Goal: Information Seeking & Learning: Learn about a topic

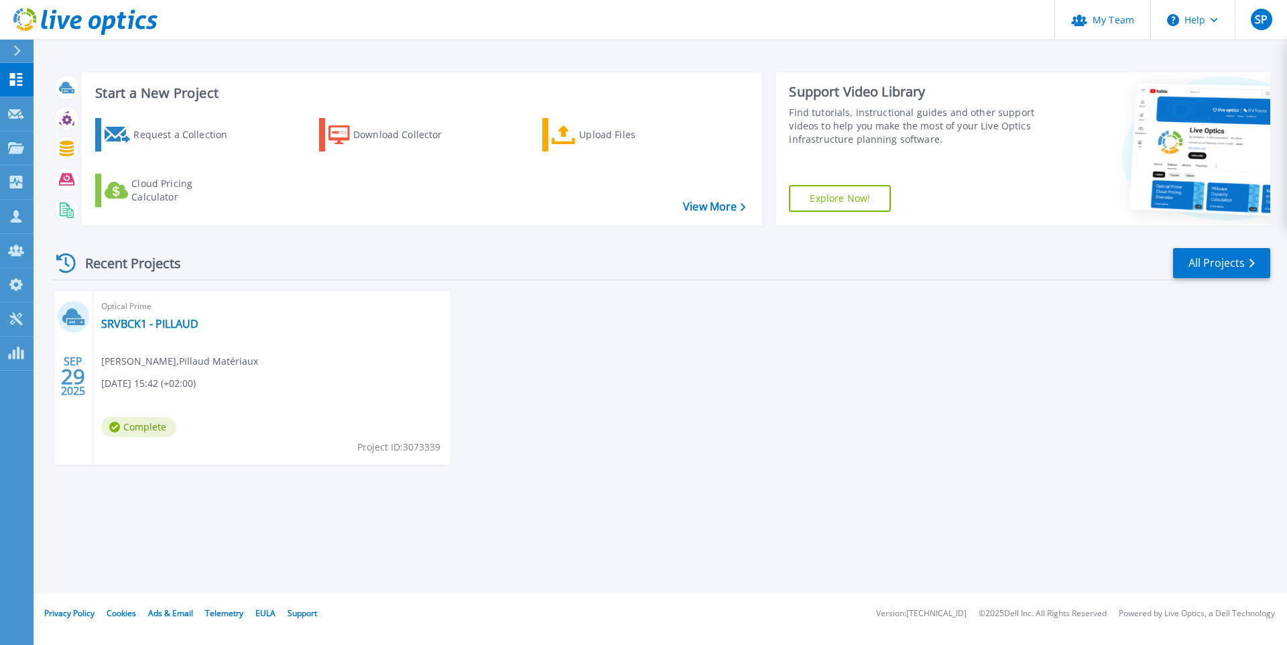
click at [547, 332] on div "[DATE] Optical Prime SRVBCK1 - [PERSON_NAME] , Pillaud Matériaux [DATE] 15:42 (…" at bounding box center [655, 391] width 1229 height 200
click at [151, 322] on link "SRVBCK1 - PILLAUD" at bounding box center [149, 323] width 97 height 13
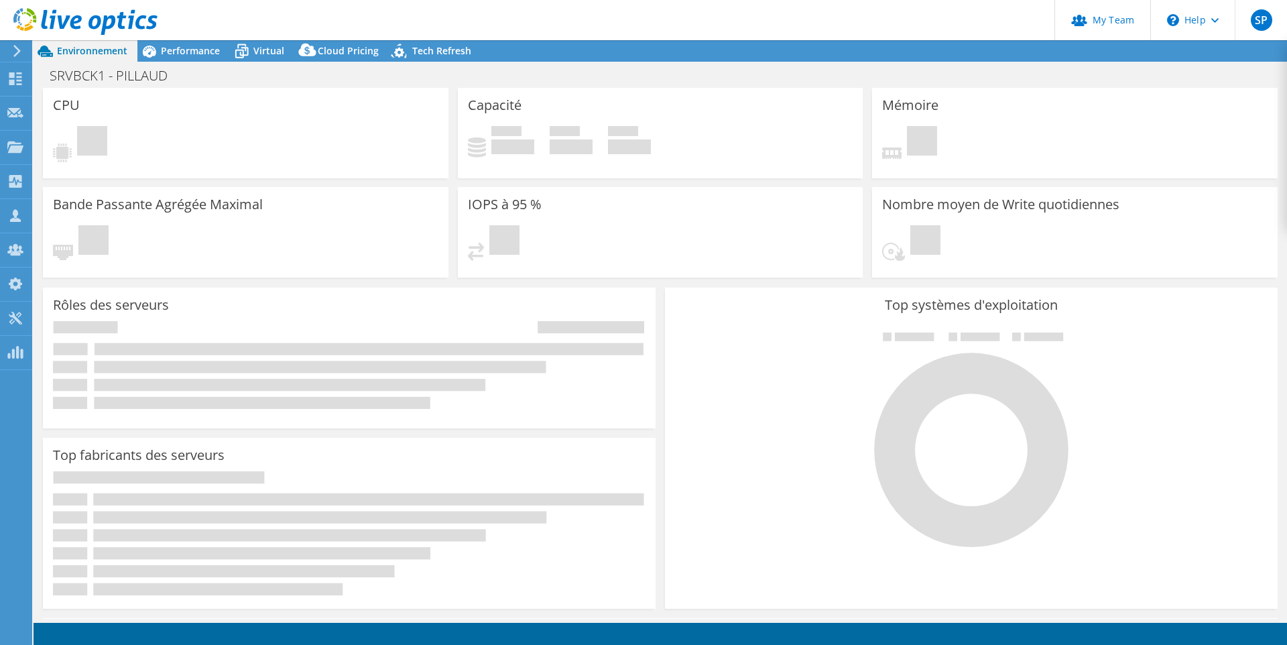
select select "USD"
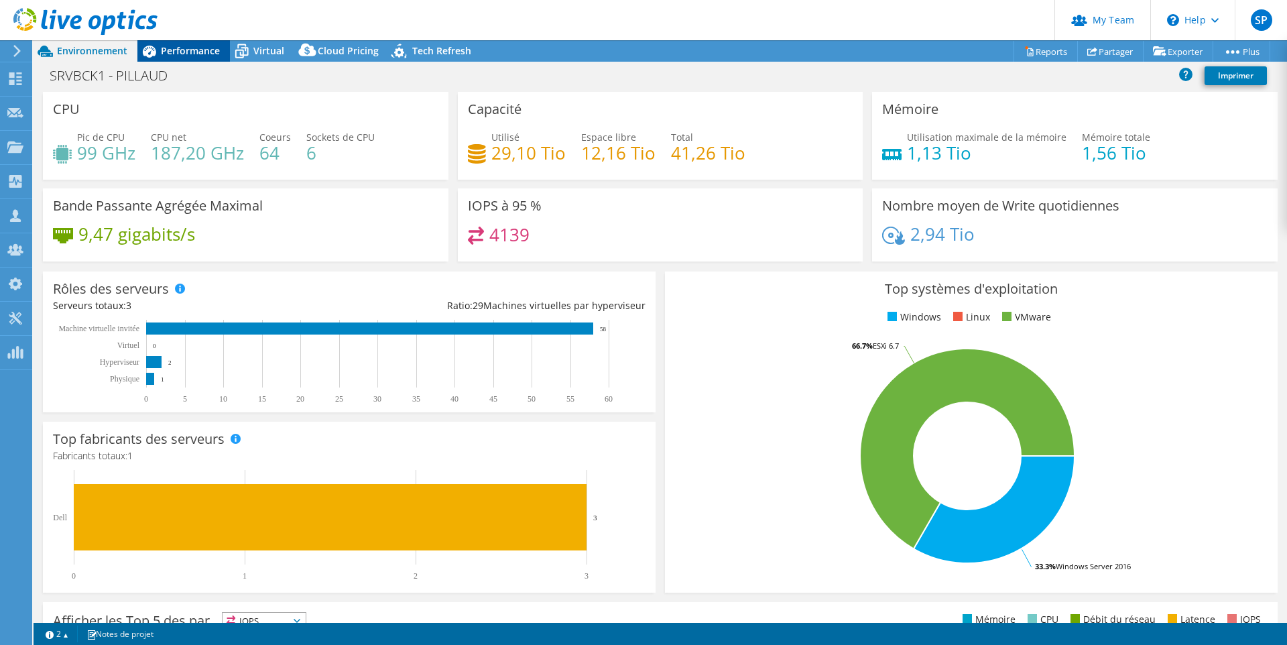
click at [179, 54] on span "Performance" at bounding box center [190, 50] width 59 height 13
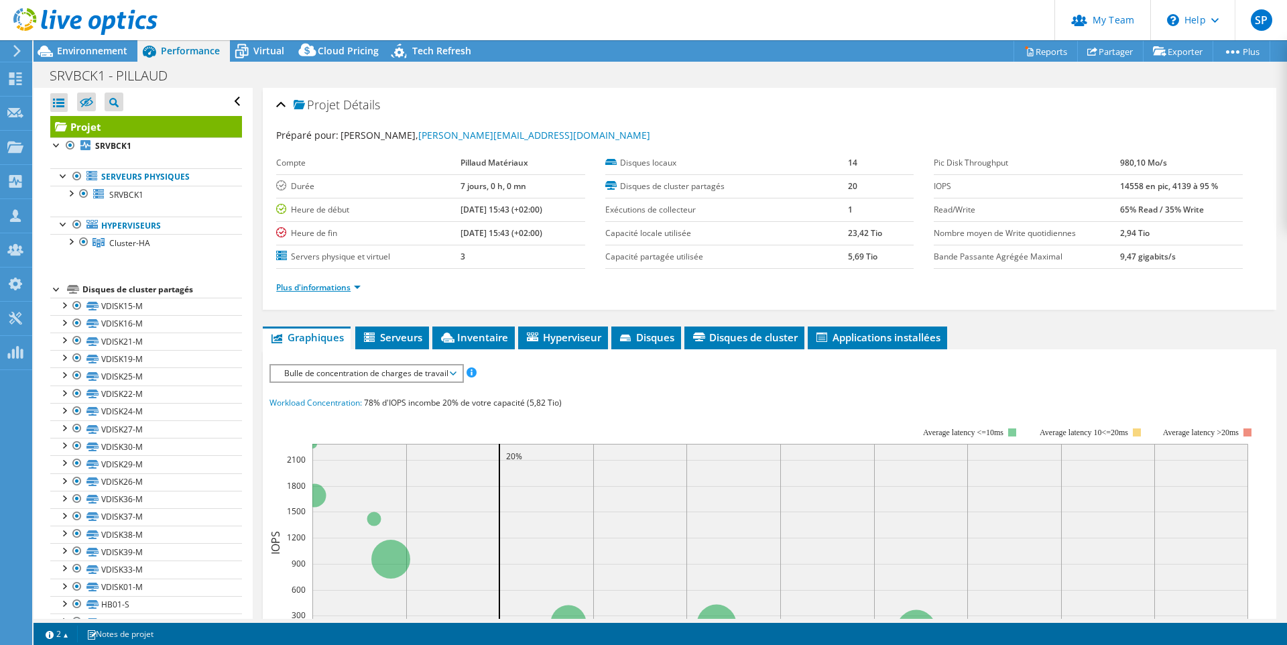
click at [354, 287] on link "Plus d'informations" at bounding box center [318, 287] width 84 height 11
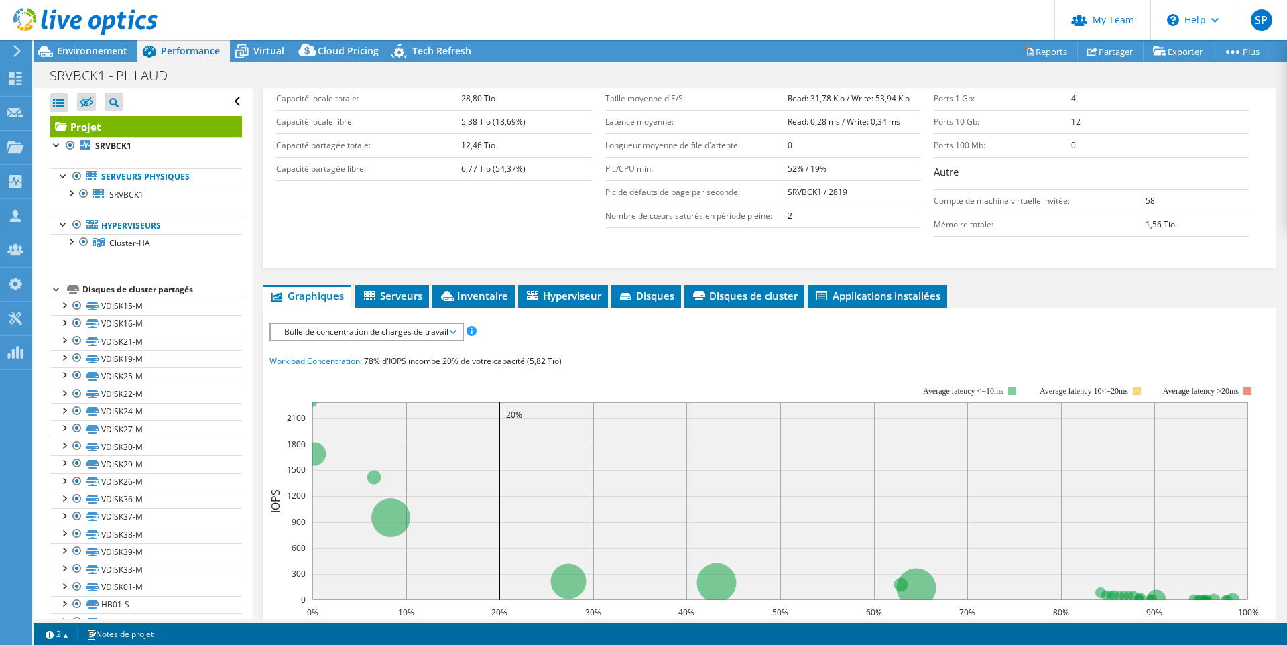
scroll to position [46, 0]
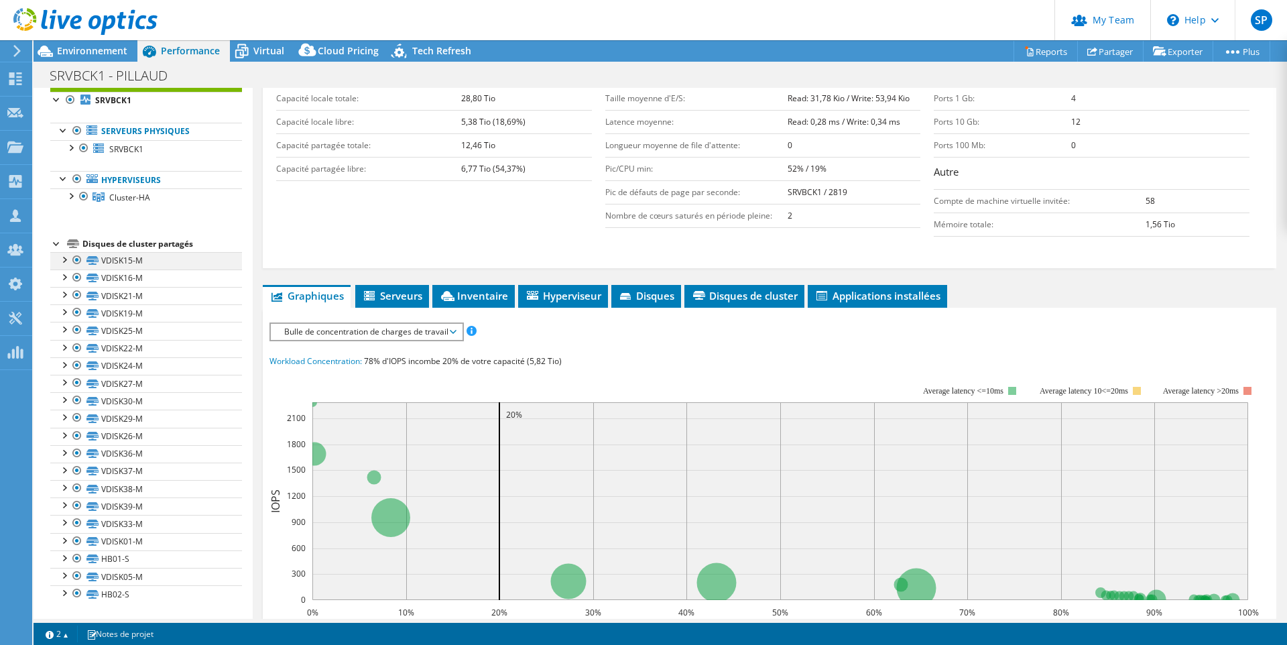
click at [61, 261] on div at bounding box center [63, 258] width 13 height 13
click at [65, 312] on div at bounding box center [63, 310] width 13 height 13
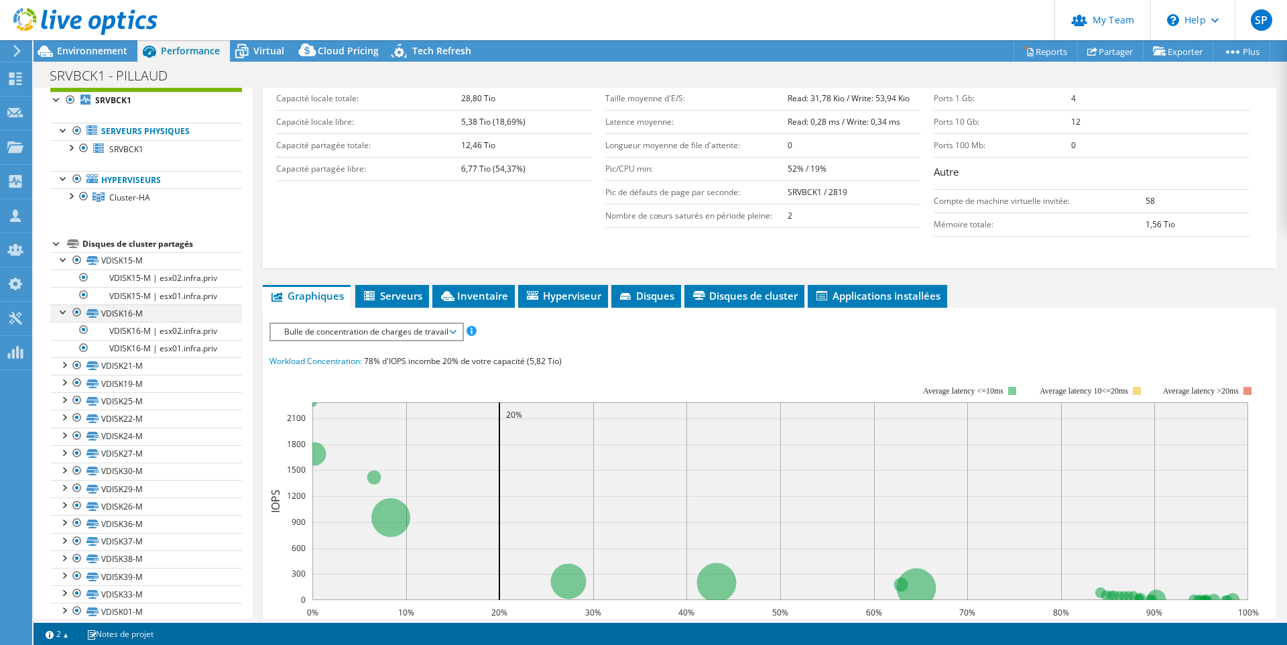
click at [65, 312] on div at bounding box center [63, 310] width 13 height 13
click at [64, 263] on div at bounding box center [63, 258] width 13 height 13
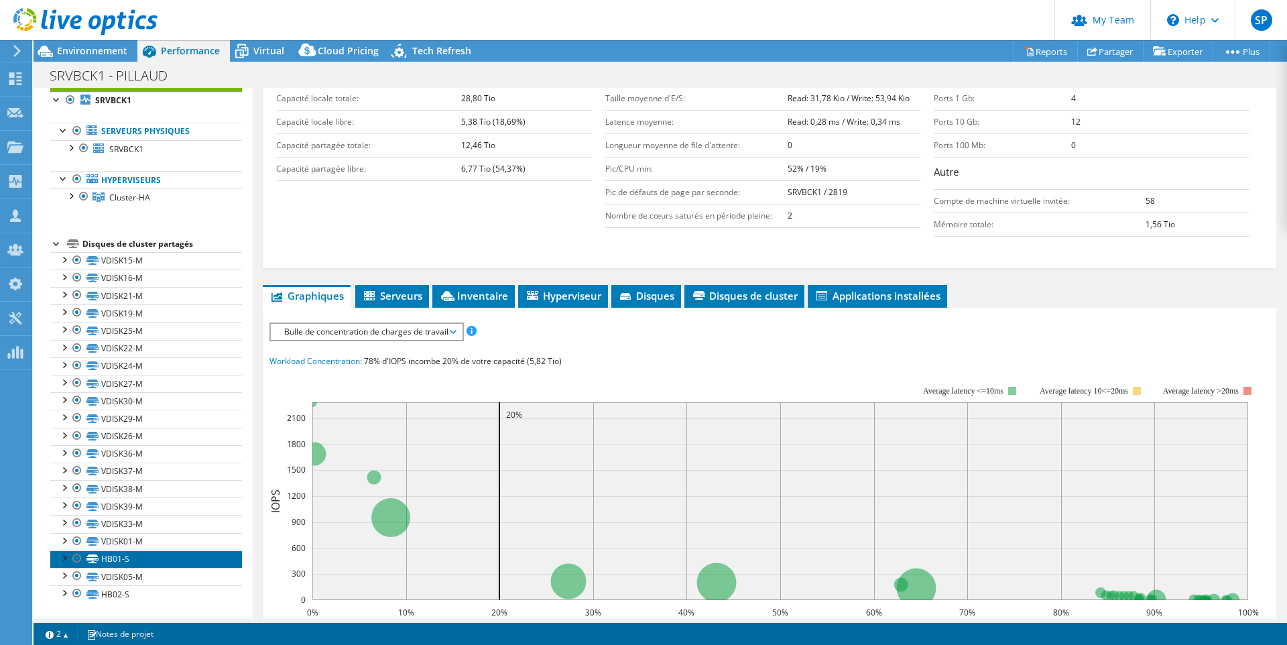
click at [108, 562] on link "HB01-S" at bounding box center [146, 558] width 192 height 17
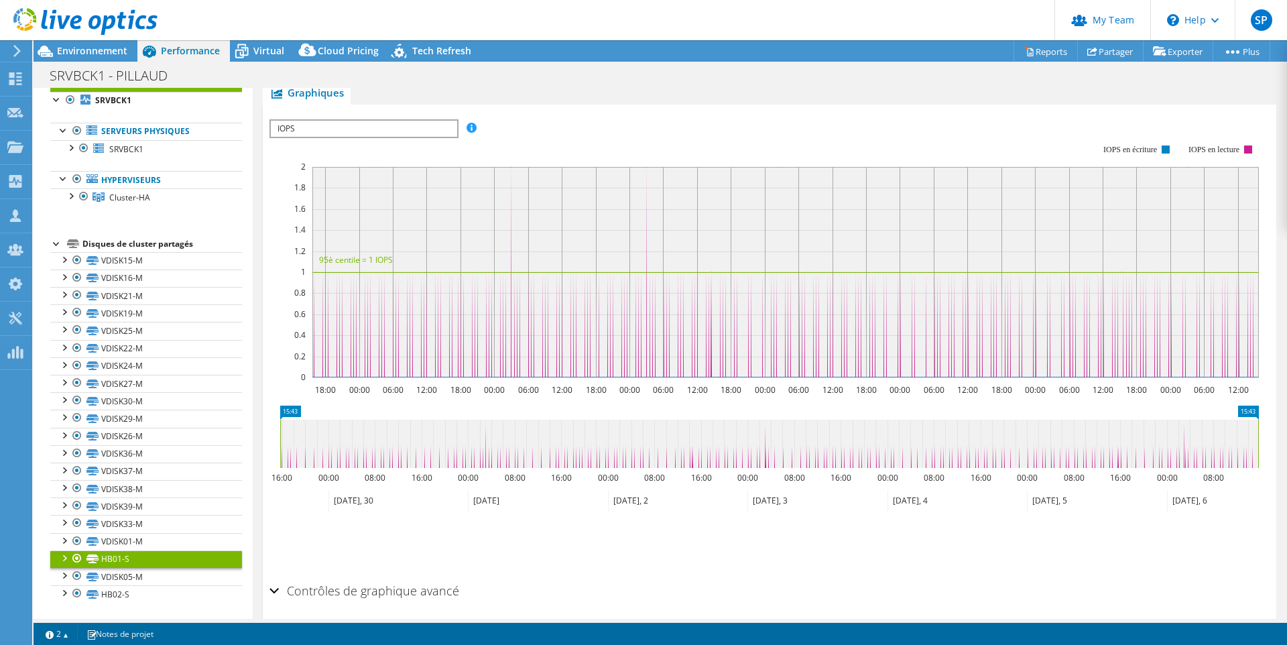
scroll to position [272, 0]
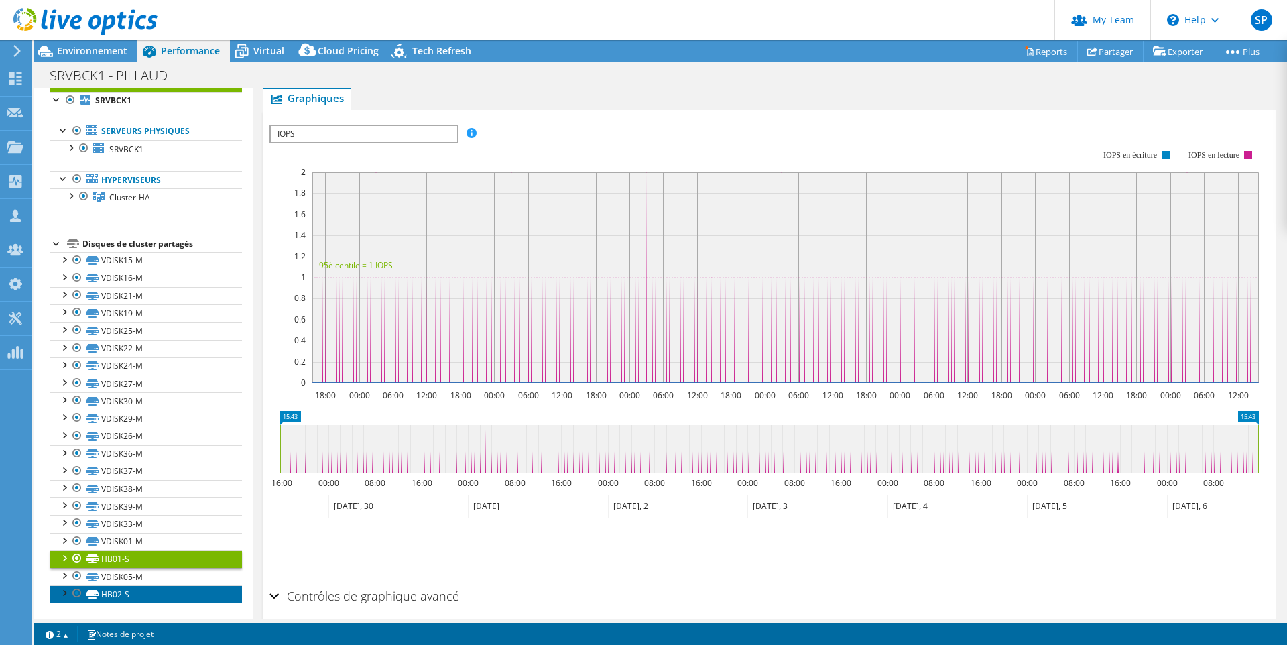
click at [104, 595] on link "HB02-S" at bounding box center [146, 593] width 192 height 17
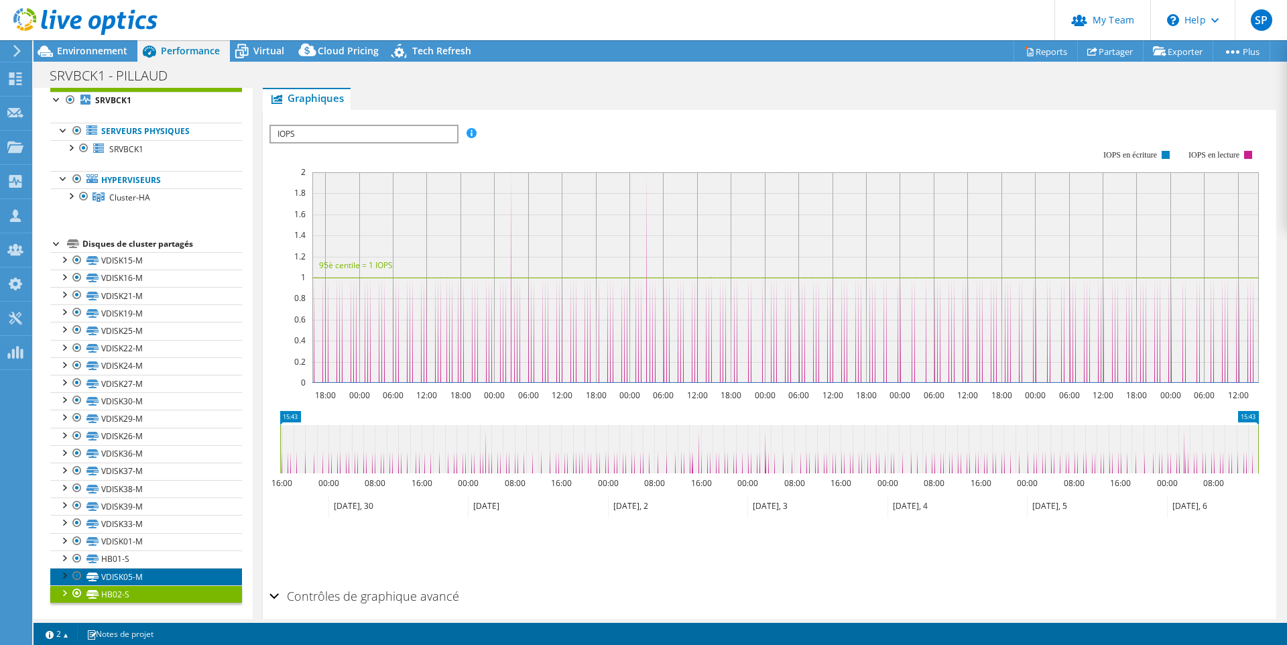
click at [120, 574] on link "VDISK05-M" at bounding box center [146, 576] width 192 height 17
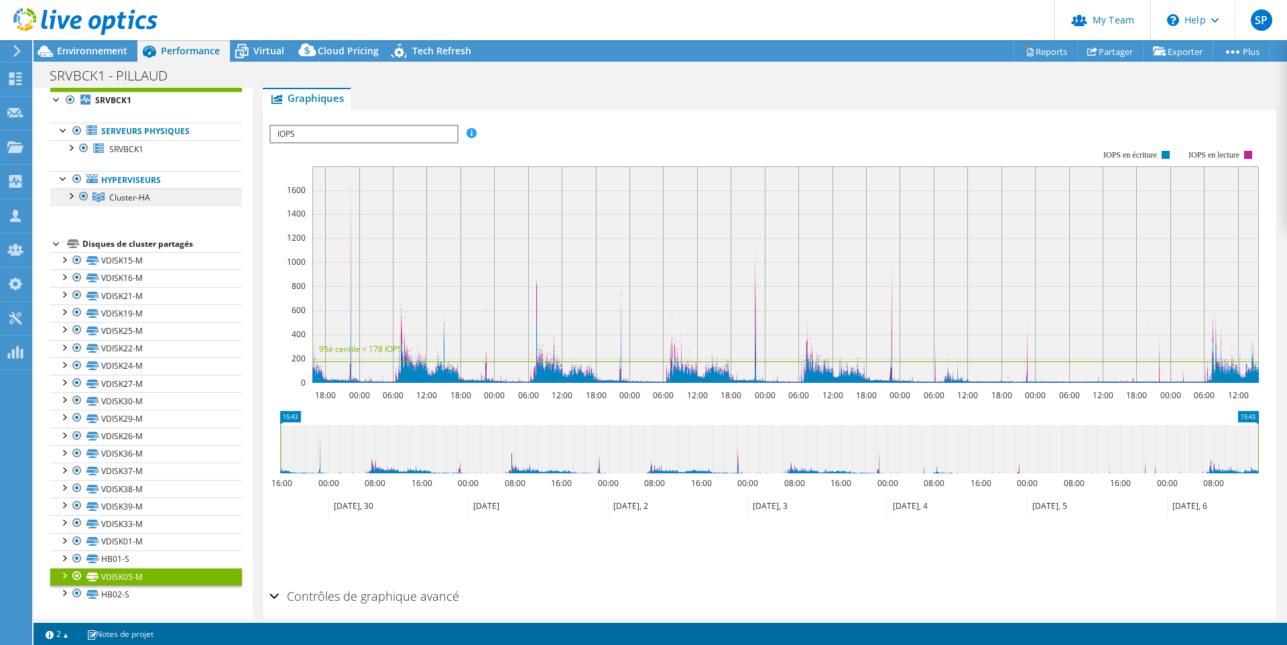
click at [117, 198] on span "Cluster-HA" at bounding box center [129, 197] width 41 height 11
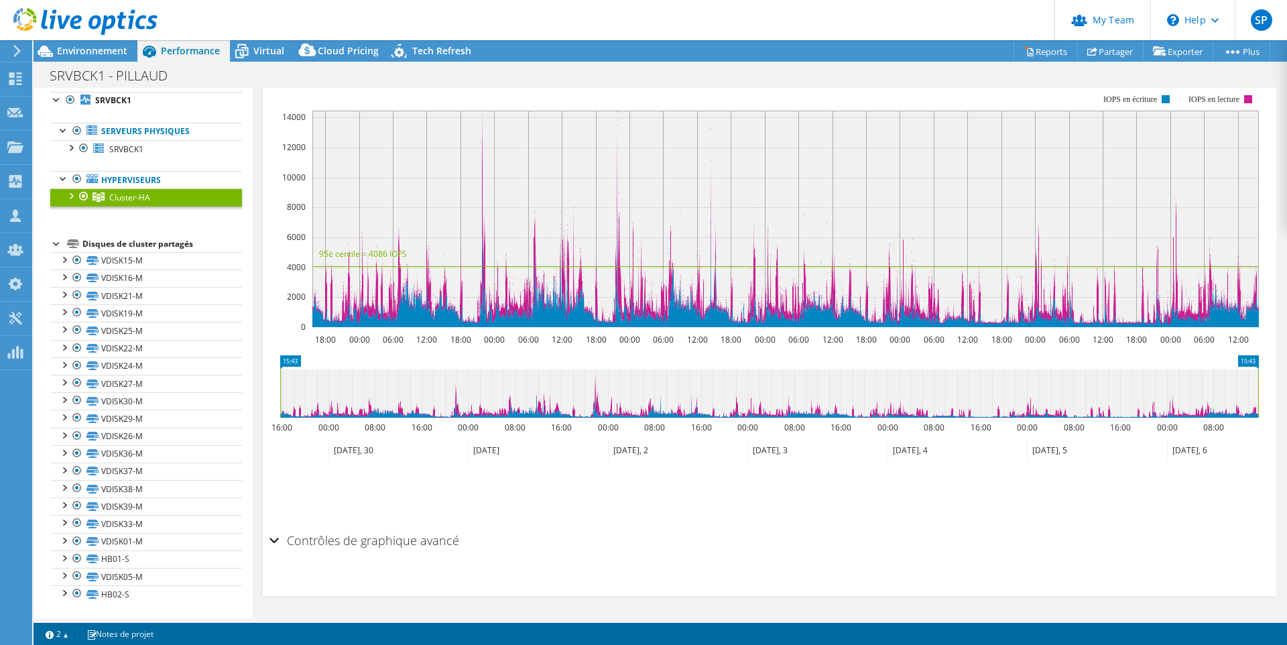
scroll to position [249, 0]
click at [274, 539] on div "Contrôles de graphique avancé" at bounding box center [769, 540] width 1000 height 29
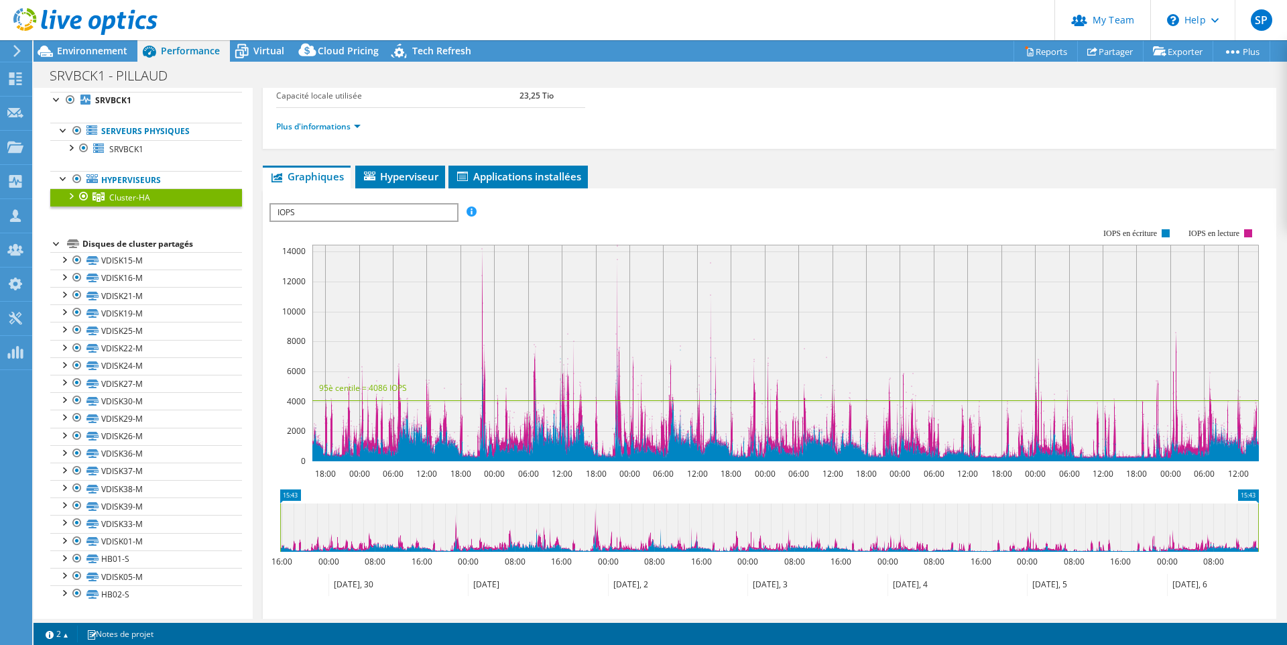
scroll to position [0, 0]
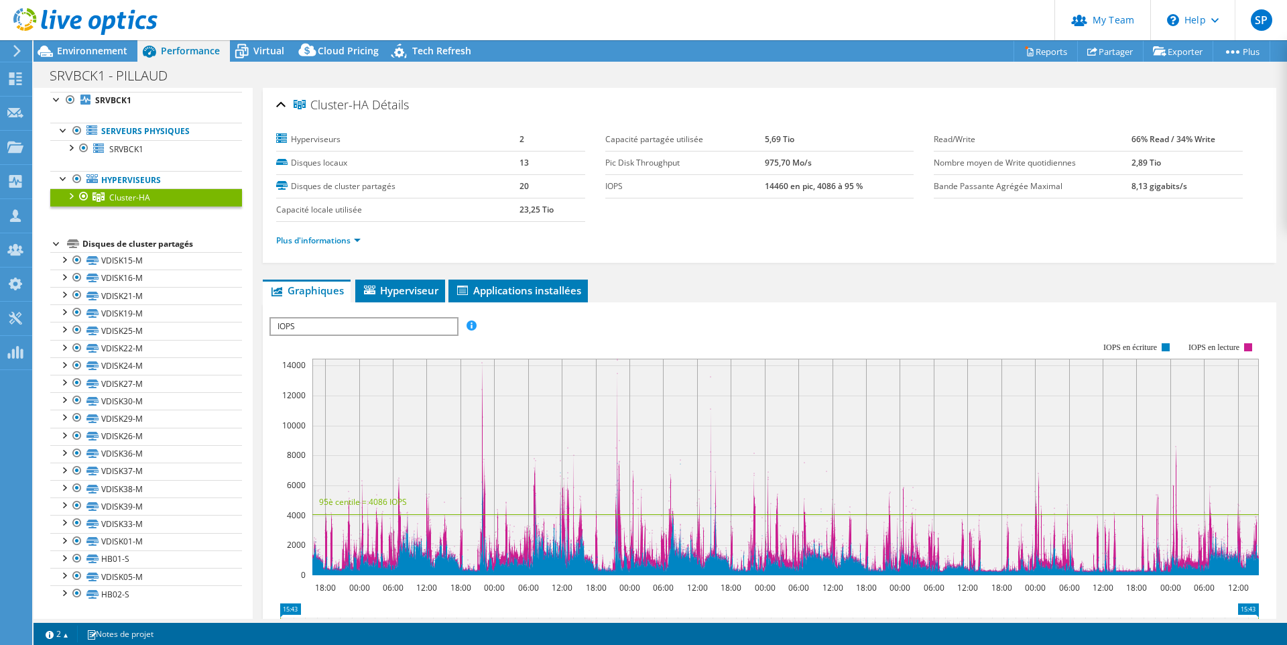
click at [332, 322] on span "IOPS" at bounding box center [364, 326] width 186 height 16
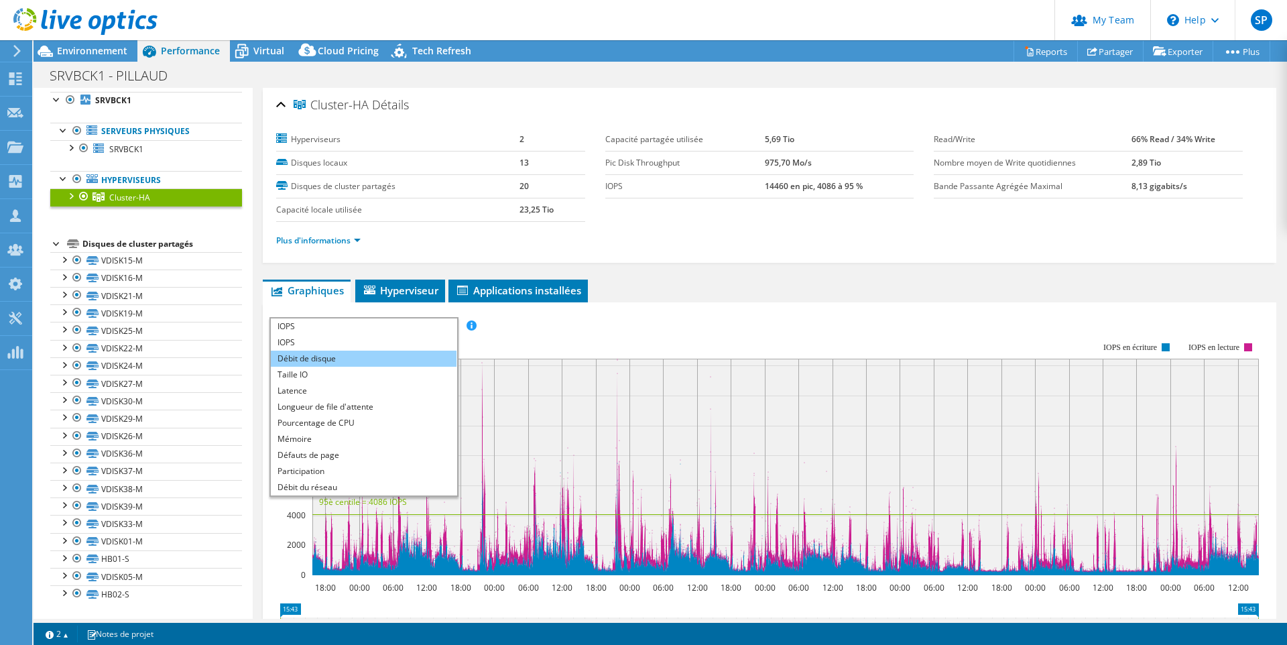
click at [322, 356] on li "Débit de disque" at bounding box center [364, 359] width 186 height 16
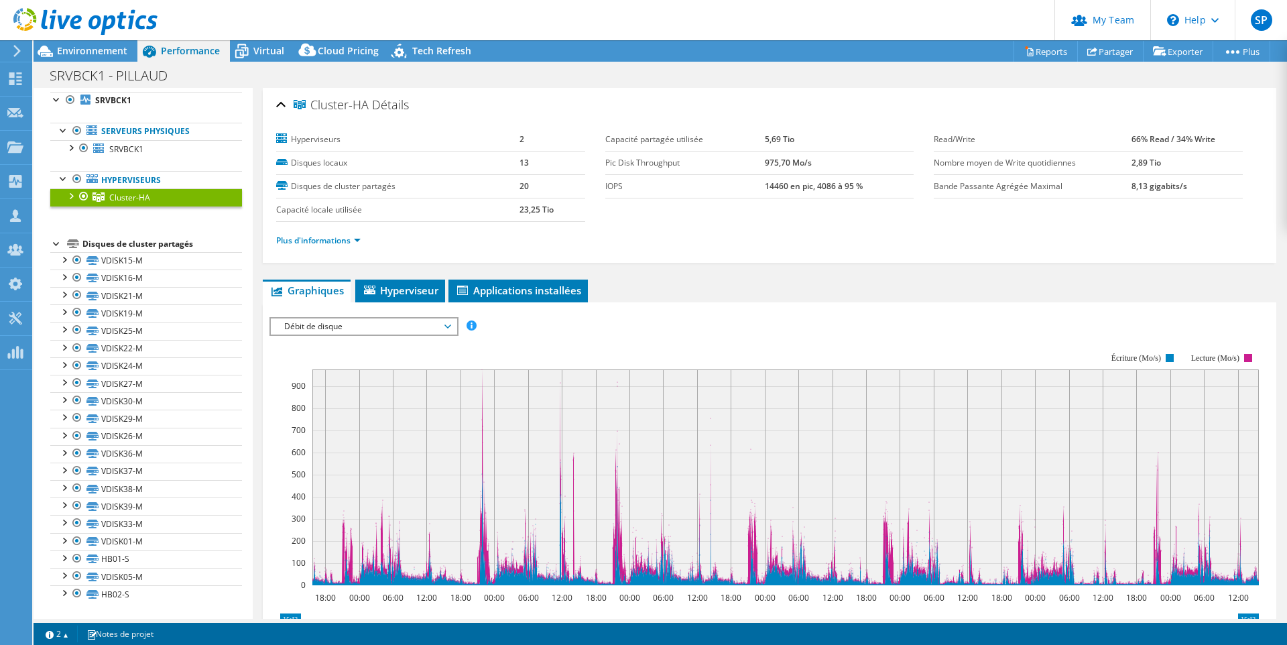
click at [349, 330] on span "Débit de disque" at bounding box center [363, 326] width 172 height 16
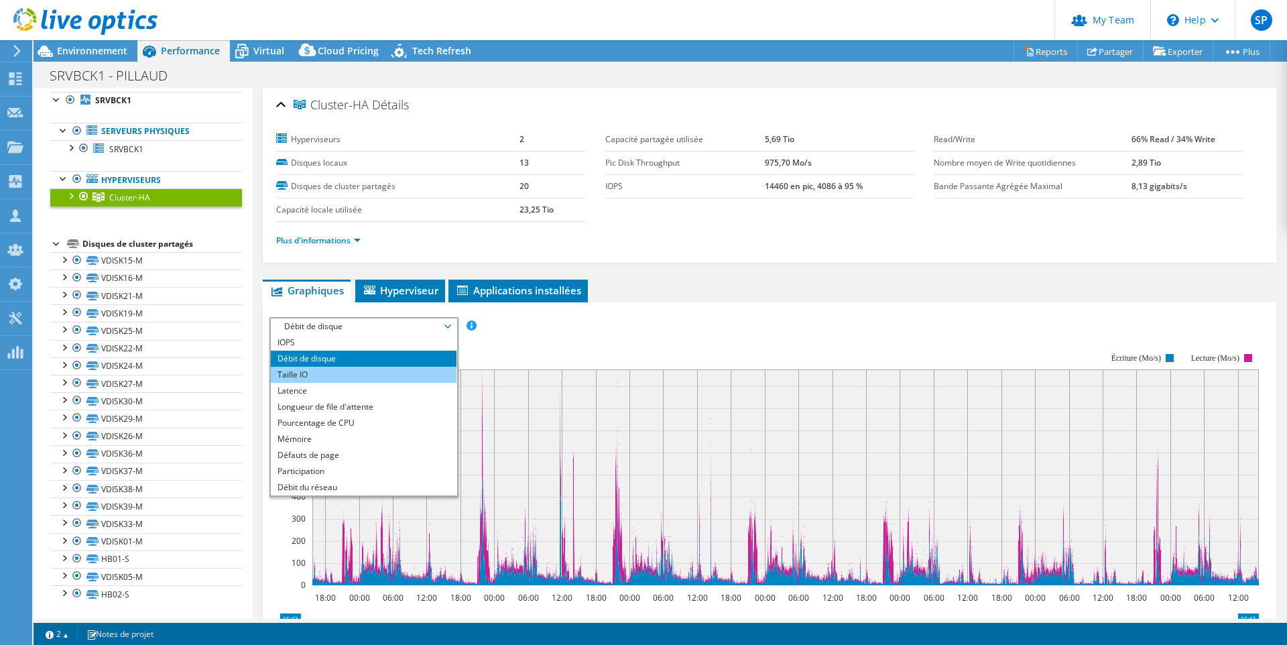
click at [326, 373] on li "Taille IO" at bounding box center [364, 375] width 186 height 16
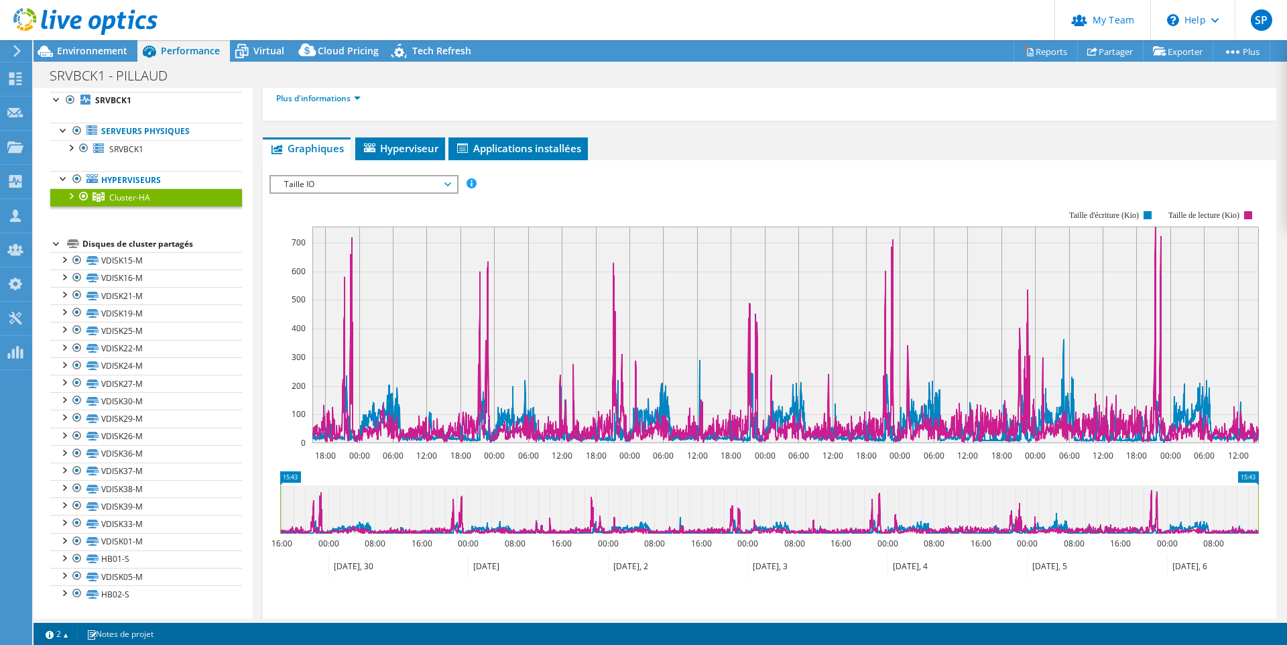
scroll to position [139, 0]
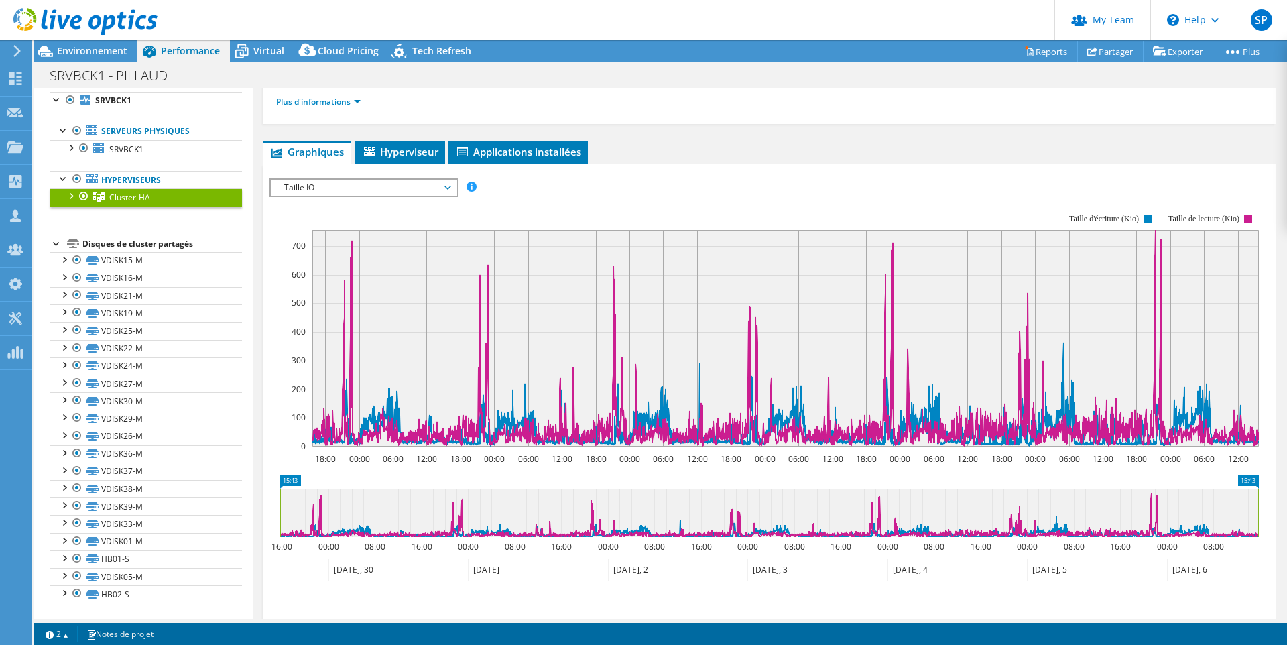
click at [408, 186] on span "Taille IO" at bounding box center [363, 188] width 172 height 16
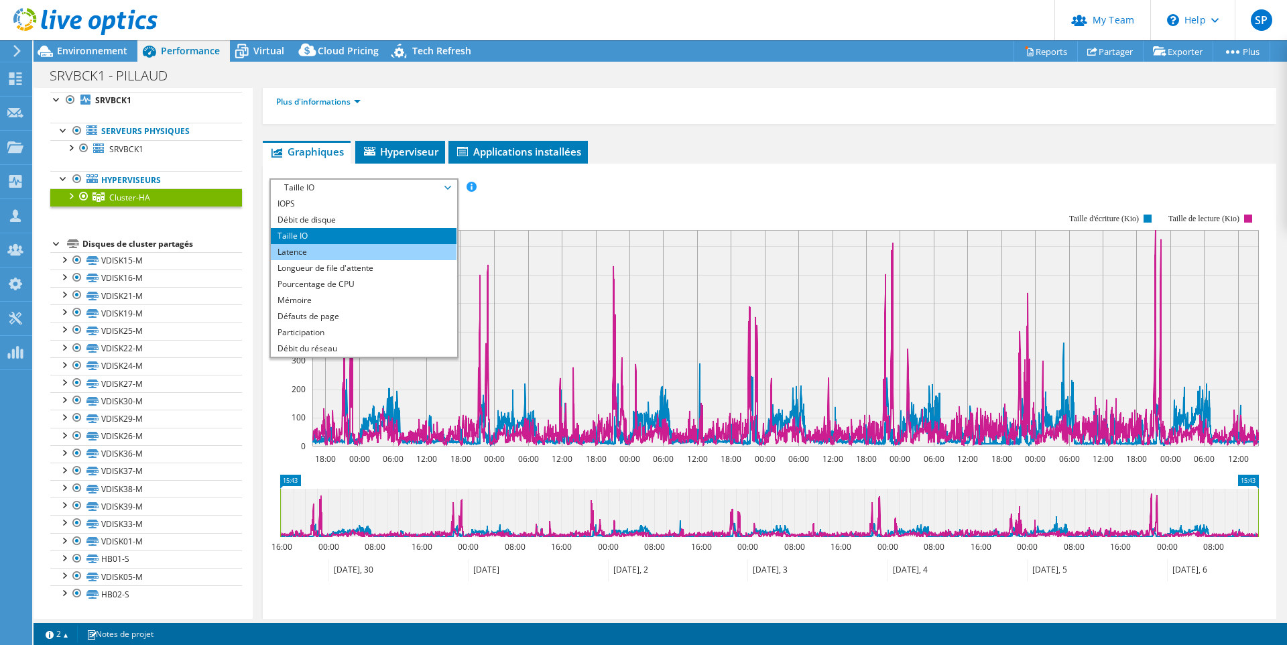
click at [373, 249] on li "Latence" at bounding box center [364, 252] width 186 height 16
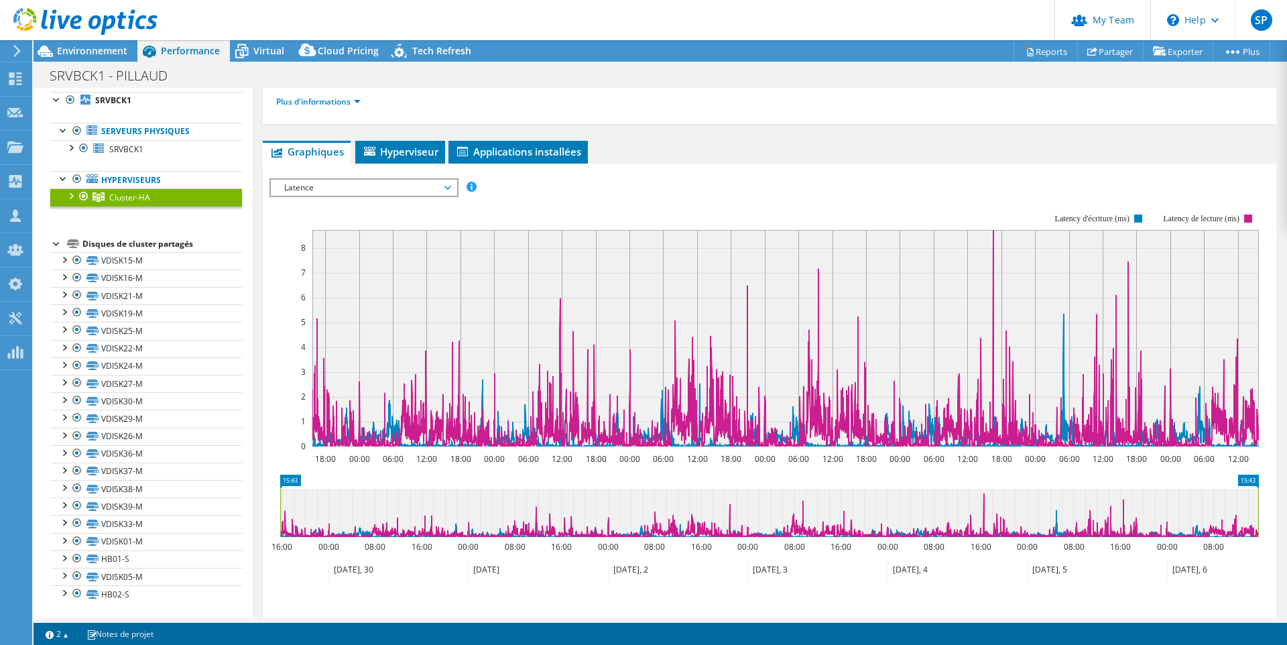
click at [367, 190] on span "Latence" at bounding box center [363, 188] width 172 height 16
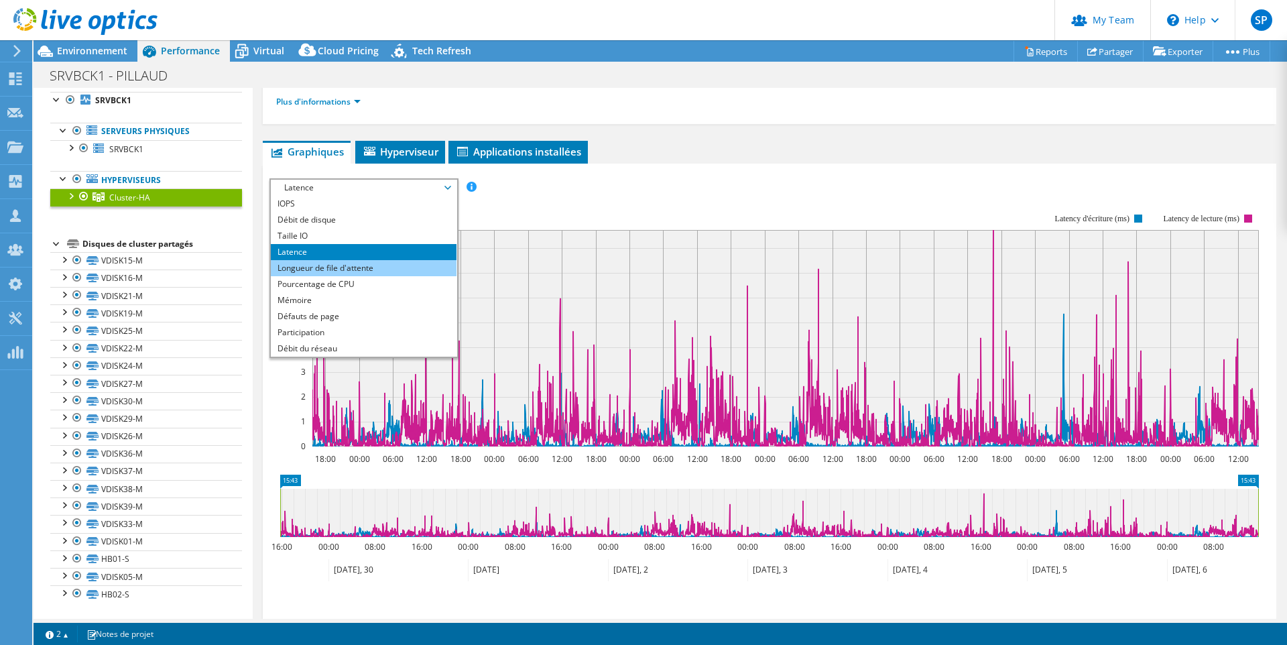
click at [348, 268] on li "Longueur de file d'attente" at bounding box center [364, 268] width 186 height 16
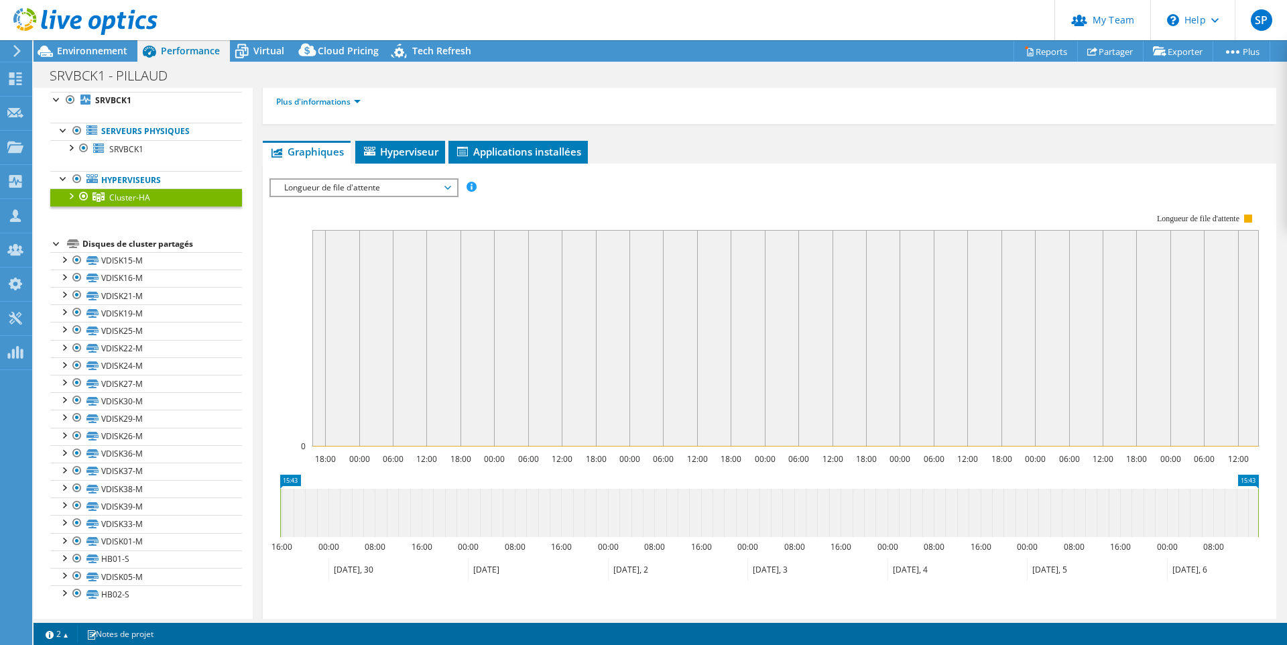
click at [370, 188] on span "Longueur de file d'attente" at bounding box center [363, 188] width 172 height 16
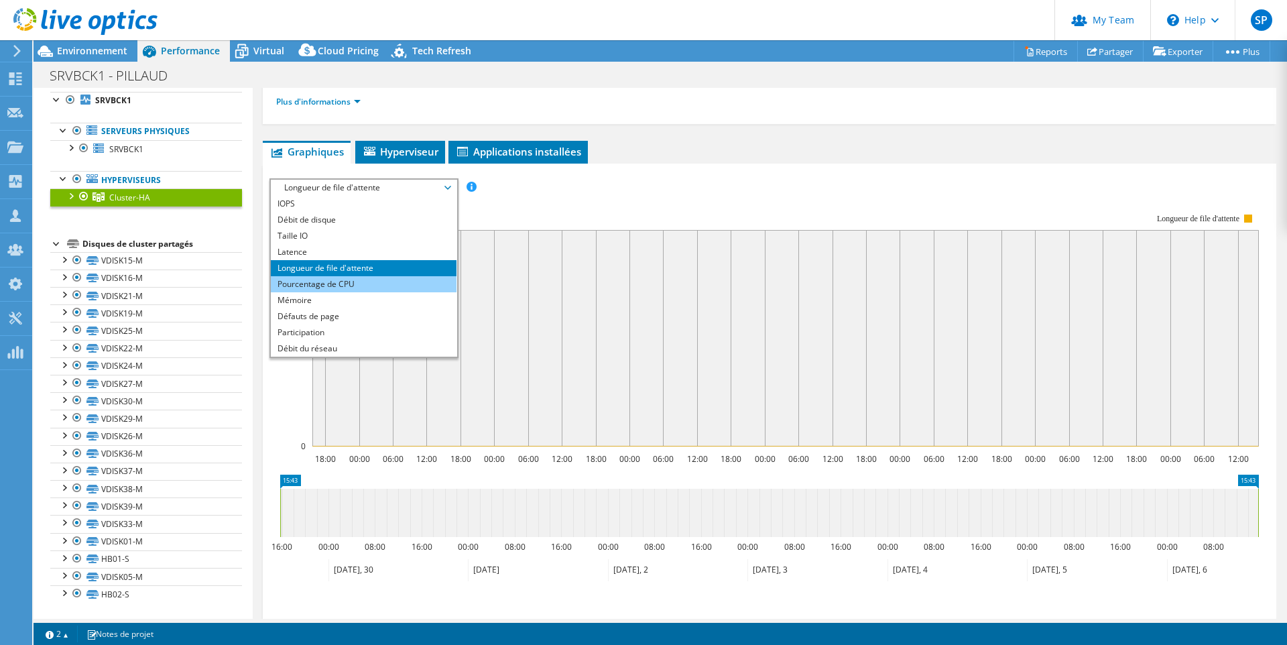
click at [343, 282] on li "Pourcentage de CPU" at bounding box center [364, 284] width 186 height 16
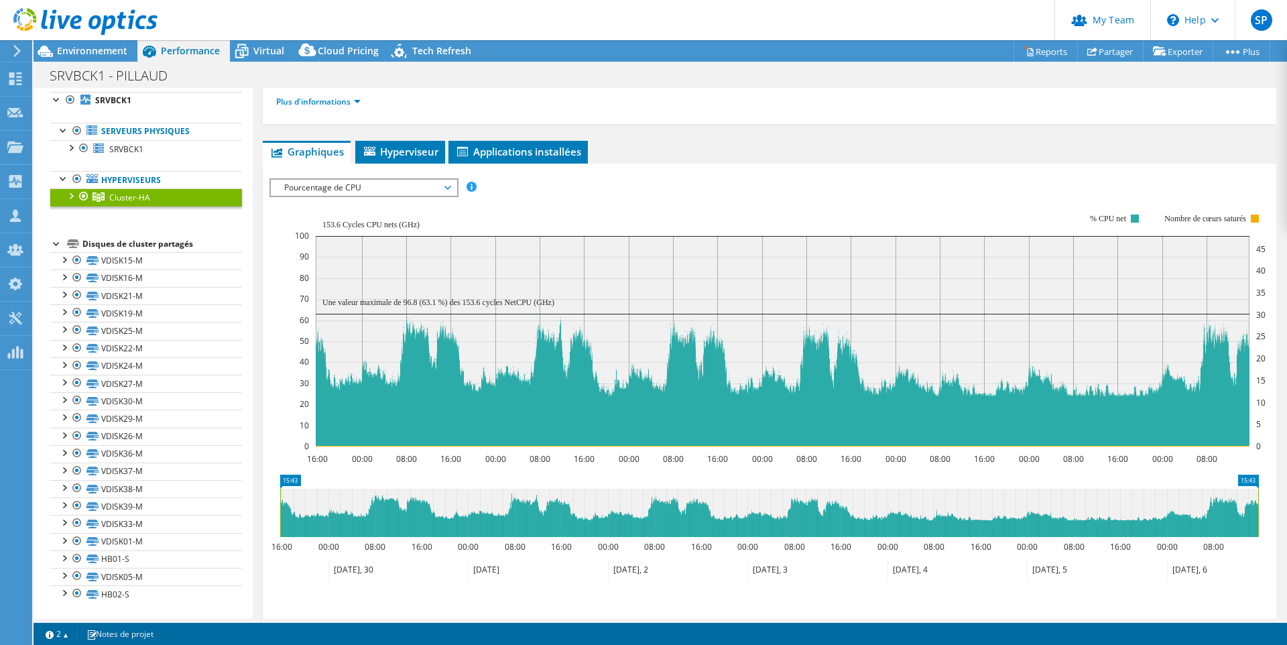
click at [72, 197] on div at bounding box center [70, 194] width 13 height 13
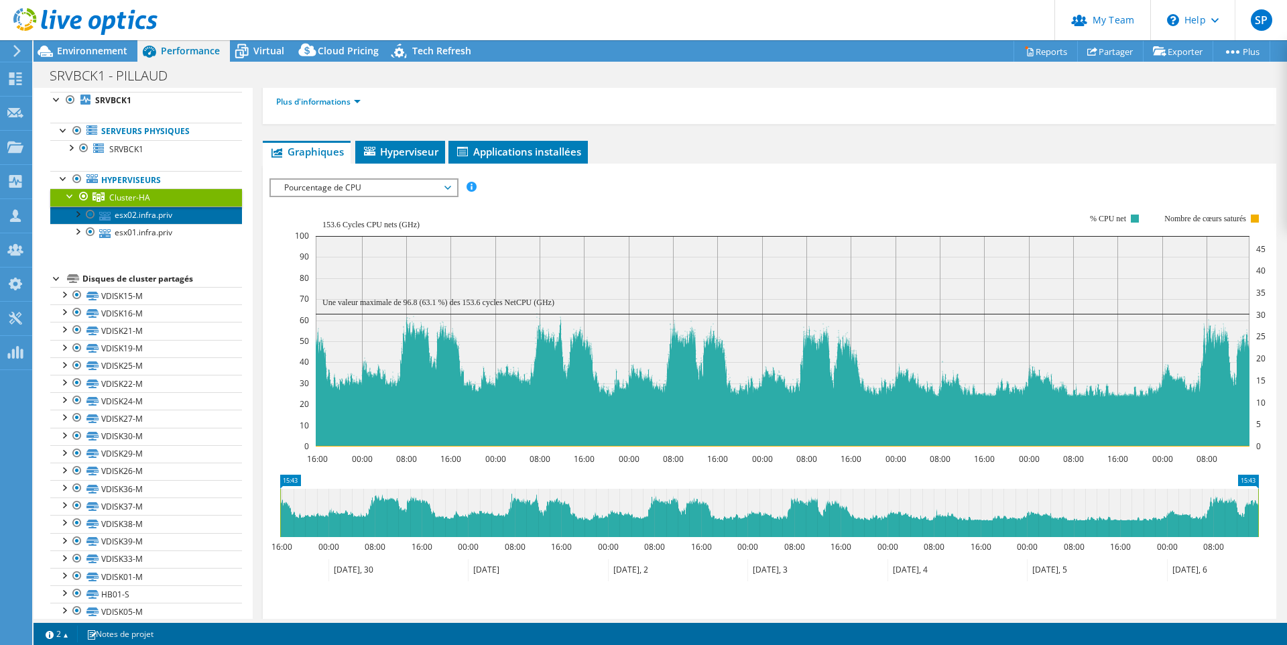
click at [156, 216] on link "esx02.infra.priv" at bounding box center [146, 214] width 192 height 17
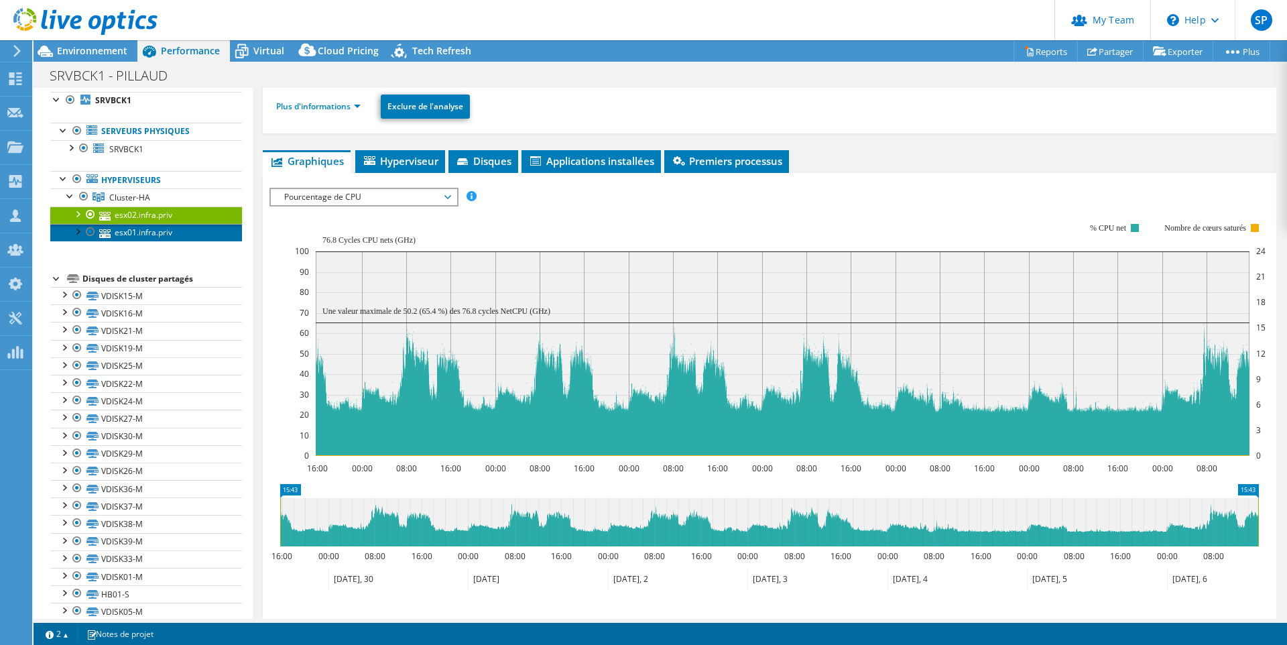
click at [153, 233] on link "esx01.infra.priv" at bounding box center [146, 232] width 192 height 17
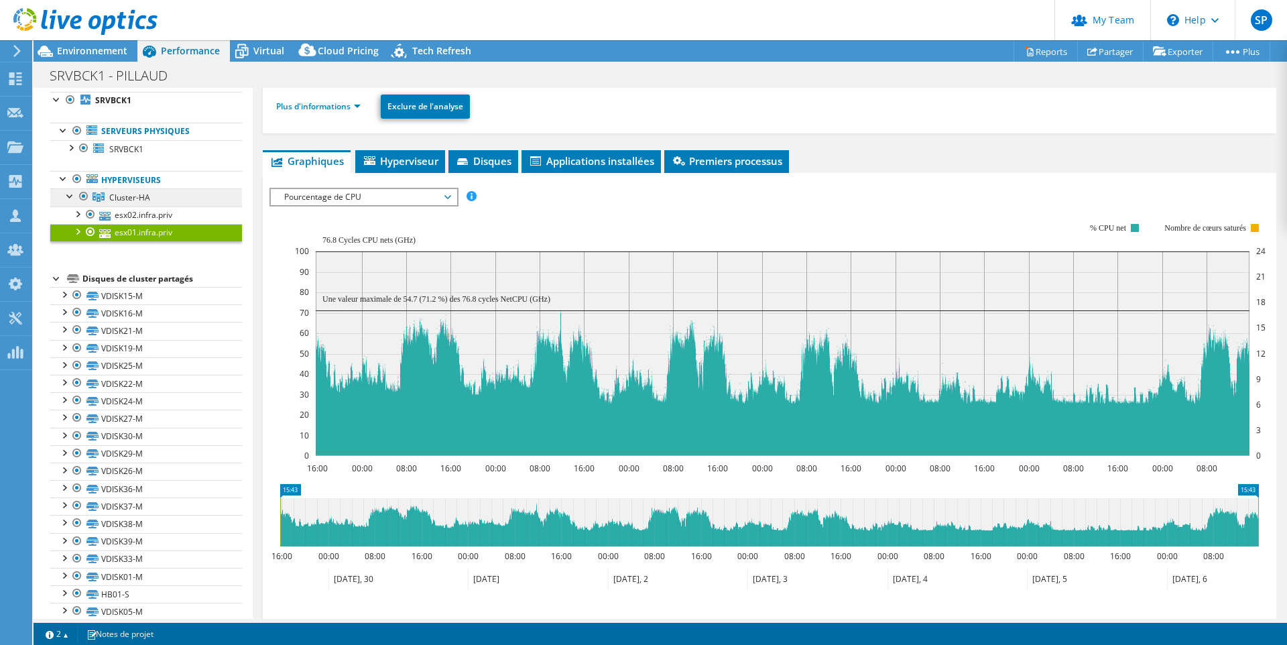
click at [130, 199] on span "Cluster-HA" at bounding box center [129, 197] width 41 height 11
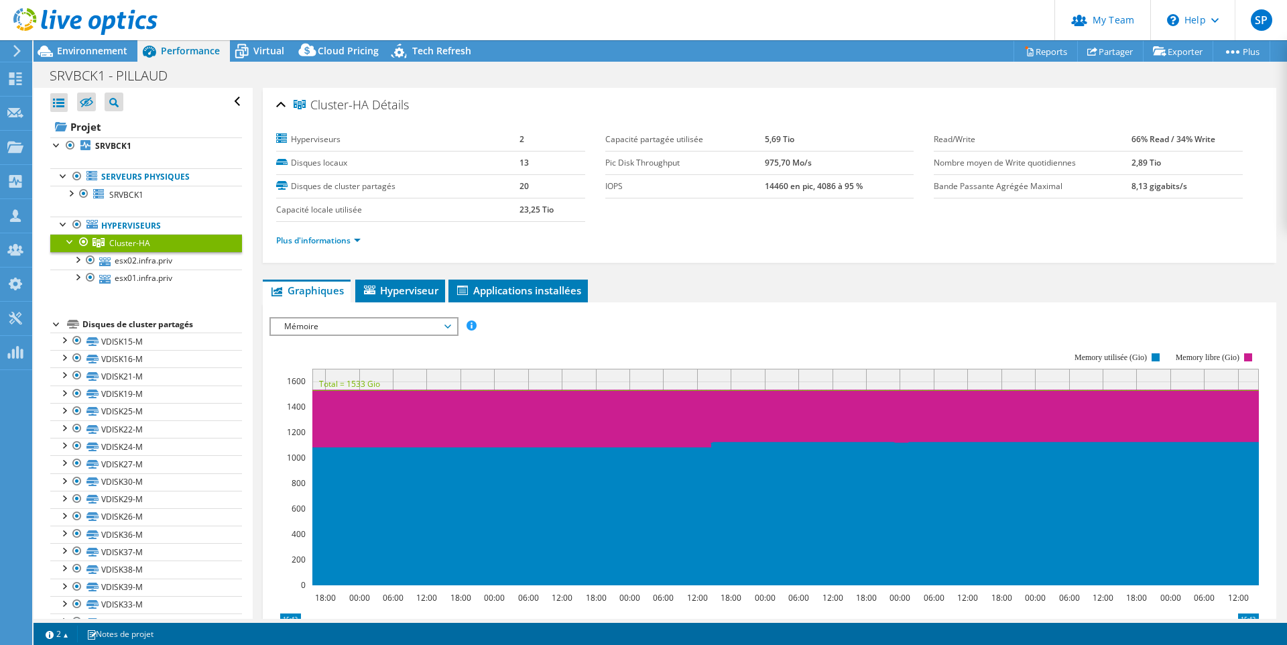
select select "USD"
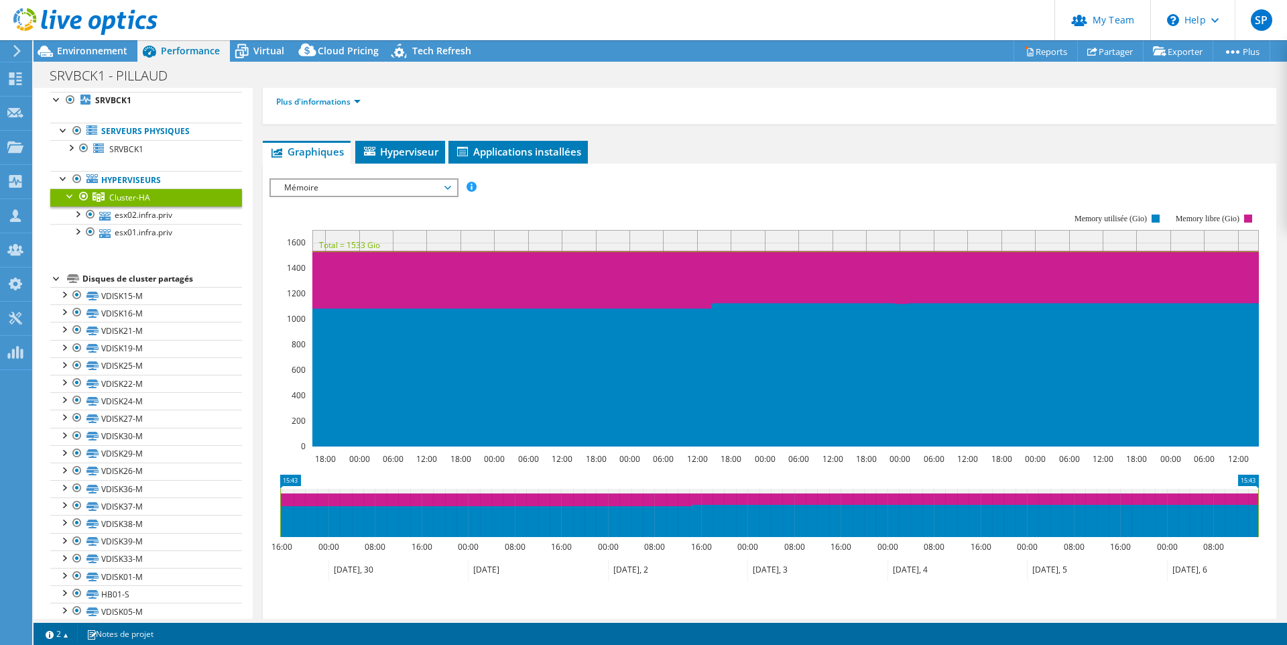
click at [341, 184] on span "Mémoire" at bounding box center [363, 188] width 172 height 16
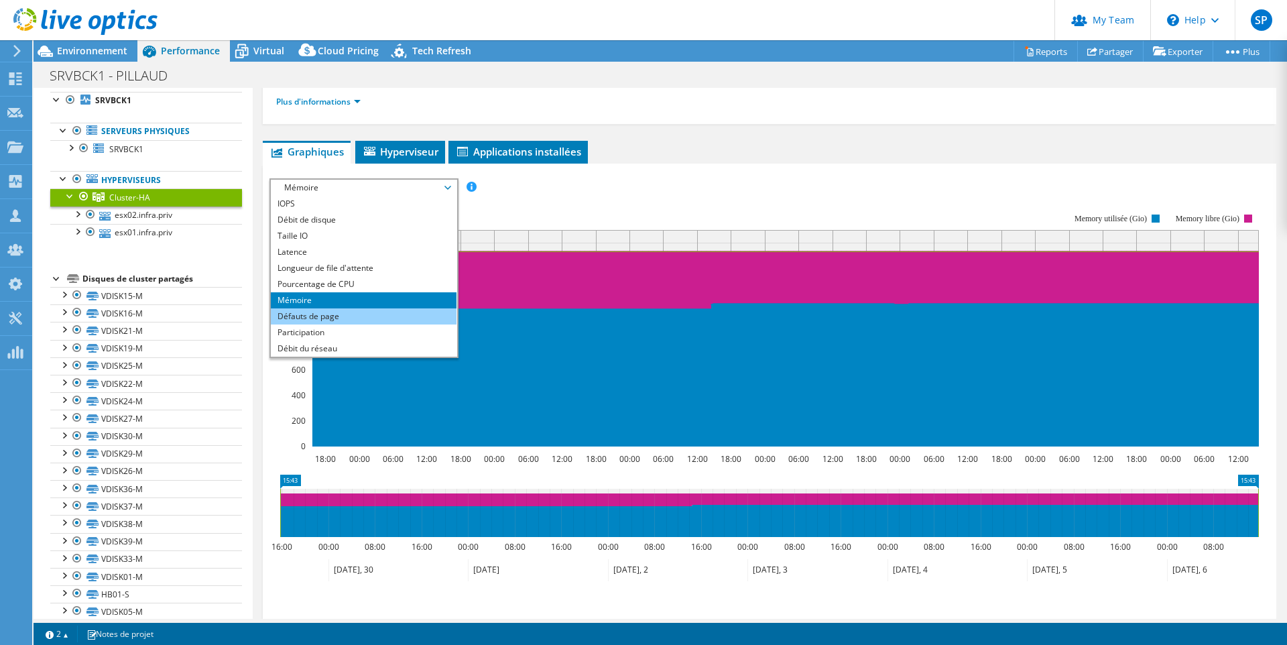
click at [314, 314] on li "Défauts de page" at bounding box center [364, 316] width 186 height 16
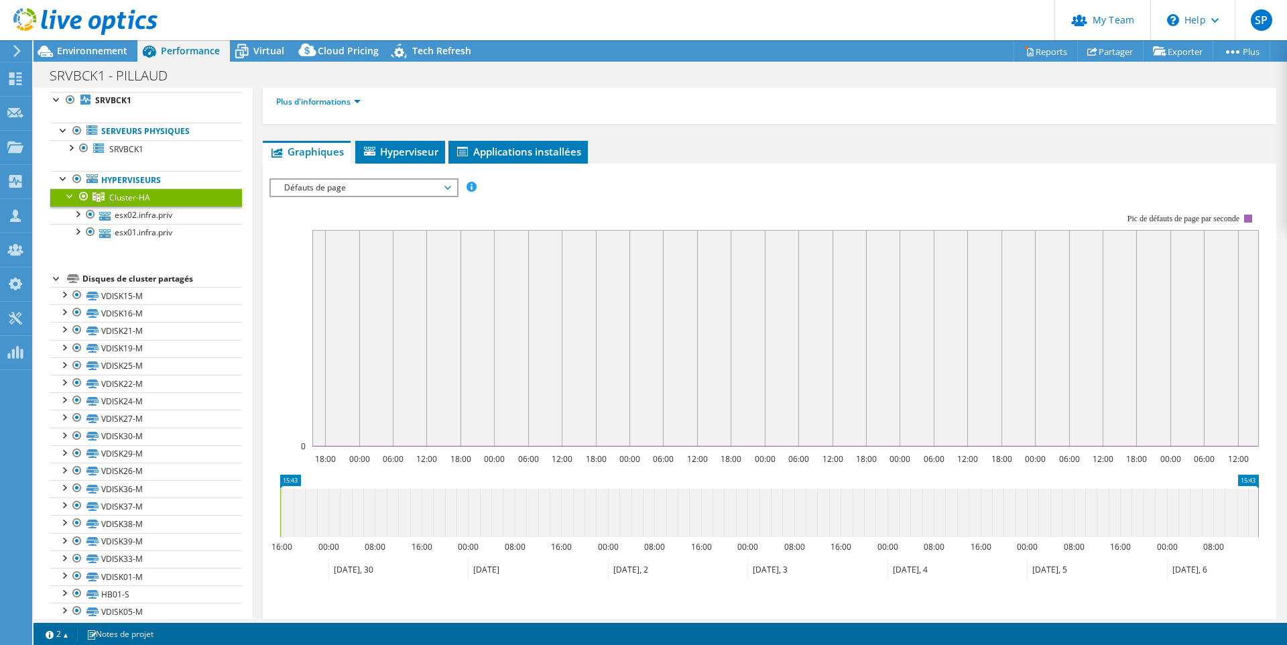
click at [362, 192] on span "Défauts de page" at bounding box center [363, 188] width 172 height 16
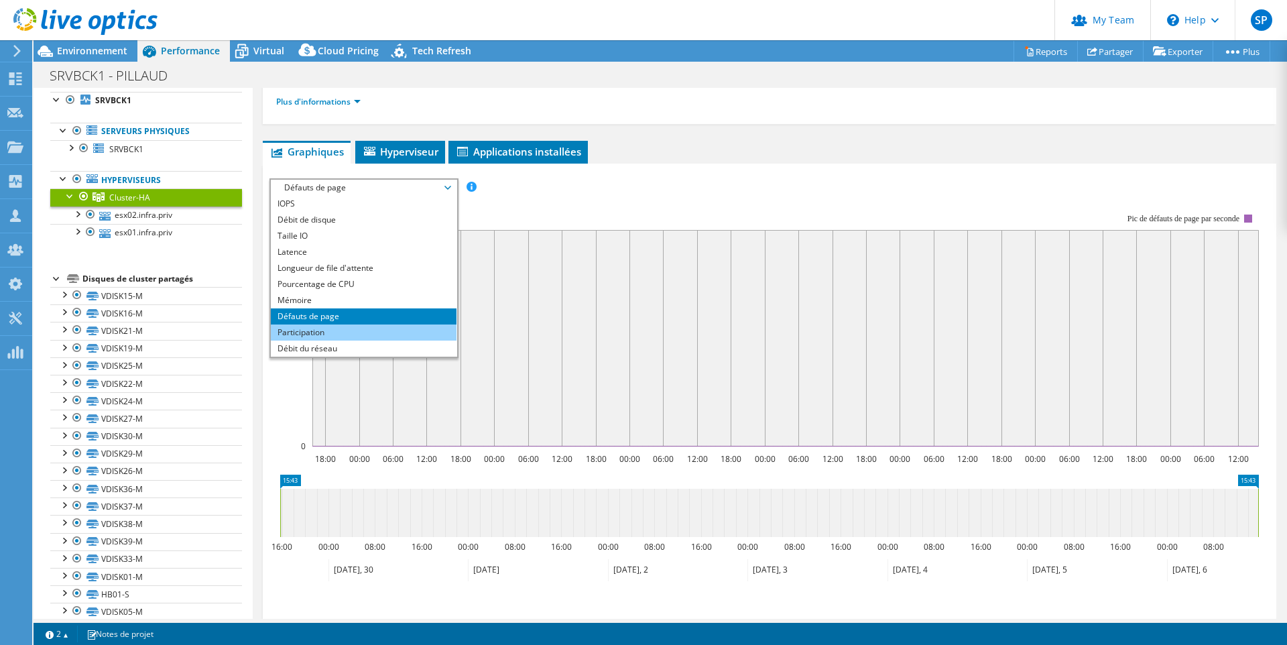
click at [334, 332] on li "Participation" at bounding box center [364, 332] width 186 height 16
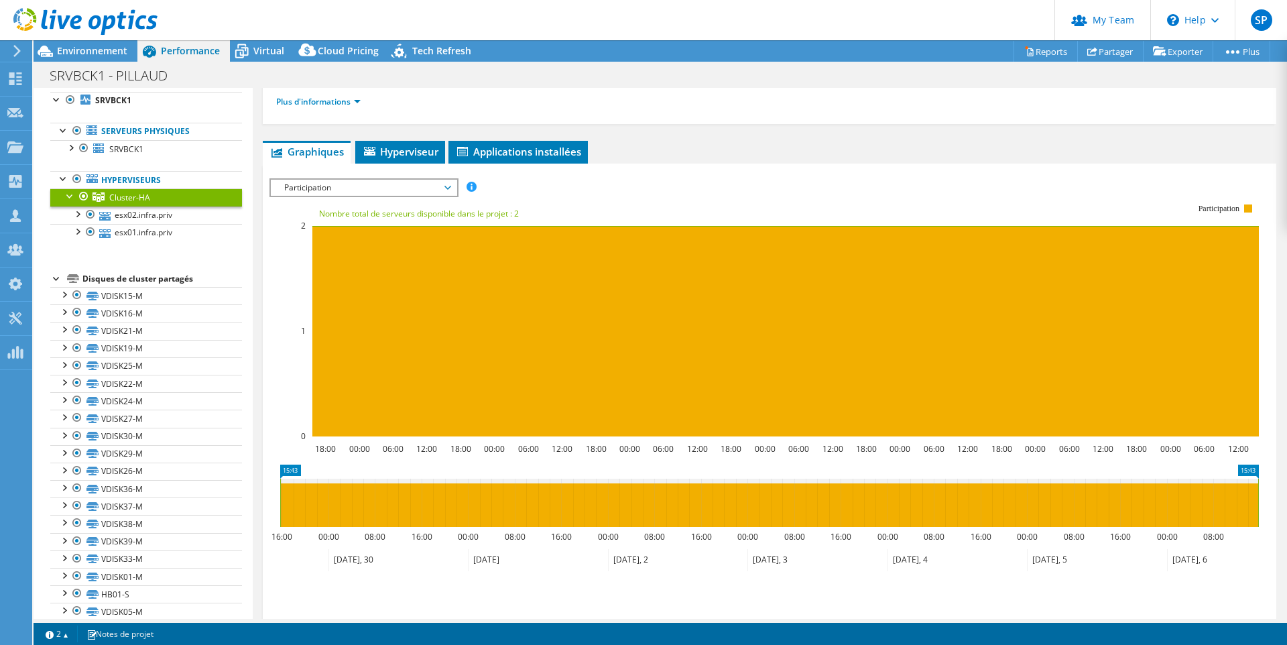
click at [381, 191] on span "Participation" at bounding box center [363, 188] width 172 height 16
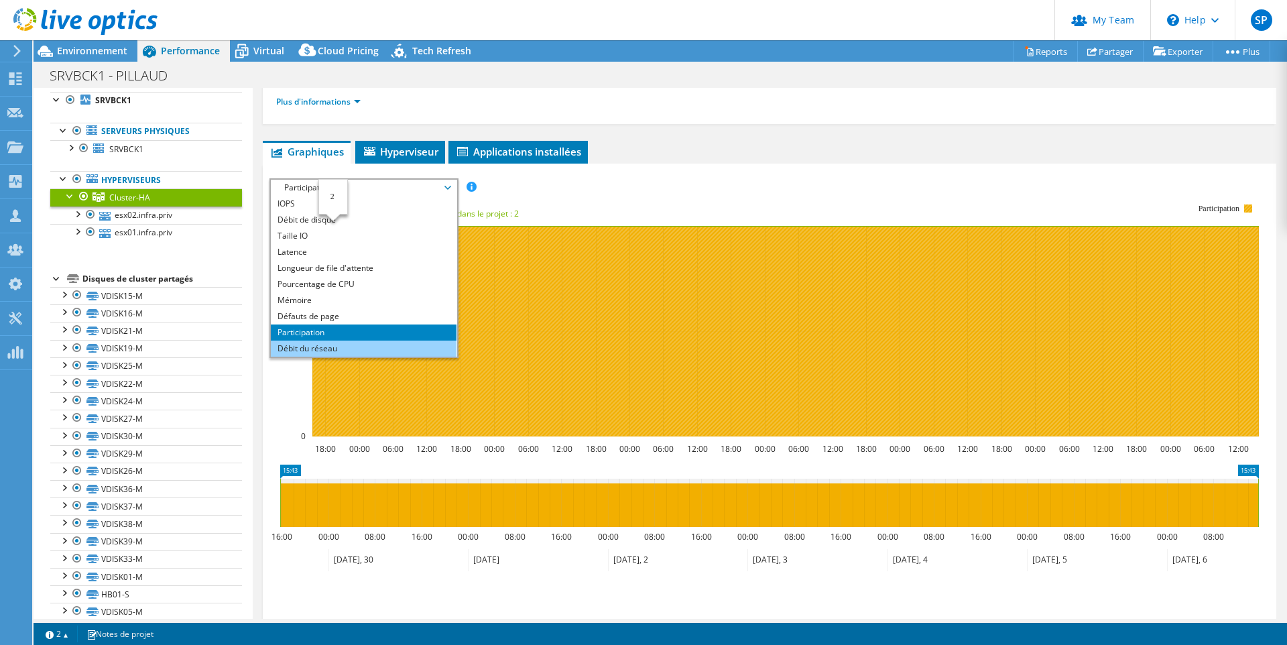
click at [332, 347] on li "Débit du réseau" at bounding box center [364, 348] width 186 height 16
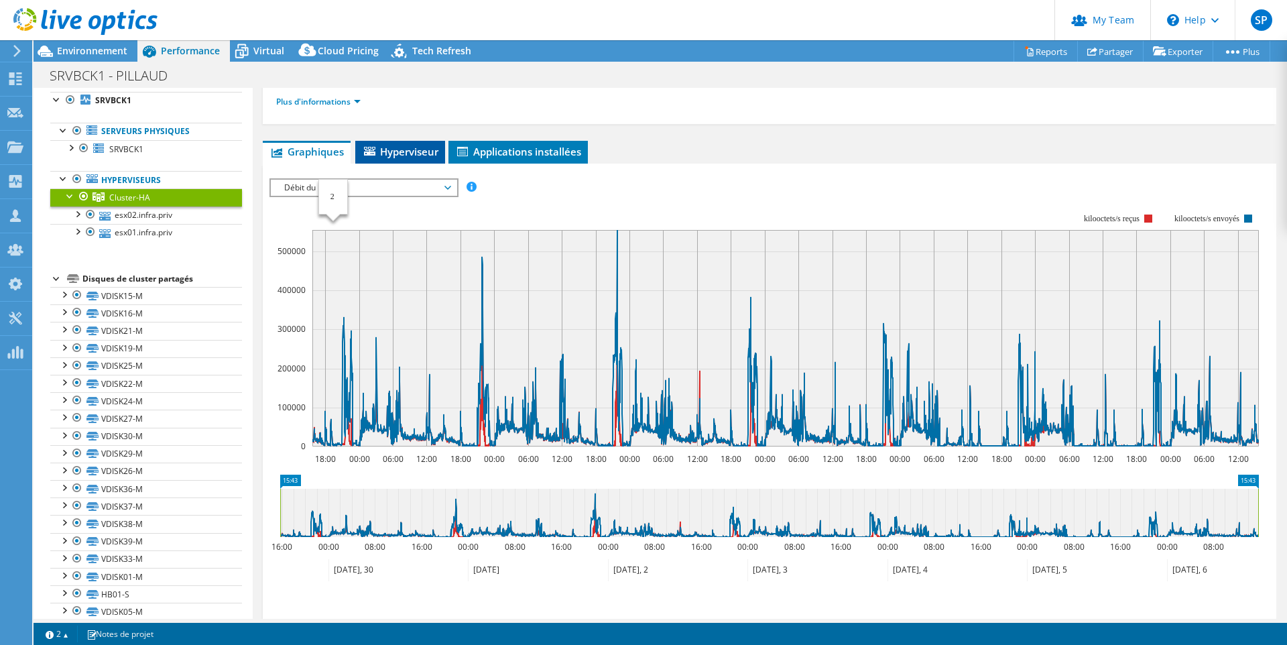
click at [400, 150] on span "Hyperviseur" at bounding box center [400, 151] width 76 height 13
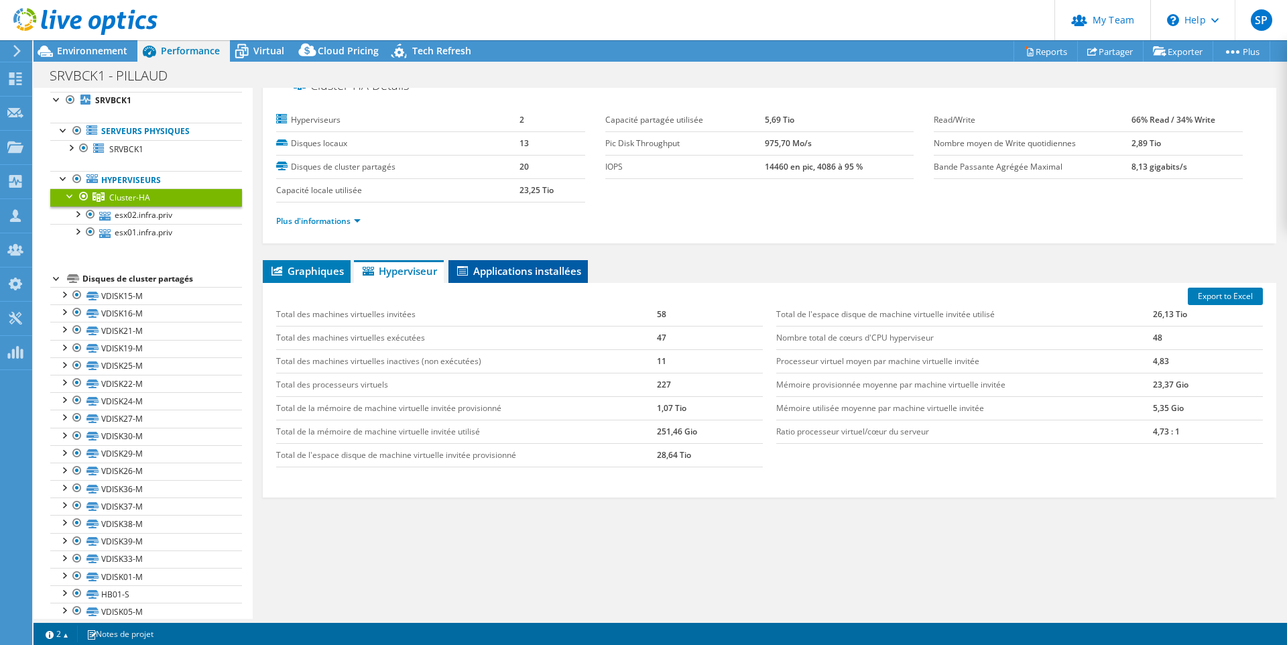
click at [509, 271] on span "Applications installées" at bounding box center [518, 270] width 126 height 13
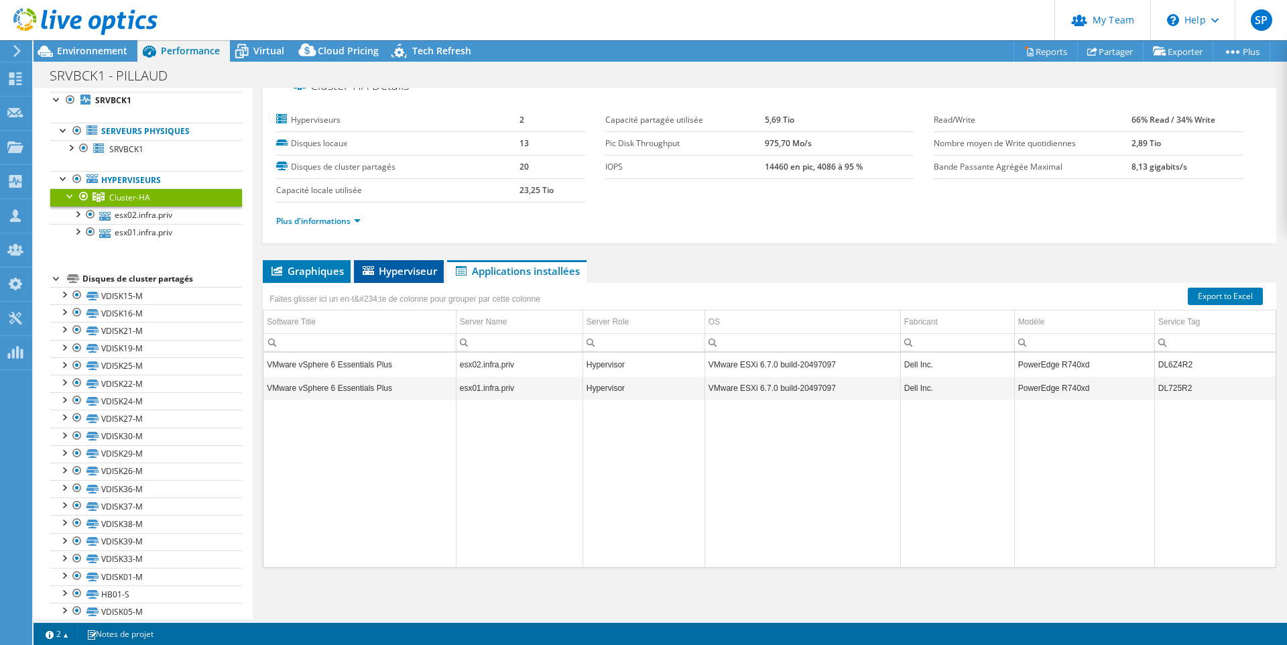
click at [416, 273] on span "Hyperviseur" at bounding box center [399, 270] width 76 height 13
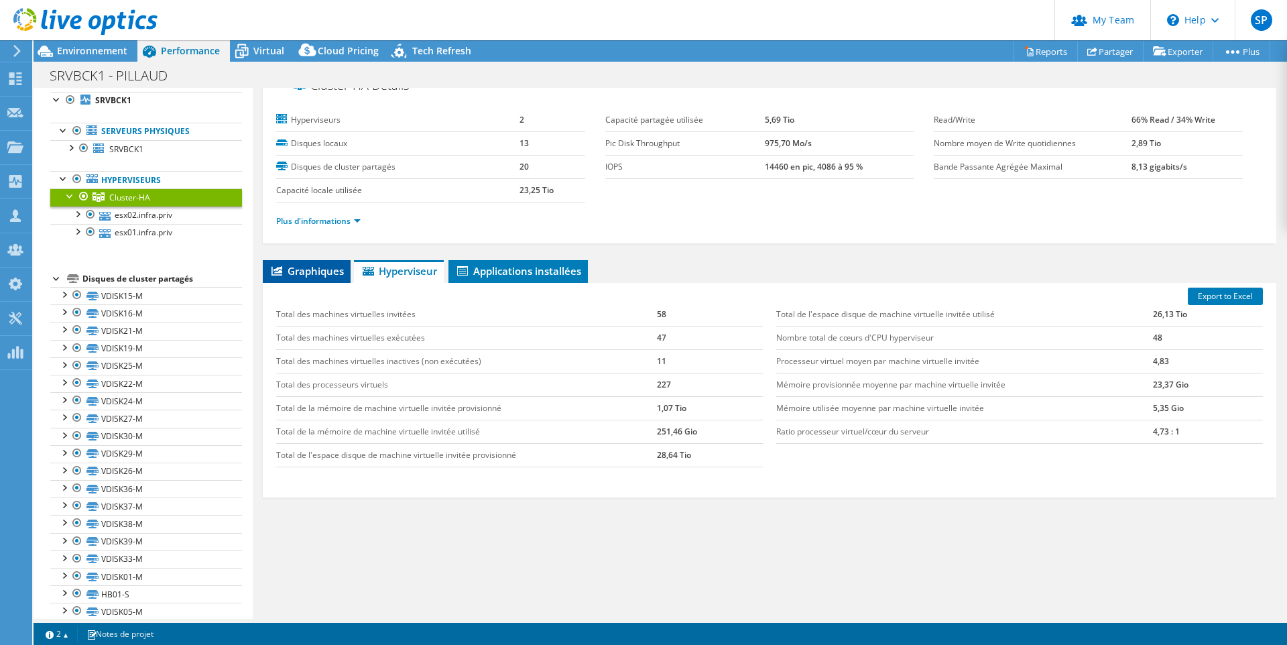
click at [328, 270] on span "Graphiques" at bounding box center [306, 270] width 74 height 13
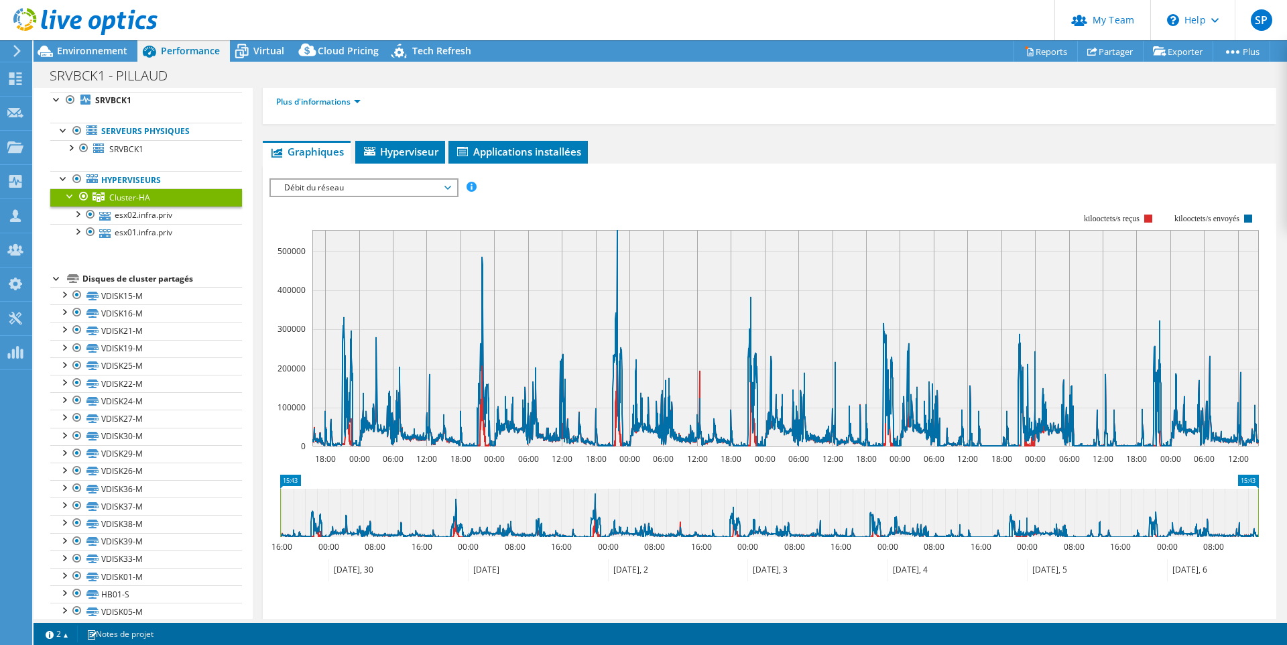
scroll to position [0, 0]
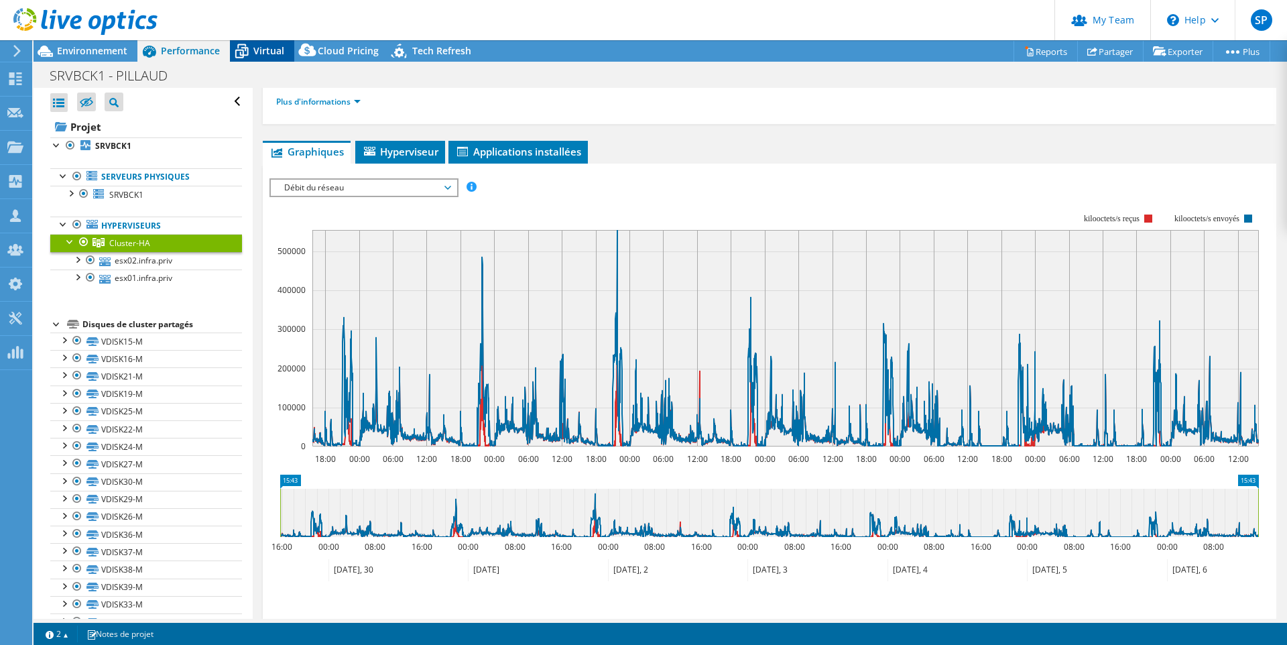
click at [269, 49] on span "Virtual" at bounding box center [268, 50] width 31 height 13
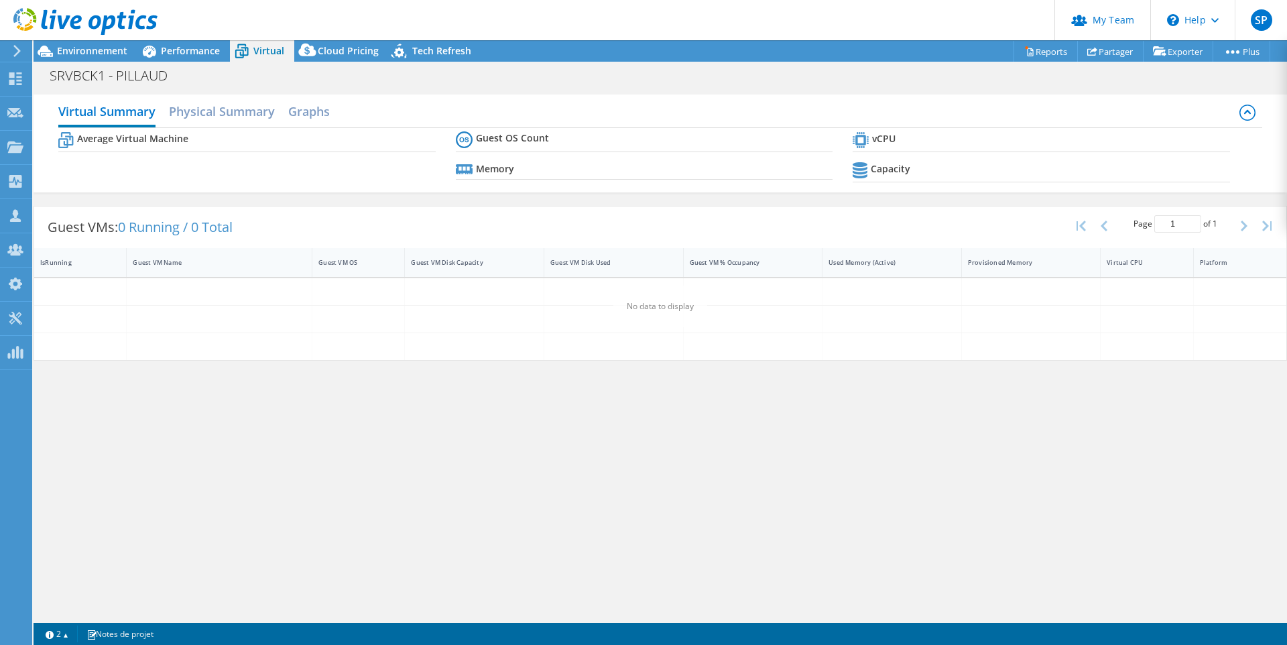
click at [284, 180] on div "Average Virtual Machine Guest OS Count Memory vCPU Capacity" at bounding box center [659, 158] width 1203 height 61
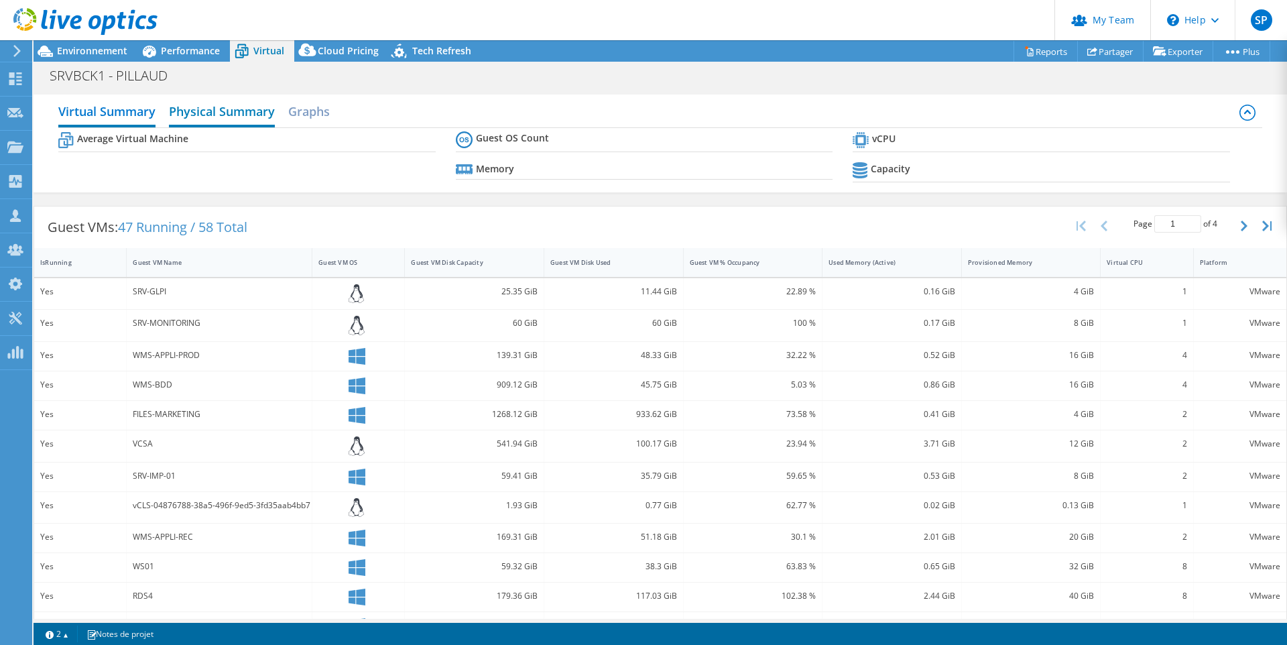
click at [237, 109] on h2 "Physical Summary" at bounding box center [222, 112] width 106 height 29
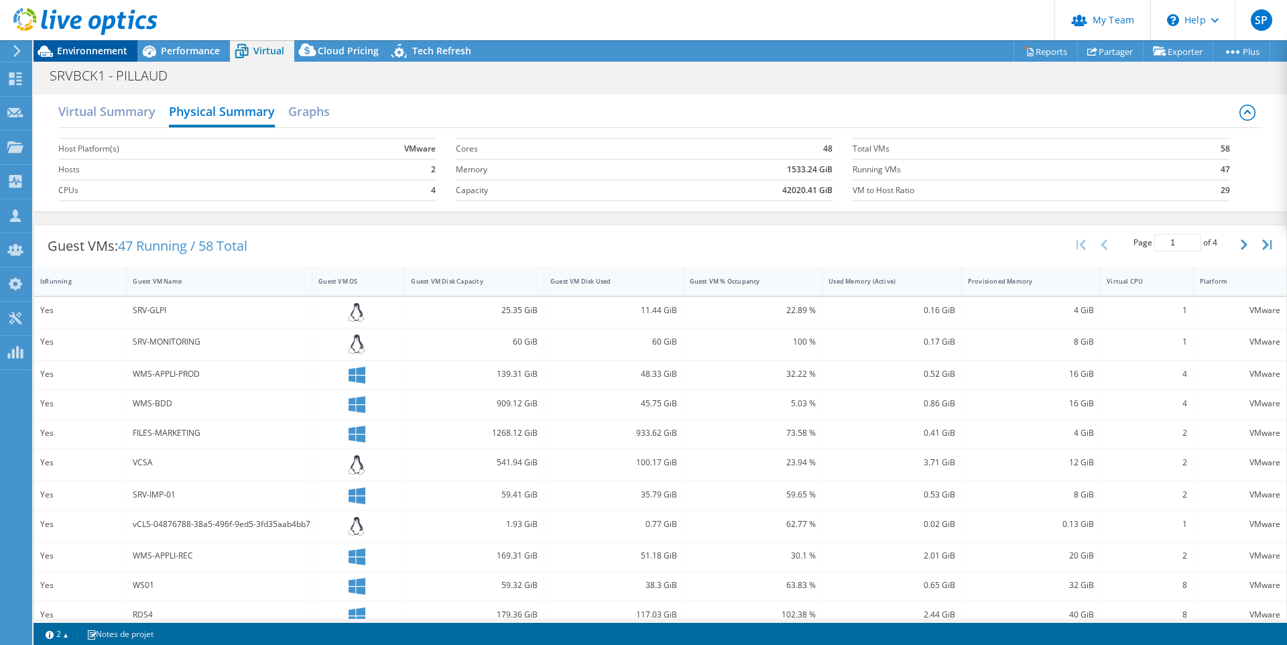
click at [88, 56] on span "Environnement" at bounding box center [92, 50] width 70 height 13
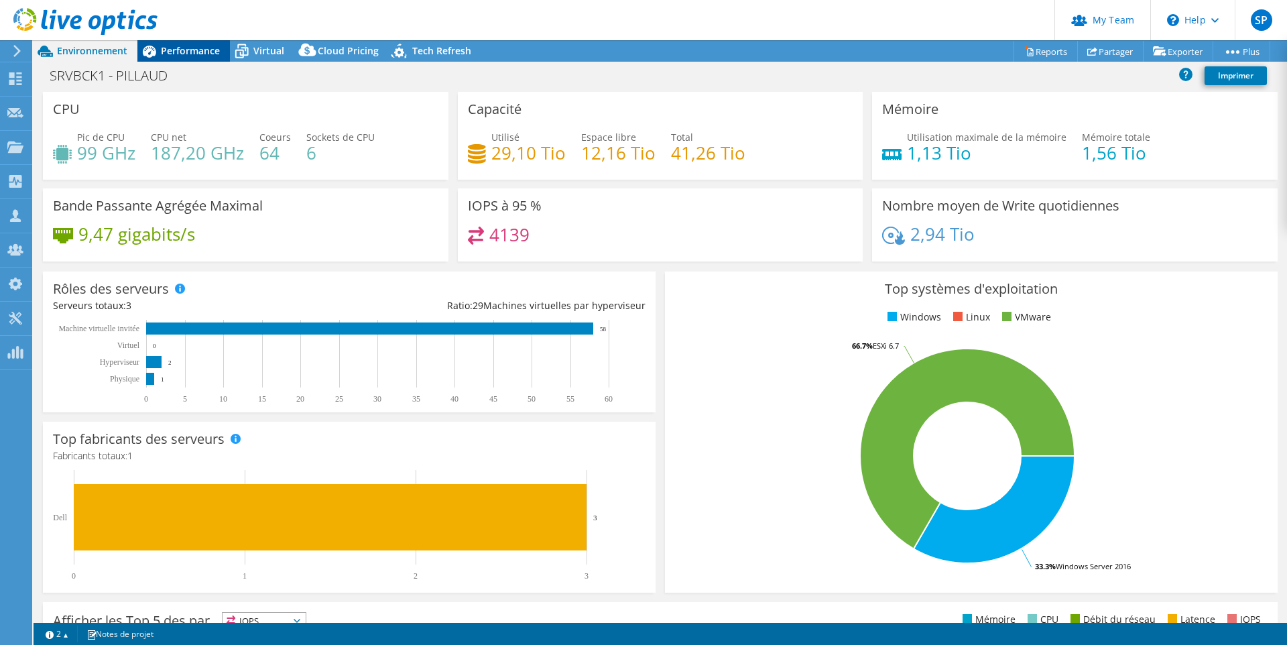
click at [186, 56] on span "Performance" at bounding box center [190, 50] width 59 height 13
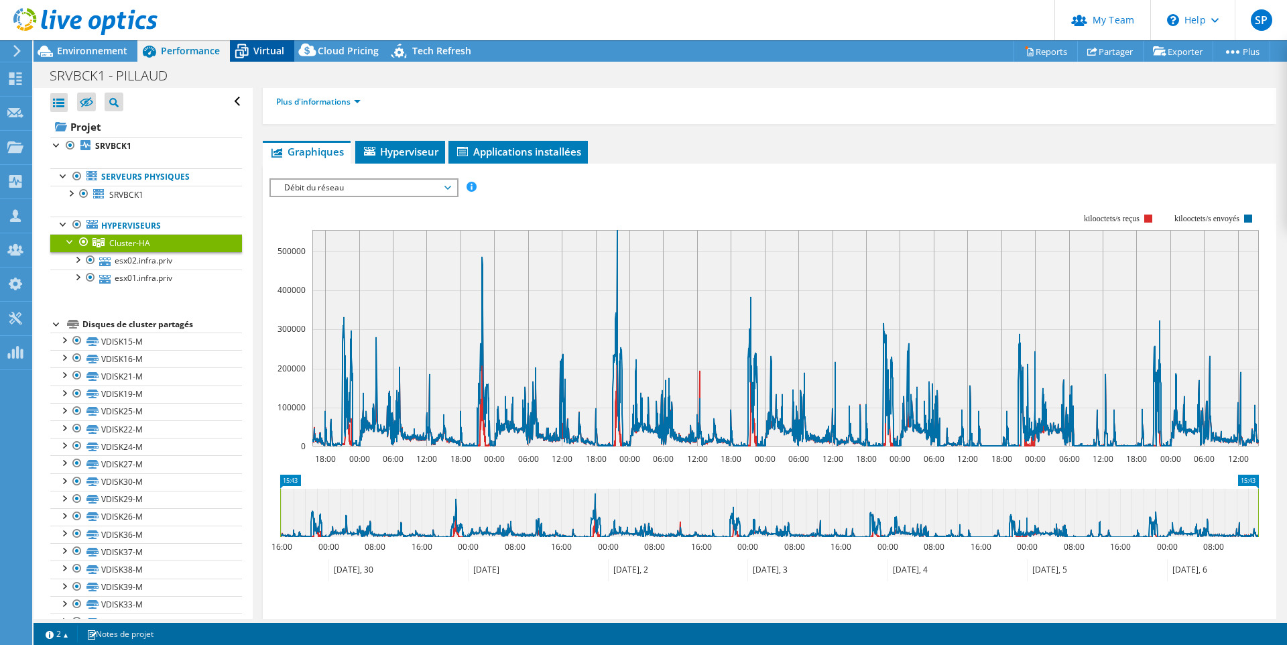
click at [266, 56] on span "Virtual" at bounding box center [268, 50] width 31 height 13
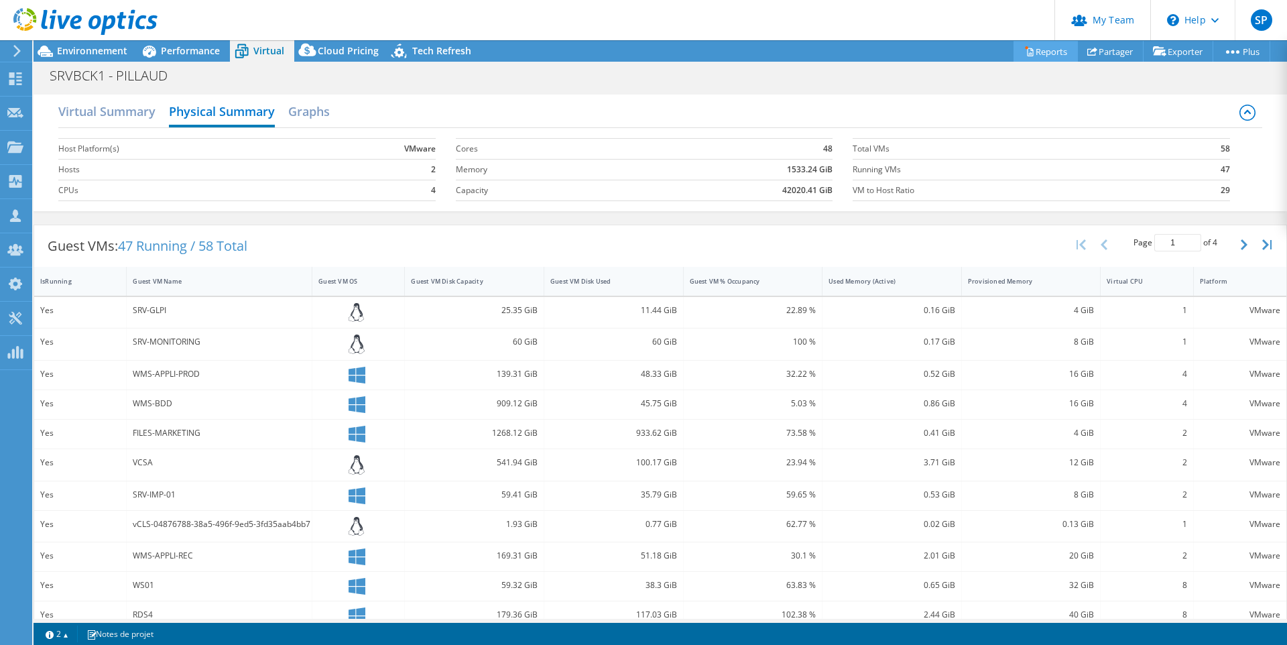
click at [1050, 51] on link "Reports" at bounding box center [1045, 51] width 64 height 21
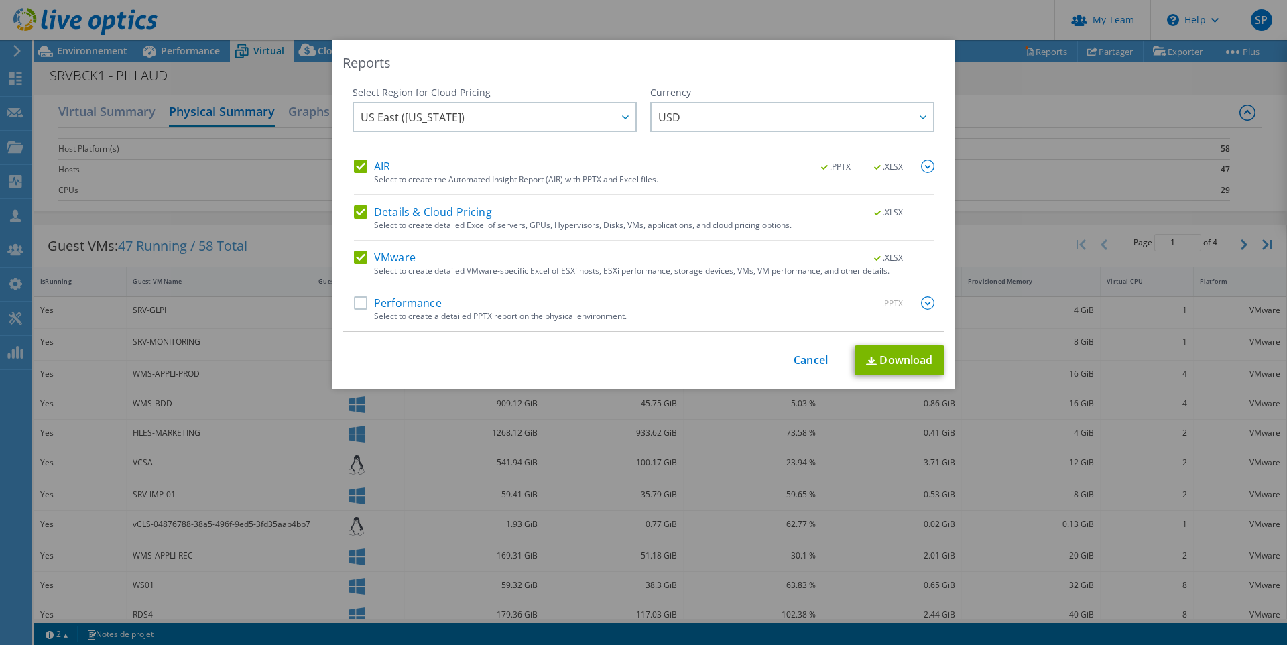
click at [359, 212] on label "Details & Cloud Pricing" at bounding box center [423, 211] width 138 height 13
click at [0, 0] on input "Details & Cloud Pricing" at bounding box center [0, 0] width 0 height 0
click at [361, 303] on label "Performance" at bounding box center [398, 302] width 88 height 13
click at [0, 0] on input "Performance" at bounding box center [0, 0] width 0 height 0
click at [919, 365] on link "Download" at bounding box center [900, 360] width 90 height 30
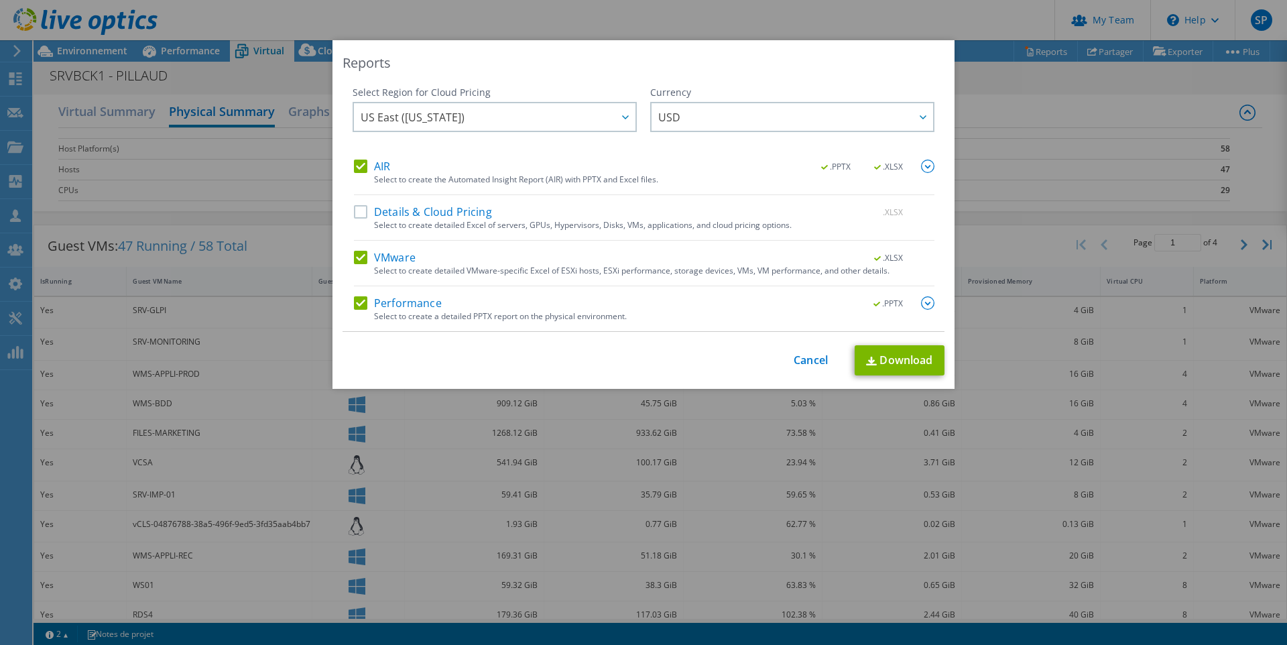
click at [1033, 137] on div "Reports Select Region for Cloud Pricing Asia Pacific (Hong Kong) Asia Pacific (…" at bounding box center [643, 322] width 1287 height 564
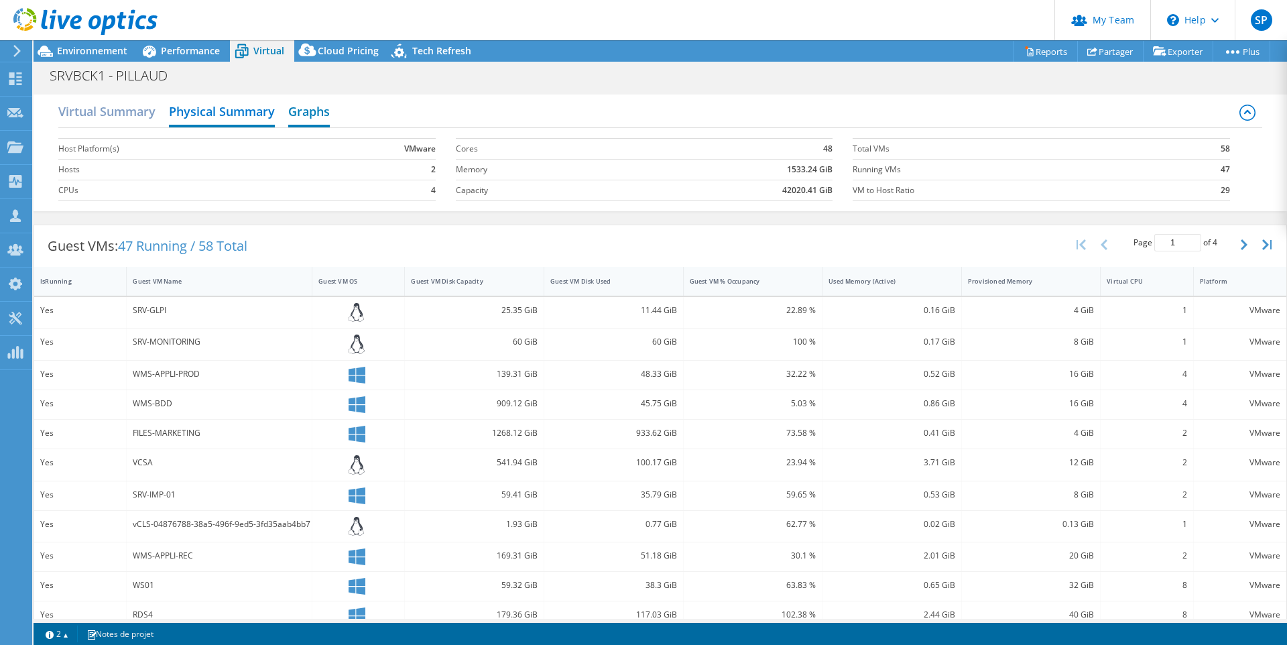
click at [325, 113] on h2 "Graphs" at bounding box center [309, 112] width 42 height 29
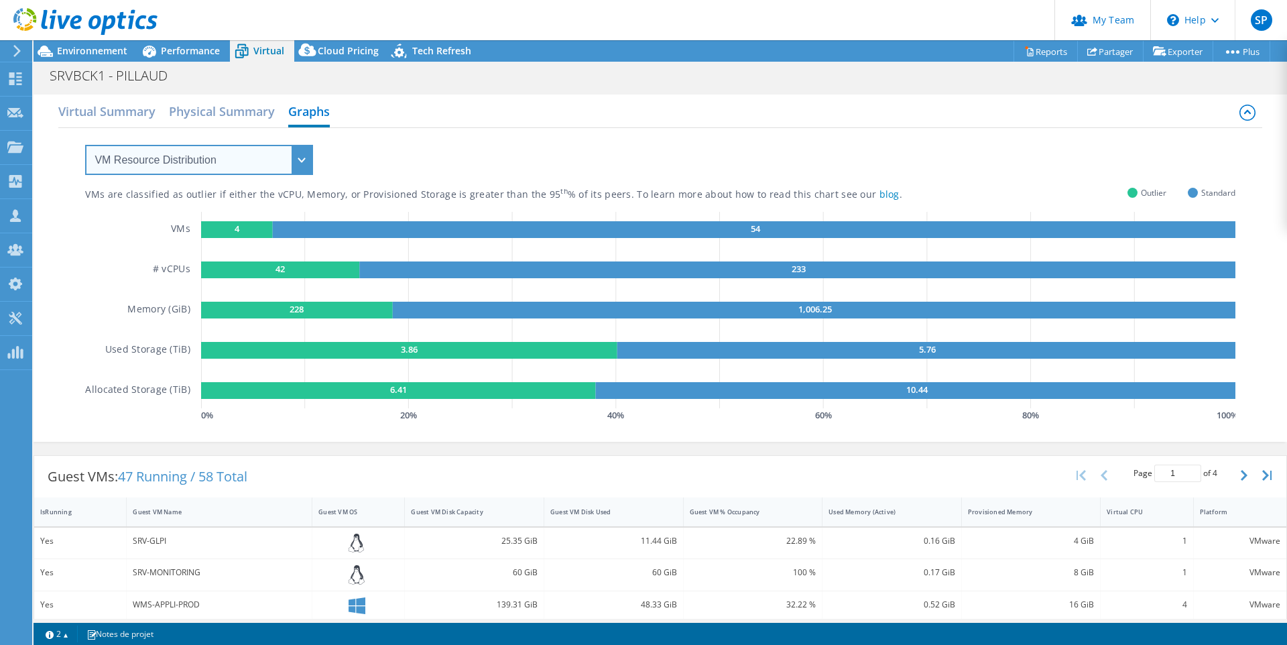
click at [301, 158] on select "VM Resource Distribution Provisioning Contrast Over Provisioning" at bounding box center [199, 160] width 228 height 30
select select "Provisioning Contrast"
click at [85, 145] on select "VM Resource Distribution Provisioning Contrast Over Provisioning" at bounding box center [199, 160] width 228 height 30
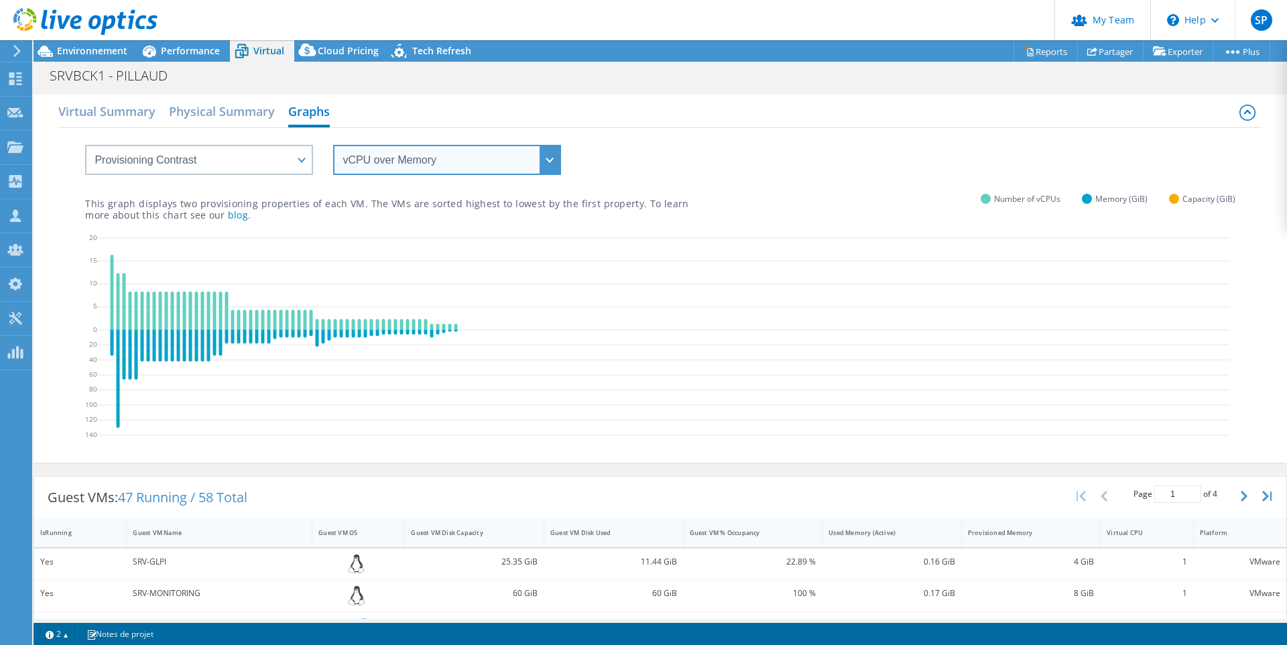
click at [416, 163] on select "vCPU over Memory vCPU over Capacity Memory over vCPU Memory over Capacity Capac…" at bounding box center [447, 160] width 228 height 30
click at [333, 145] on select "vCPU over Memory vCPU over Capacity Memory over vCPU Memory over Capacity Capac…" at bounding box center [447, 160] width 228 height 30
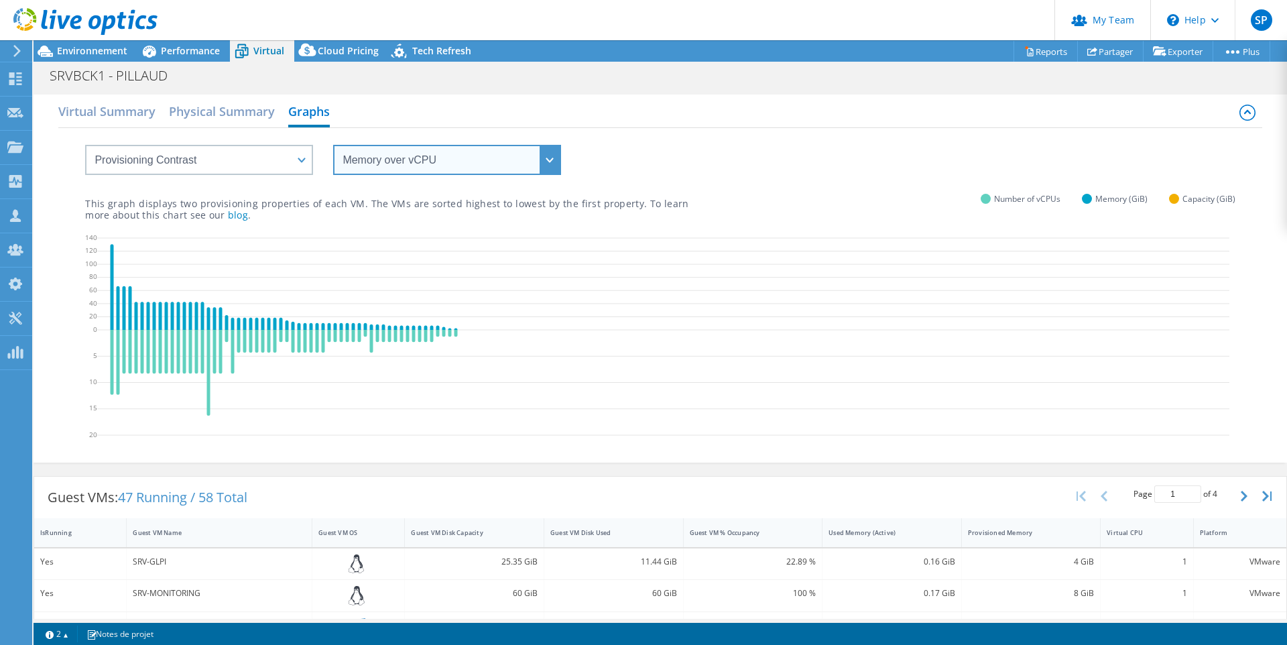
click at [386, 162] on select "vCPU over Memory vCPU over Capacity Memory over vCPU Memory over Capacity Capac…" at bounding box center [447, 160] width 228 height 30
select select "Capacity over vCPU"
click at [333, 145] on select "vCPU over Memory vCPU over Capacity Memory over vCPU Memory over Capacity Capac…" at bounding box center [447, 160] width 228 height 30
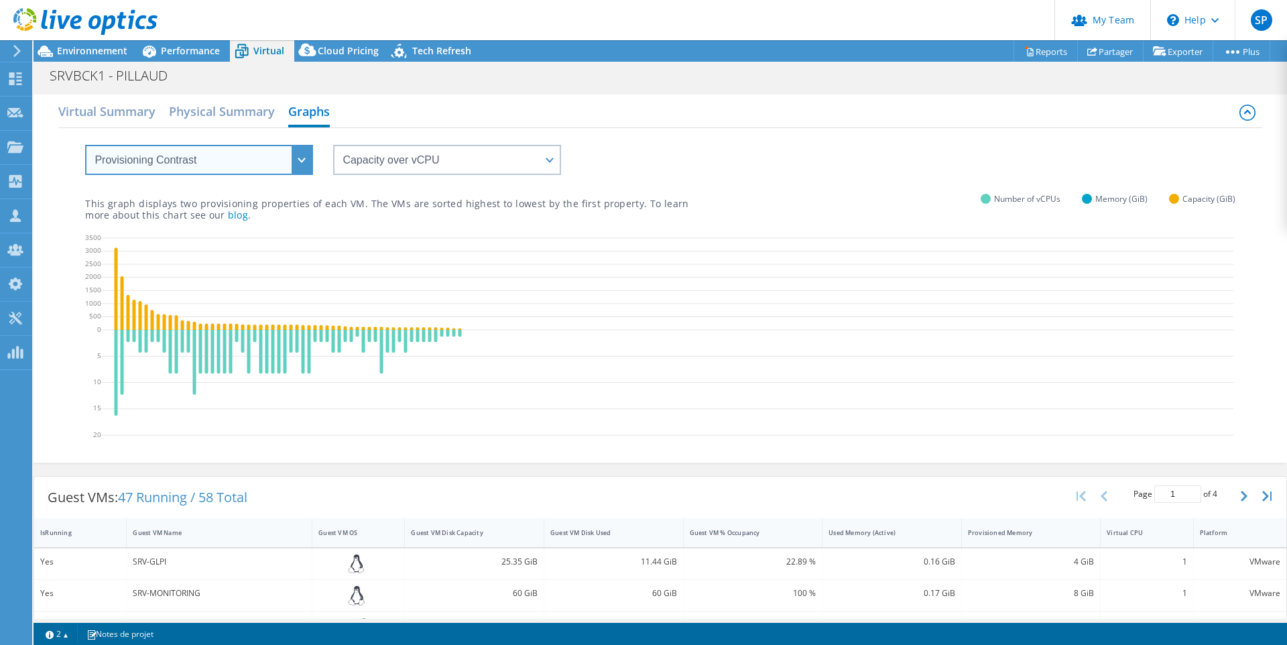
click at [162, 160] on select "VM Resource Distribution Provisioning Contrast Over Provisioning" at bounding box center [199, 160] width 228 height 30
select select "Over Provisioning"
click at [85, 145] on select "VM Resource Distribution Provisioning Contrast Over Provisioning" at bounding box center [199, 160] width 228 height 30
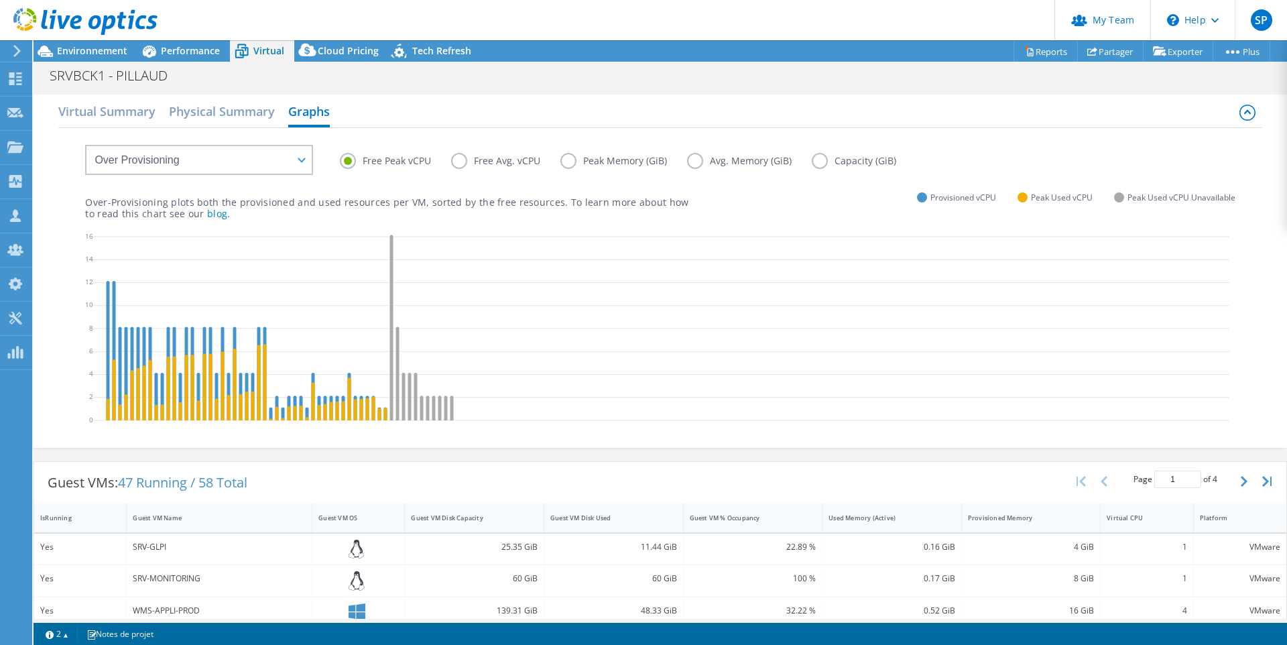
click at [1038, 200] on span "Peak Used vCPU" at bounding box center [1062, 197] width 62 height 15
click at [309, 213] on p "Over-Provisioning plots both the provisioned and used resources per VM, sorted …" at bounding box center [386, 207] width 603 height 23
click at [433, 51] on span "Tech Refresh" at bounding box center [441, 50] width 59 height 13
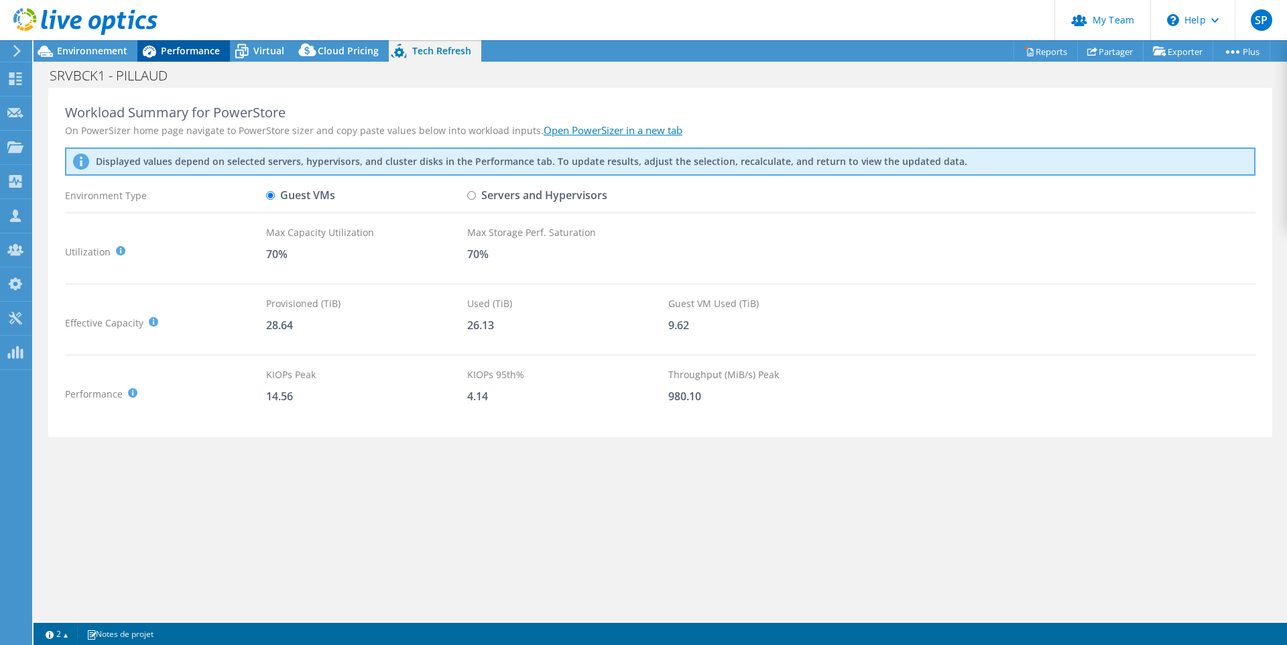
click at [198, 51] on span "Performance" at bounding box center [190, 50] width 59 height 13
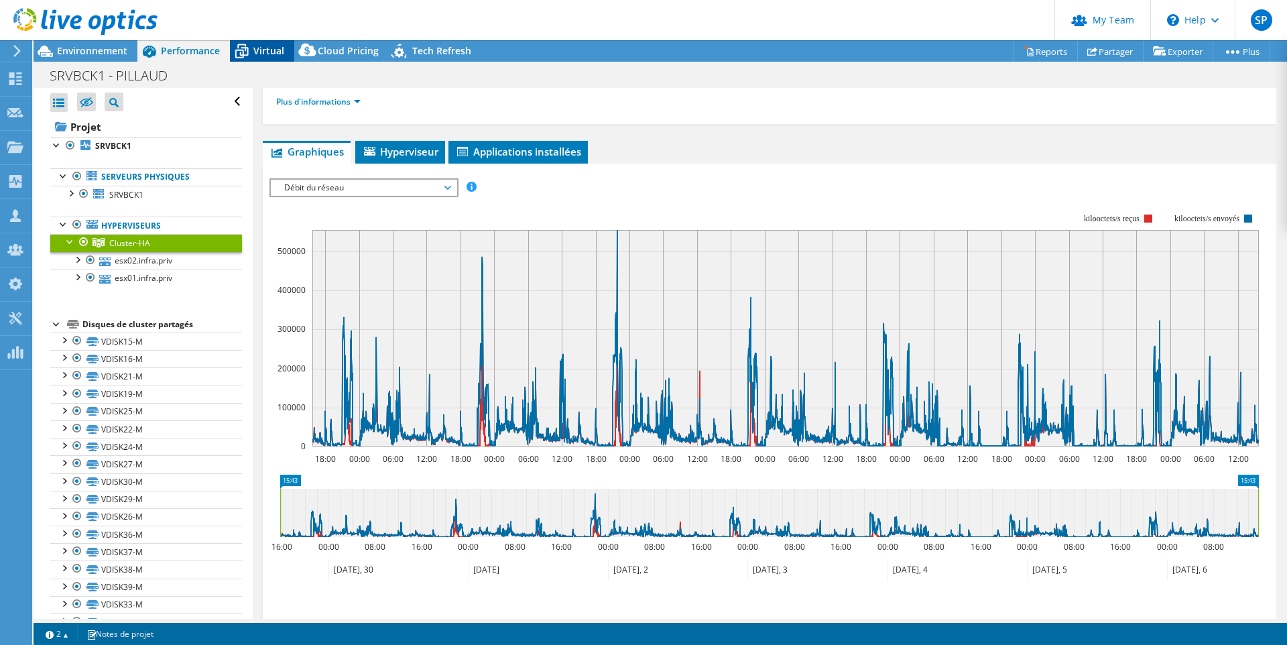
click at [275, 50] on span "Virtual" at bounding box center [268, 50] width 31 height 13
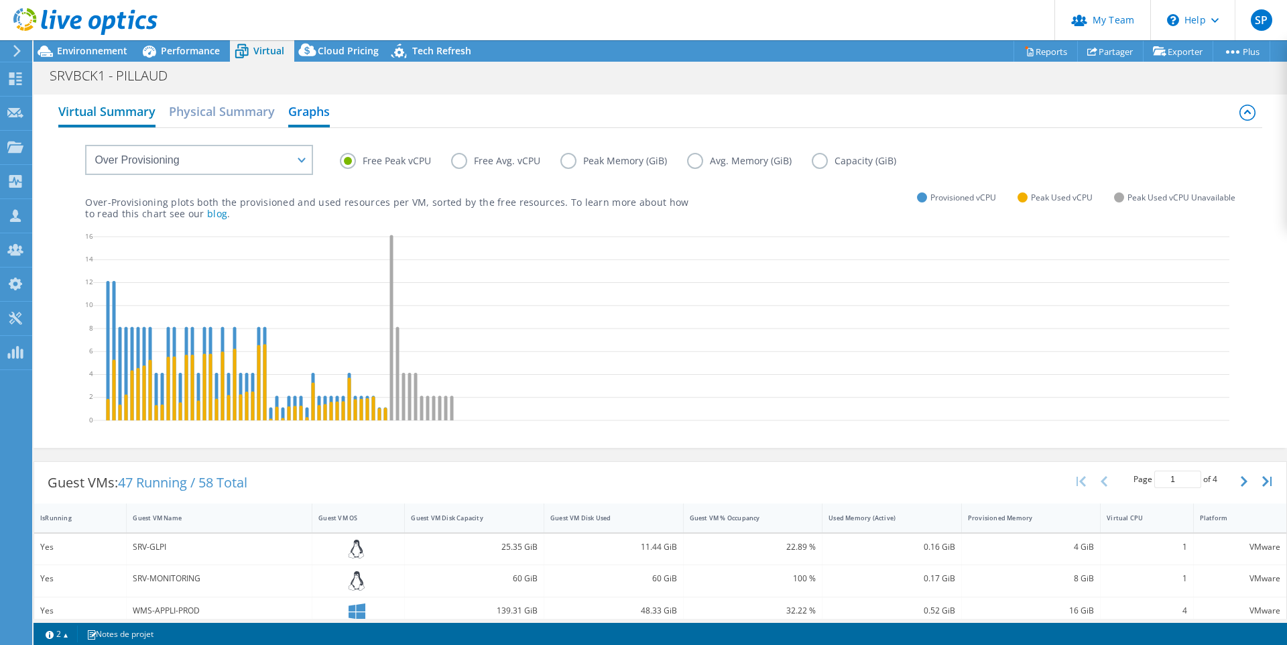
click at [113, 117] on h2 "Virtual Summary" at bounding box center [106, 112] width 97 height 29
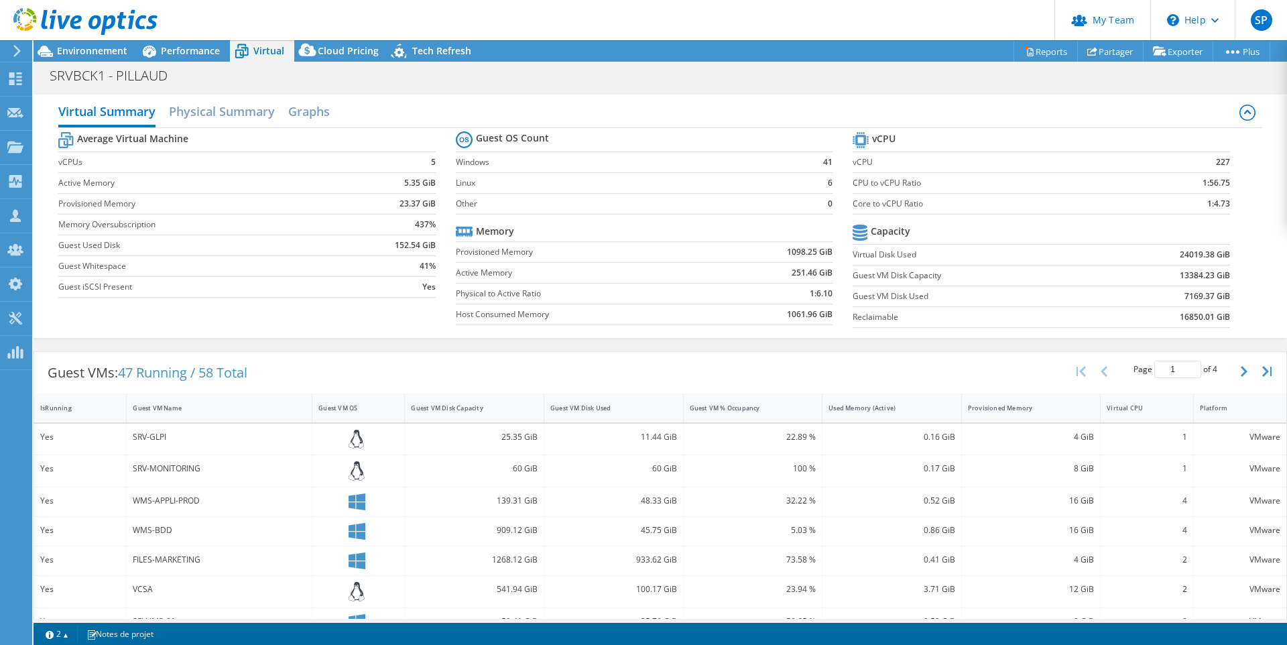
click at [418, 224] on b "437%" at bounding box center [425, 224] width 21 height 13
click at [137, 223] on label "Memory Oversubscription" at bounding box center [201, 224] width 287 height 13
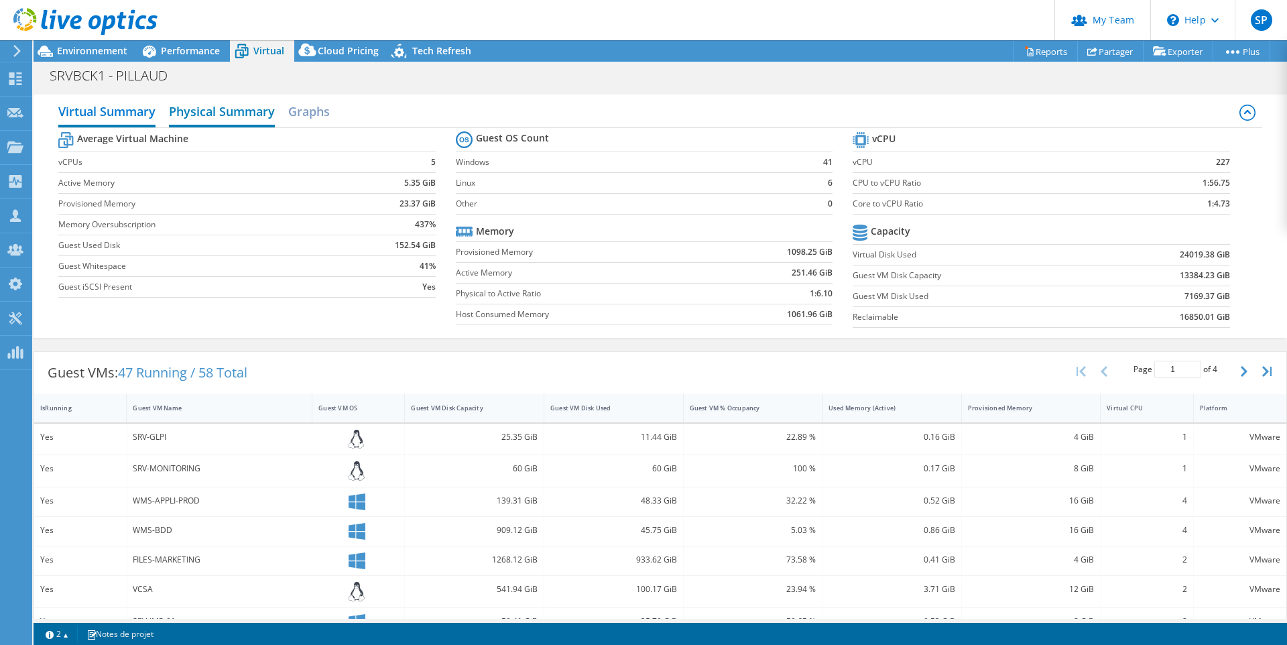
click at [212, 111] on h2 "Physical Summary" at bounding box center [222, 112] width 106 height 29
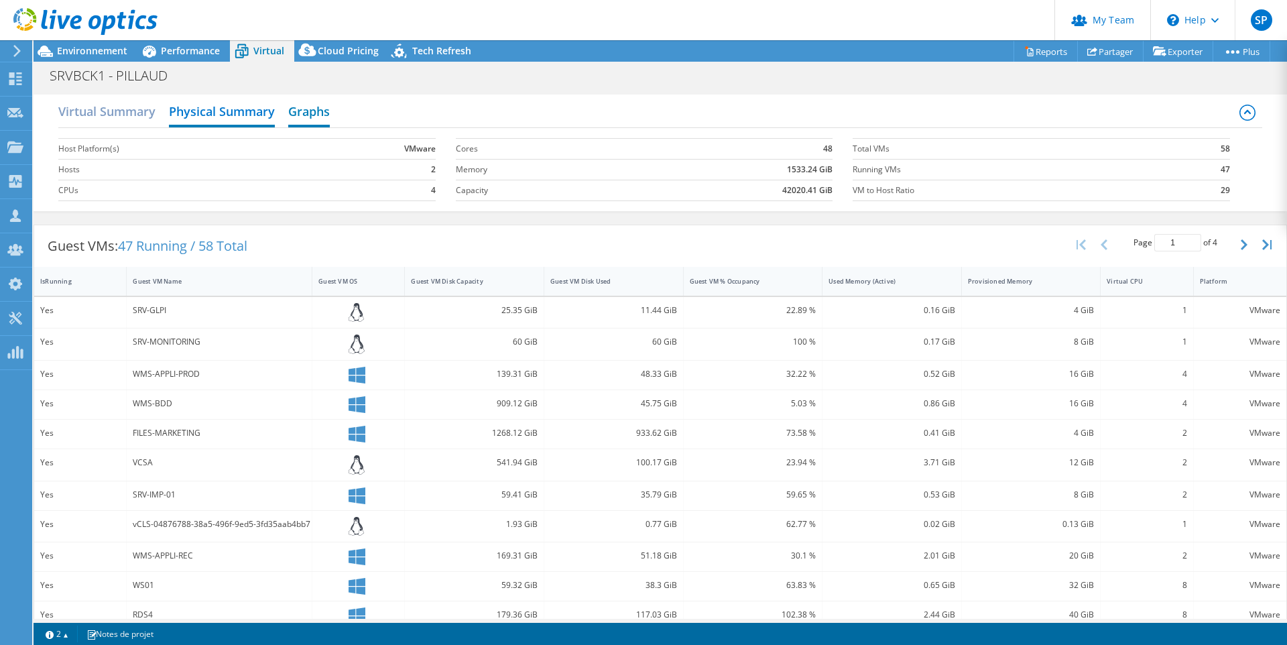
click at [312, 111] on h2 "Graphs" at bounding box center [309, 112] width 42 height 29
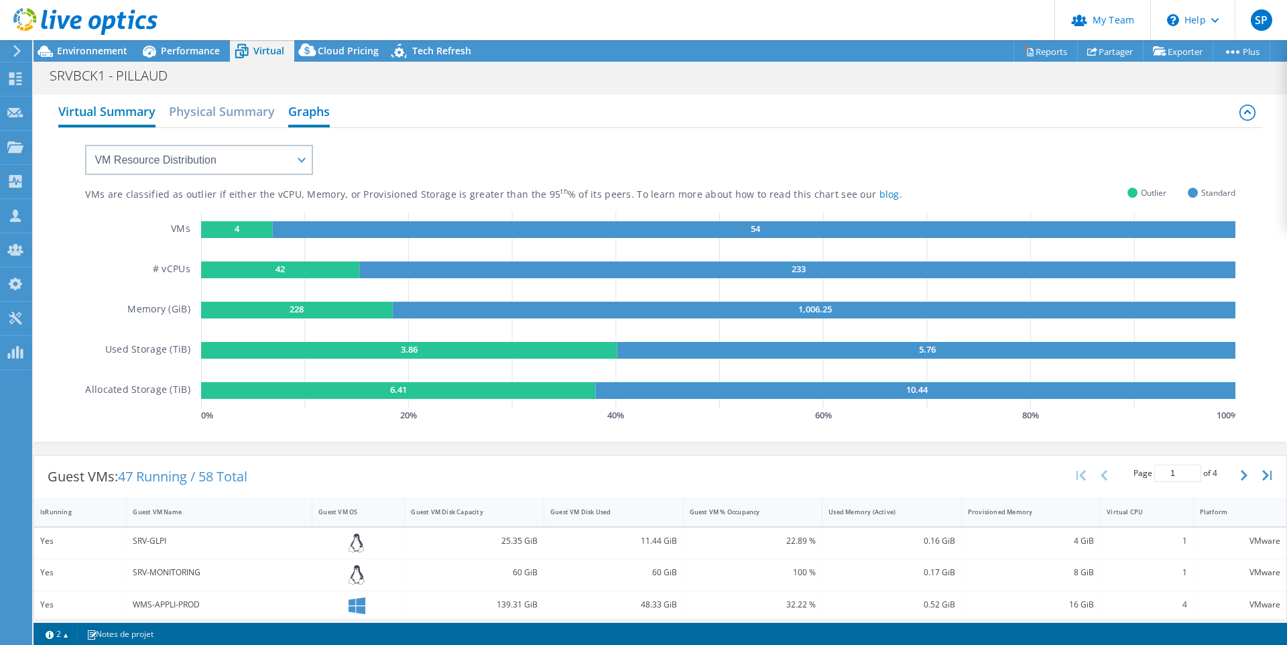
click at [84, 111] on h2 "Virtual Summary" at bounding box center [106, 112] width 97 height 29
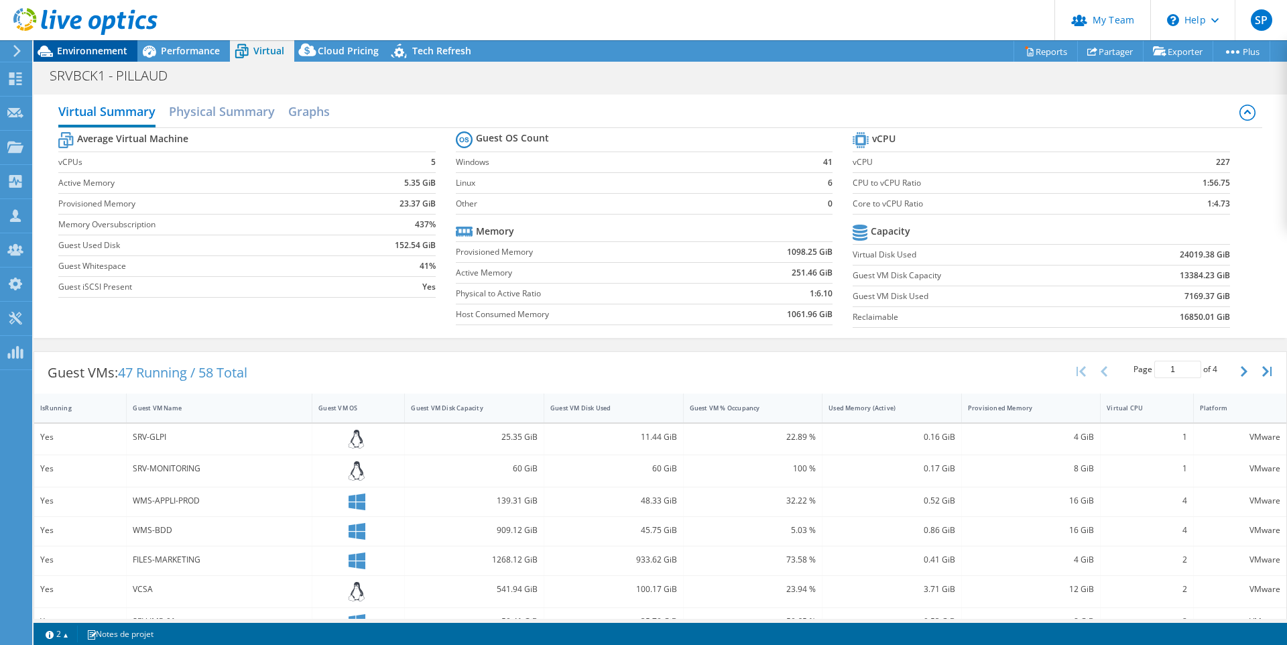
click at [91, 47] on span "Environnement" at bounding box center [92, 50] width 70 height 13
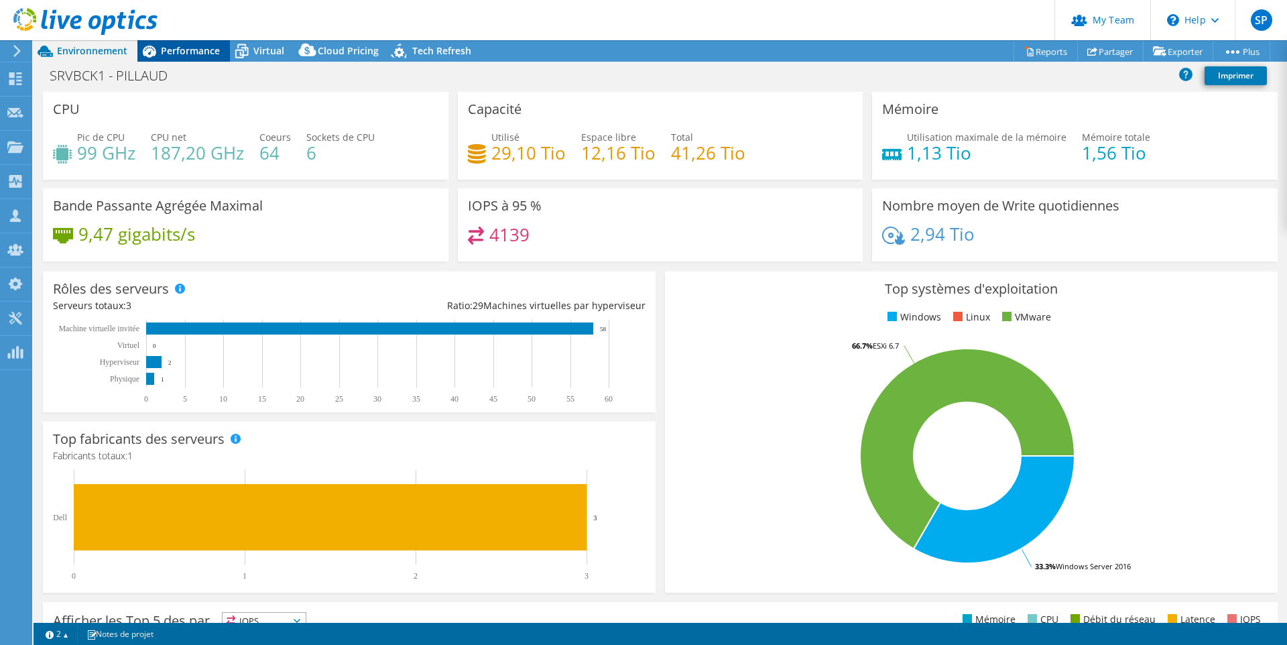
click at [150, 50] on icon at bounding box center [149, 52] width 13 height 12
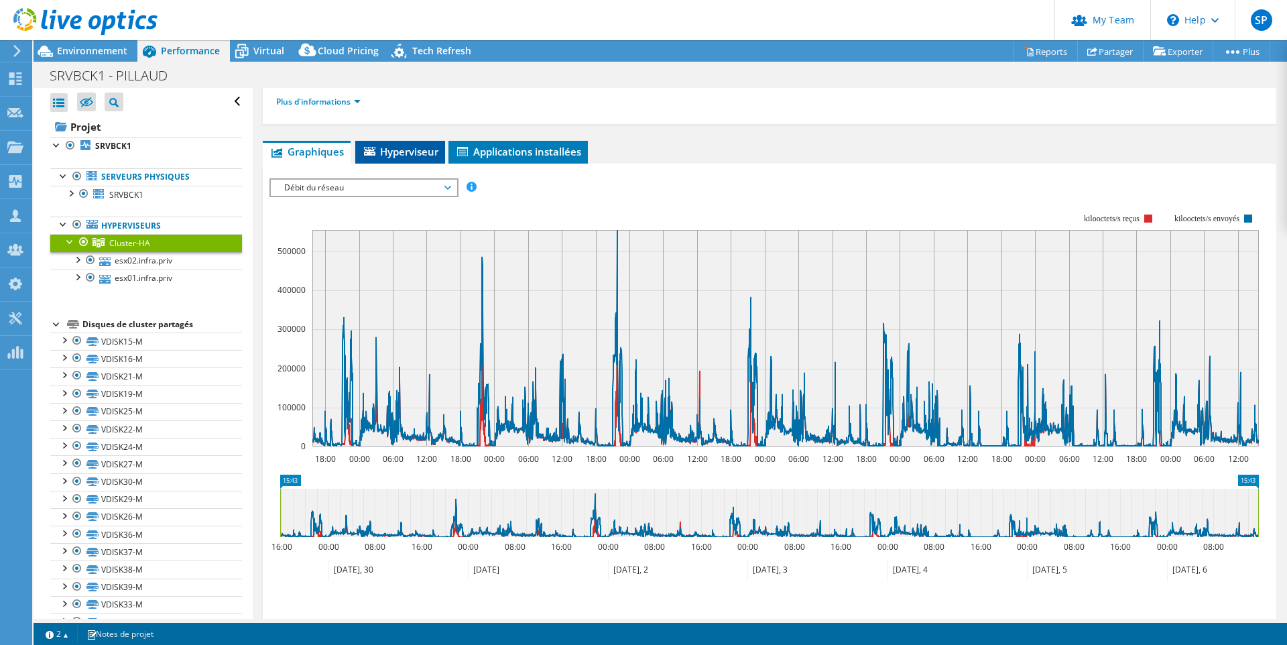
click at [394, 153] on span "Hyperviseur" at bounding box center [400, 151] width 76 height 13
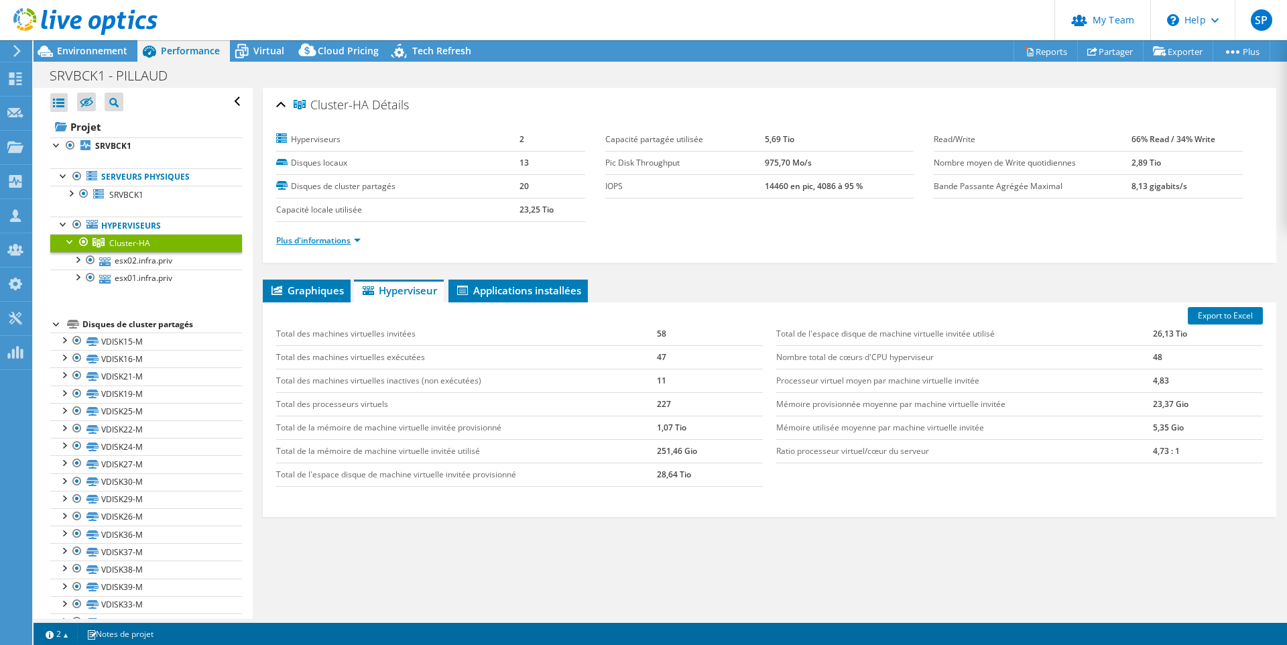
click at [340, 242] on link "Plus d'informations" at bounding box center [318, 240] width 84 height 11
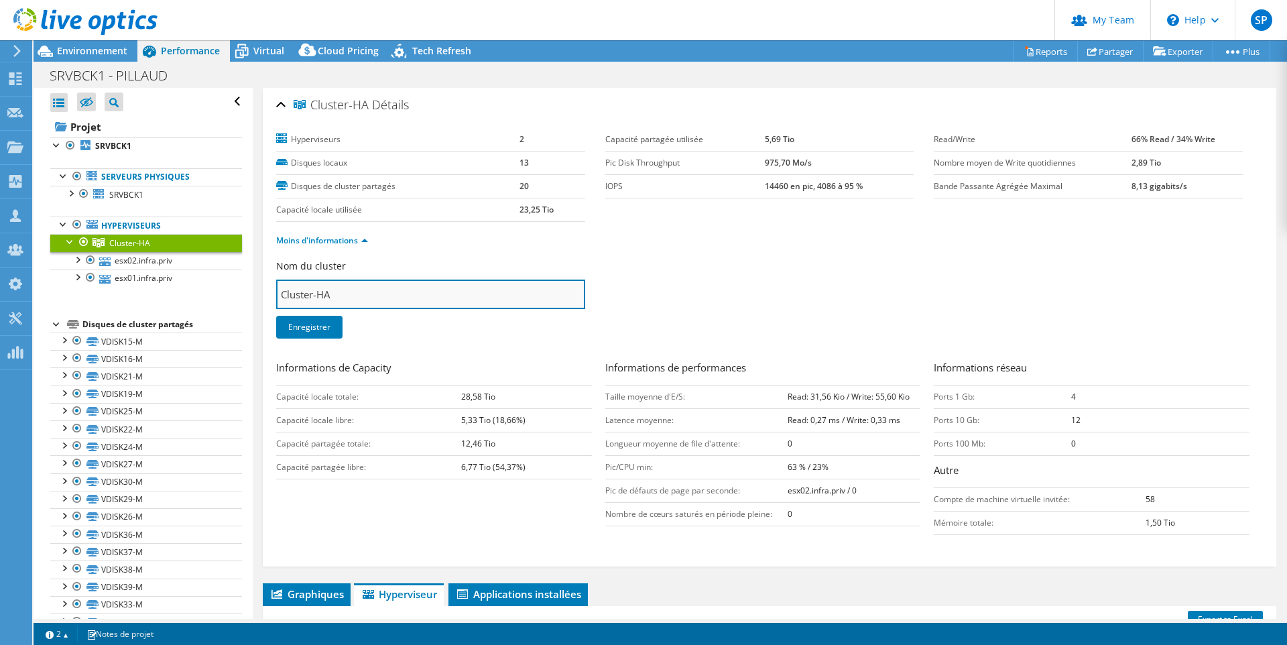
click at [454, 290] on input "Cluster-HA" at bounding box center [430, 293] width 309 height 29
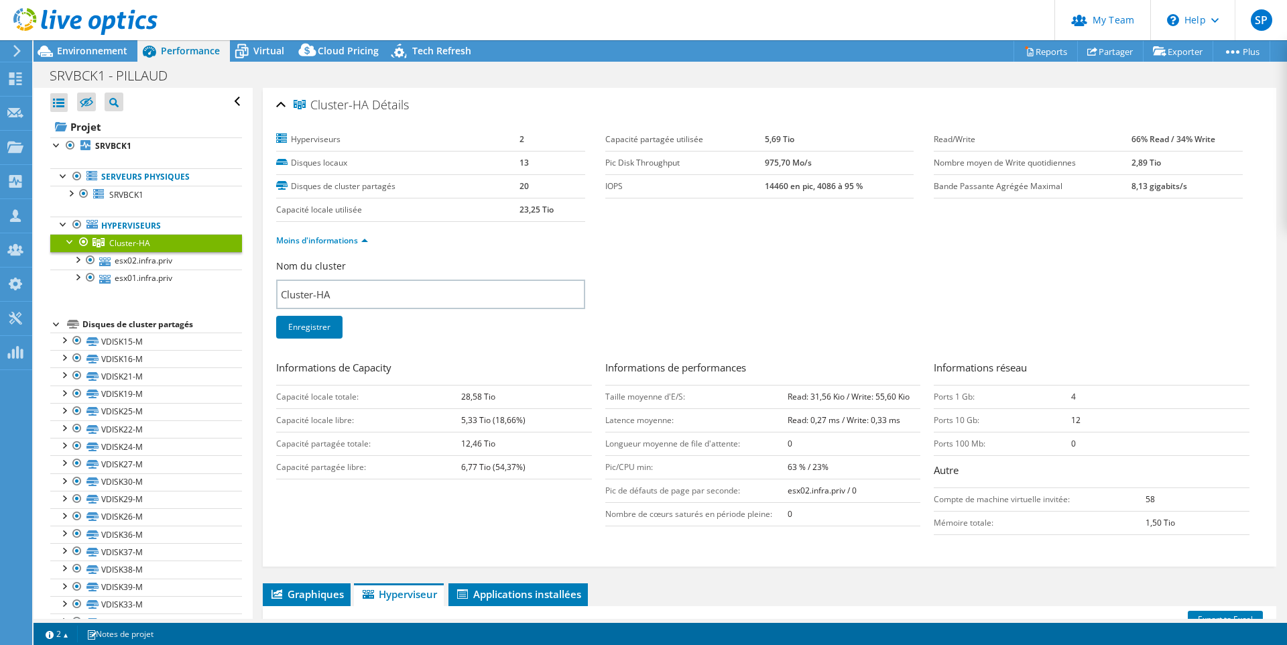
click at [737, 294] on div "Nom du cluster Cluster-HA Enregistrer" at bounding box center [769, 307] width 987 height 96
click at [277, 101] on div "Cluster-HA Détails" at bounding box center [769, 105] width 987 height 29
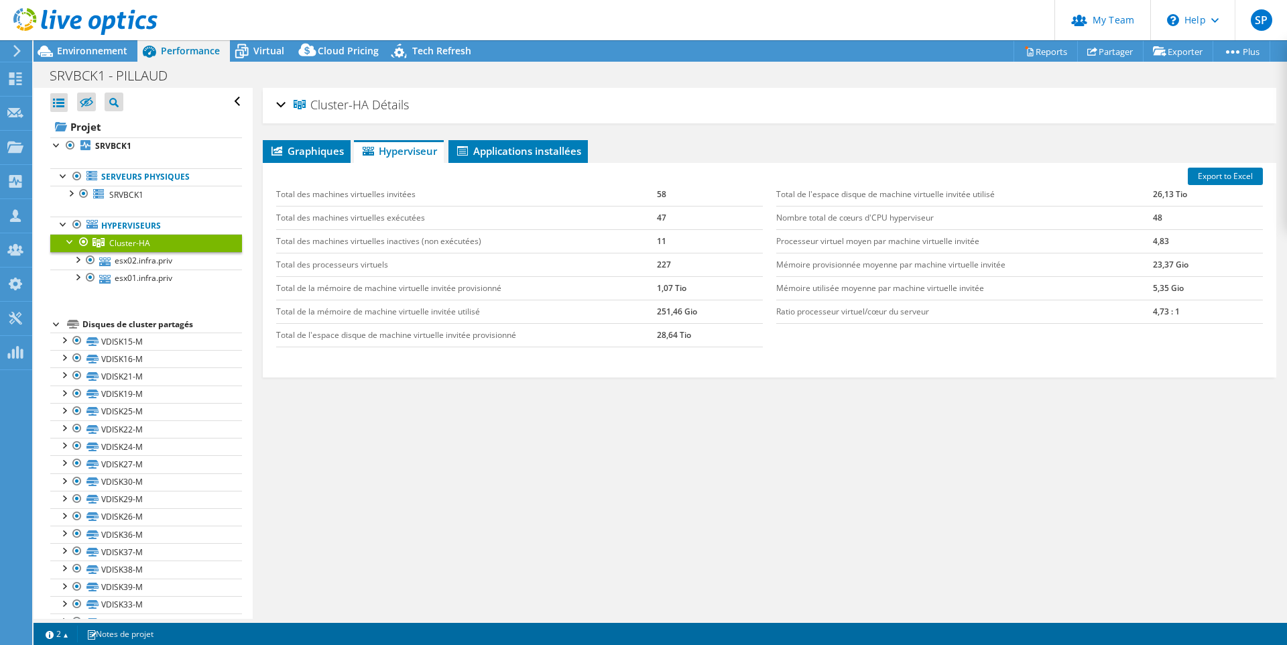
click at [483, 288] on td "Total de la mémoire de machine virtuelle invitée provisionné" at bounding box center [466, 287] width 380 height 23
click at [662, 288] on td "1,07 Tio" at bounding box center [710, 287] width 106 height 23
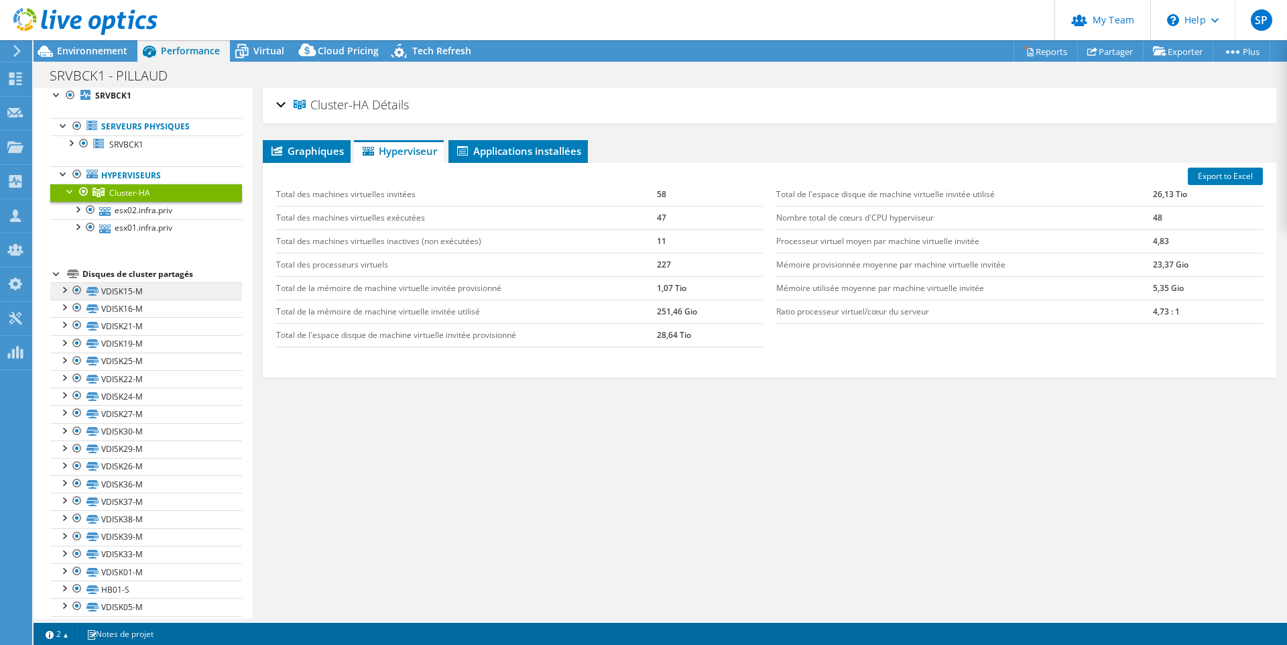
scroll to position [81, 0]
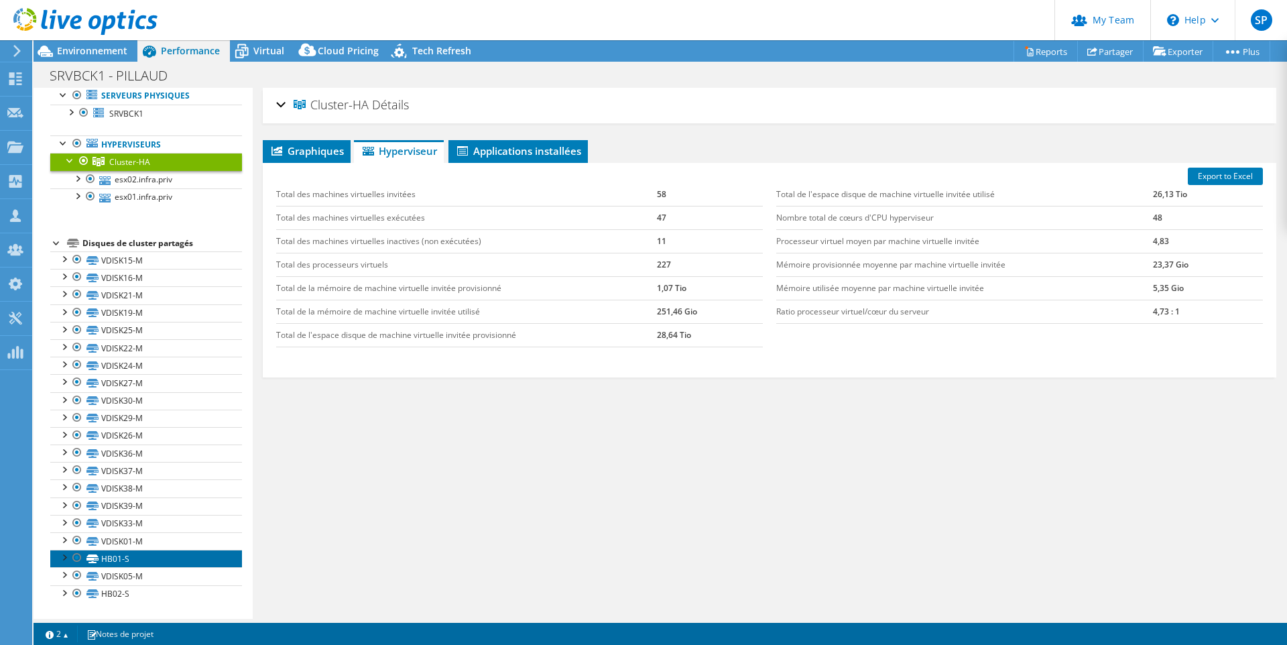
click at [111, 560] on link "HB01-S" at bounding box center [146, 558] width 192 height 17
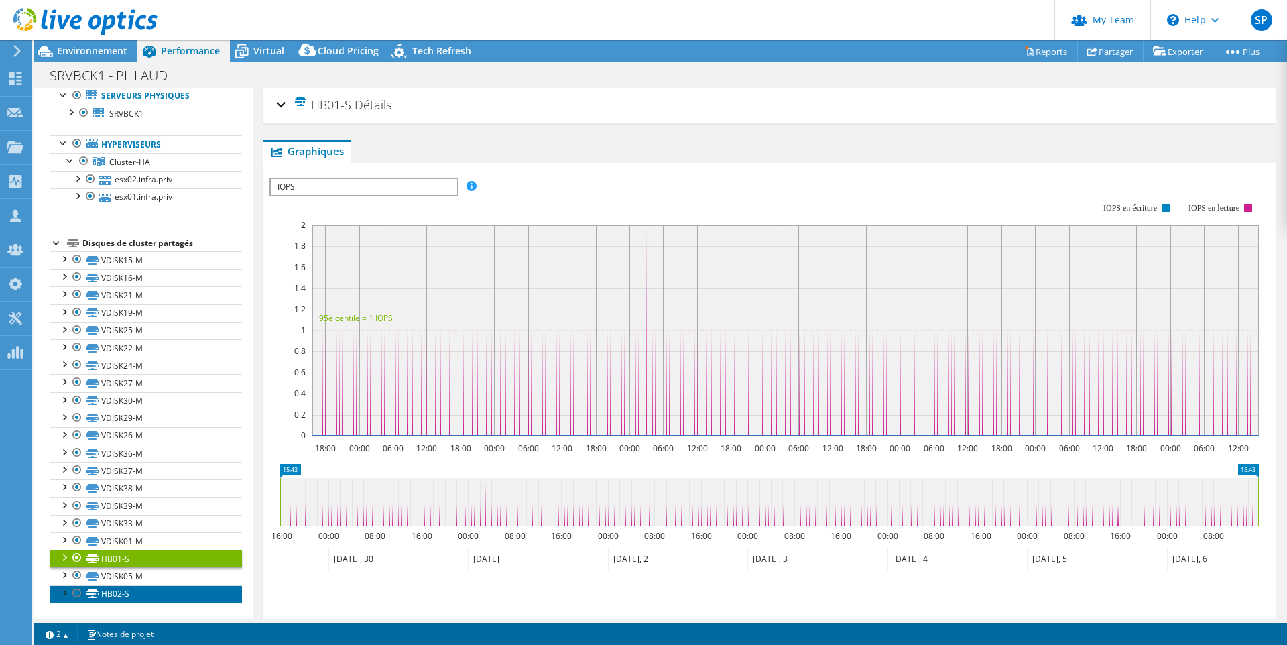
click at [113, 595] on link "HB02-S" at bounding box center [146, 593] width 192 height 17
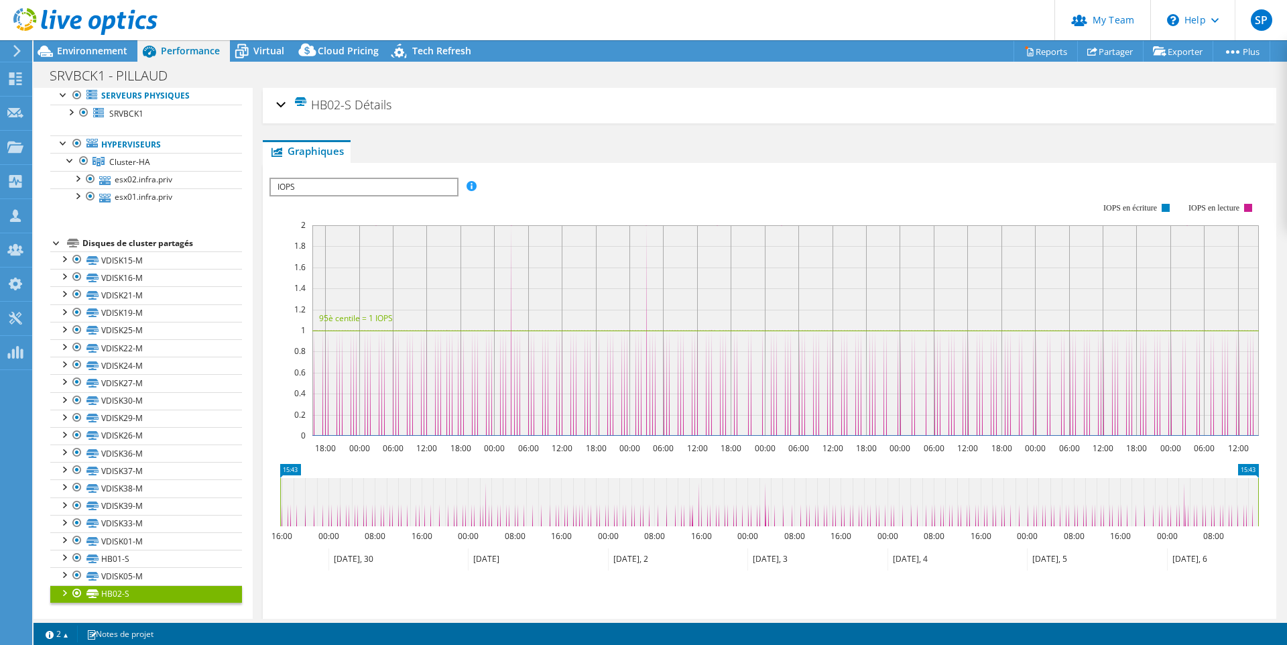
click at [623, 209] on rect at bounding box center [763, 320] width 989 height 268
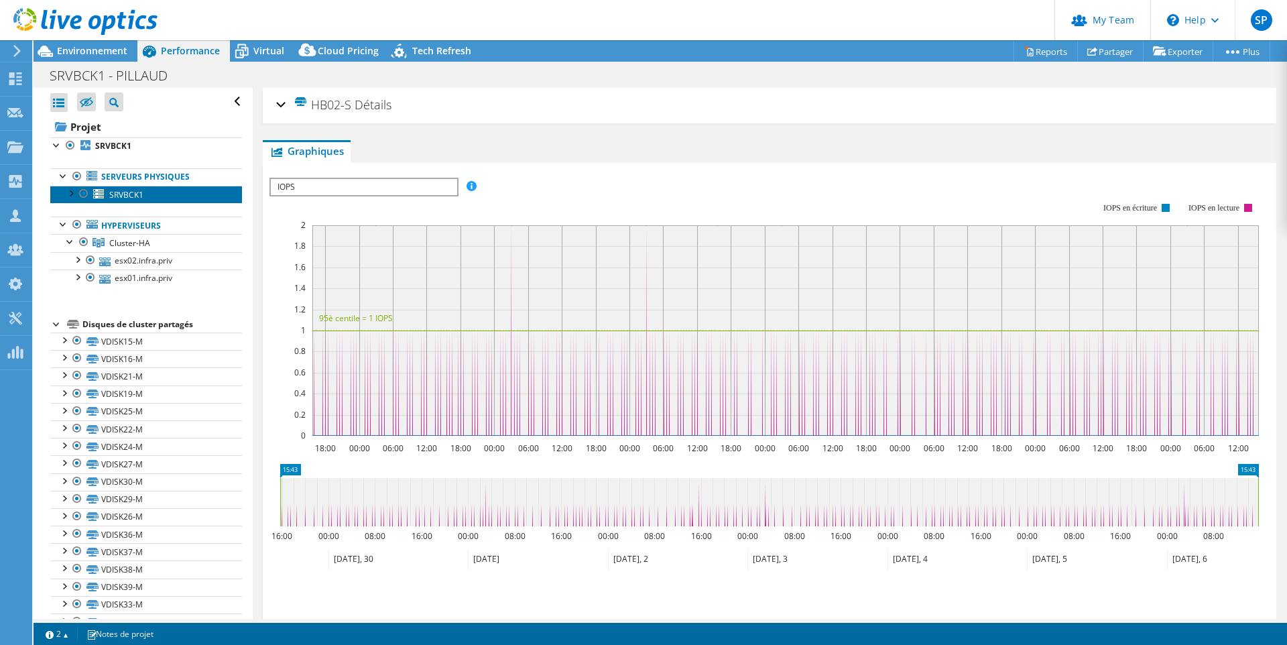
click at [129, 190] on span "SRVBCK1" at bounding box center [126, 194] width 34 height 11
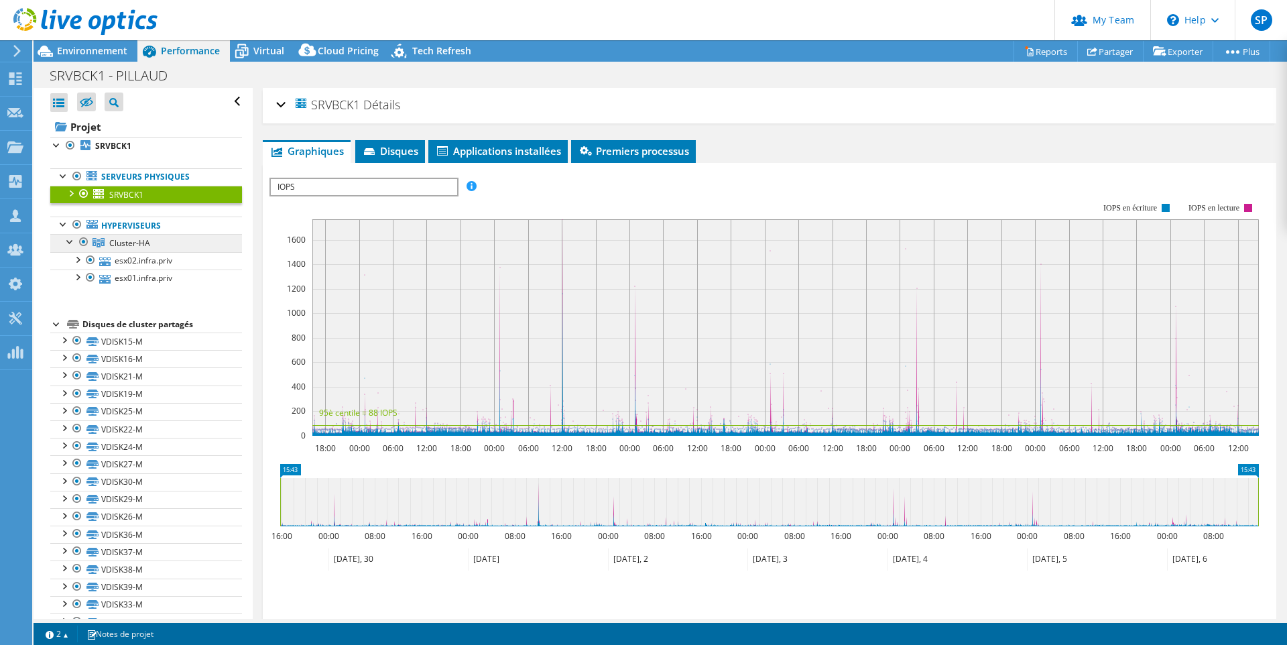
click at [121, 239] on span "Cluster-HA" at bounding box center [129, 242] width 41 height 11
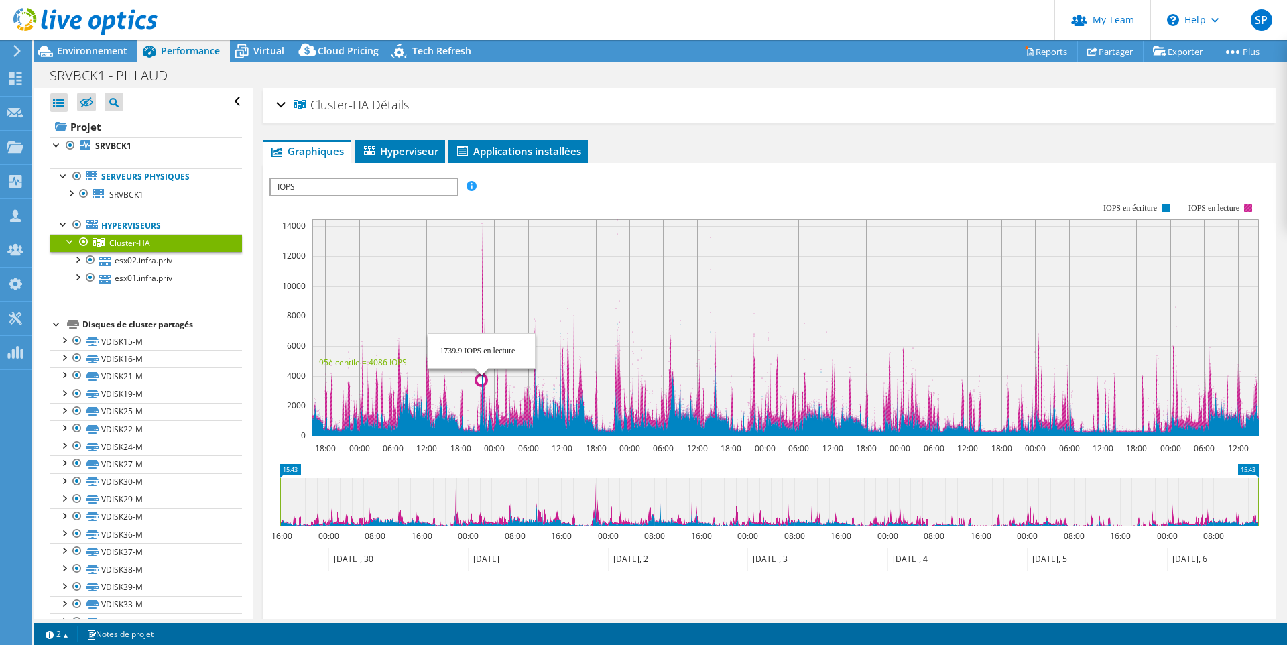
click at [483, 302] on icon at bounding box center [785, 326] width 946 height 214
click at [717, 184] on div "IOPS Débit de disque Taille IO Latence Longueur de file d'attente Pourcentage d…" at bounding box center [769, 187] width 1000 height 18
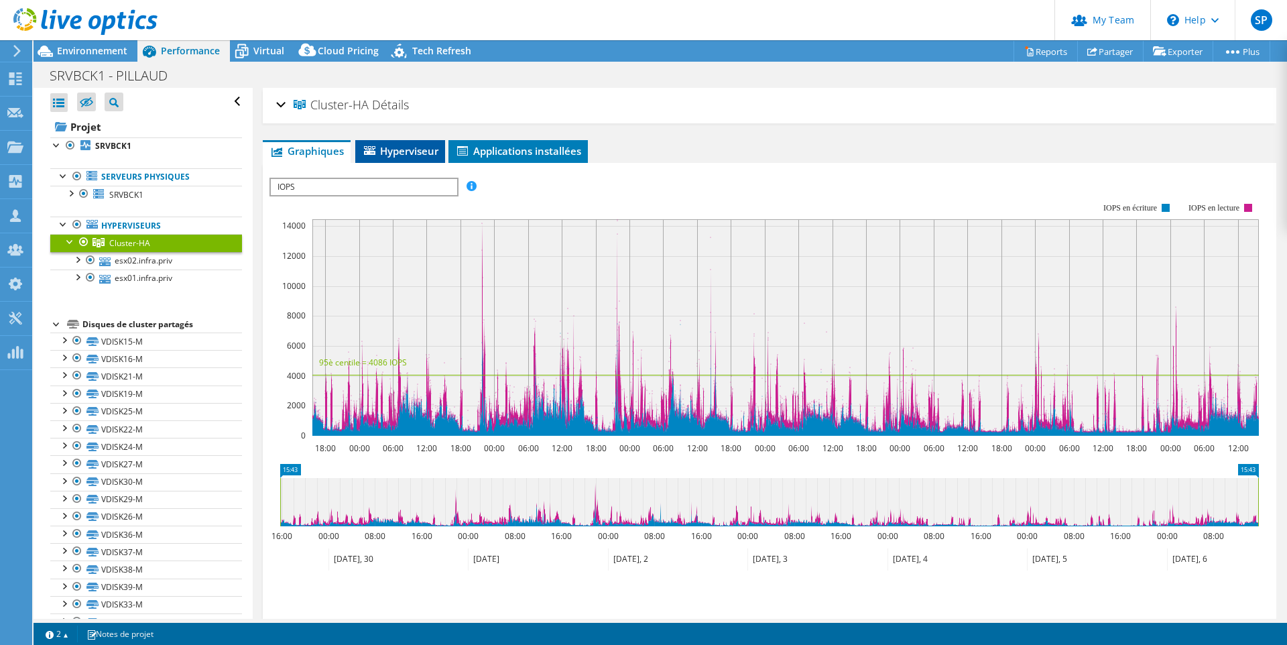
click at [408, 150] on span "Hyperviseur" at bounding box center [400, 150] width 76 height 13
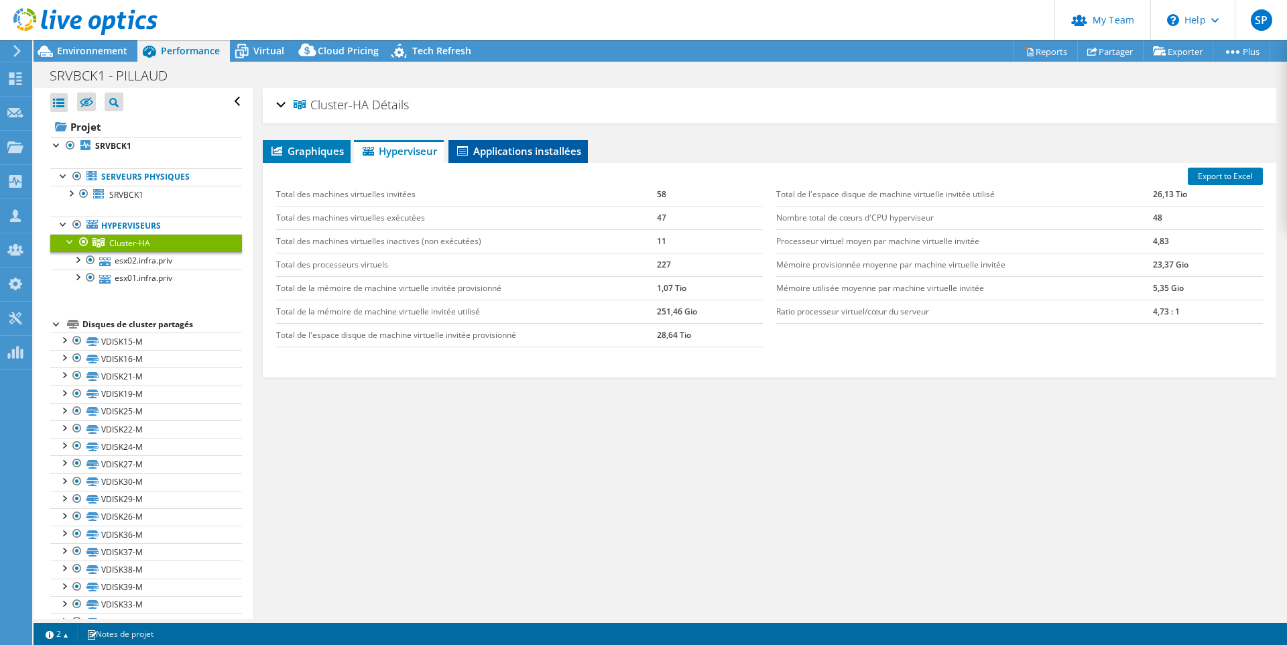
click at [479, 149] on span "Applications installées" at bounding box center [518, 150] width 126 height 13
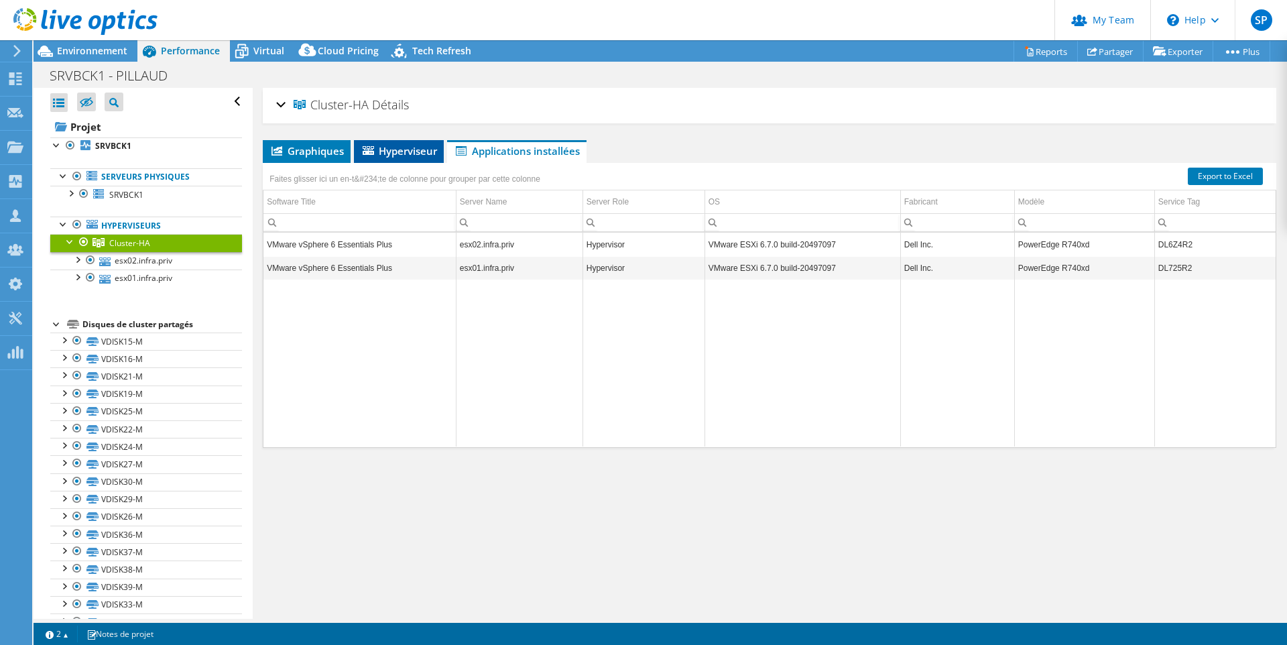
click at [391, 152] on span "Hyperviseur" at bounding box center [399, 150] width 76 height 13
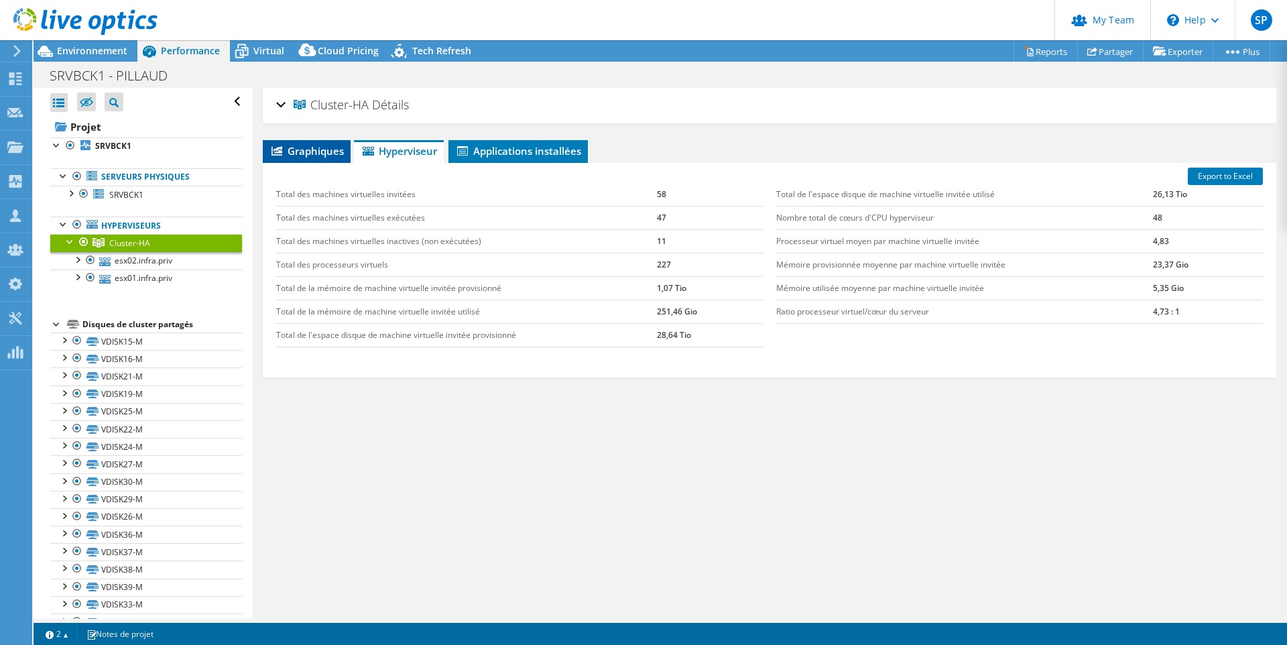
click at [287, 152] on span "Graphiques" at bounding box center [306, 150] width 74 height 13
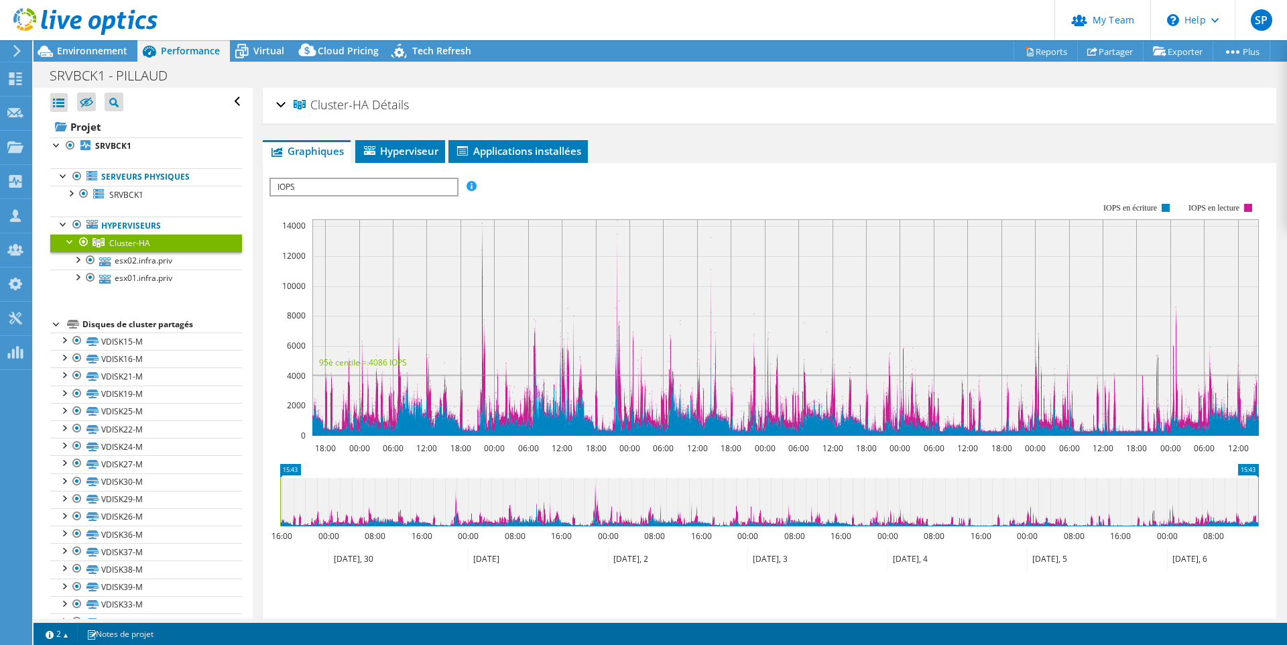
click at [529, 189] on rect at bounding box center [763, 320] width 989 height 268
click at [111, 338] on link "VDISK15-M" at bounding box center [146, 340] width 192 height 17
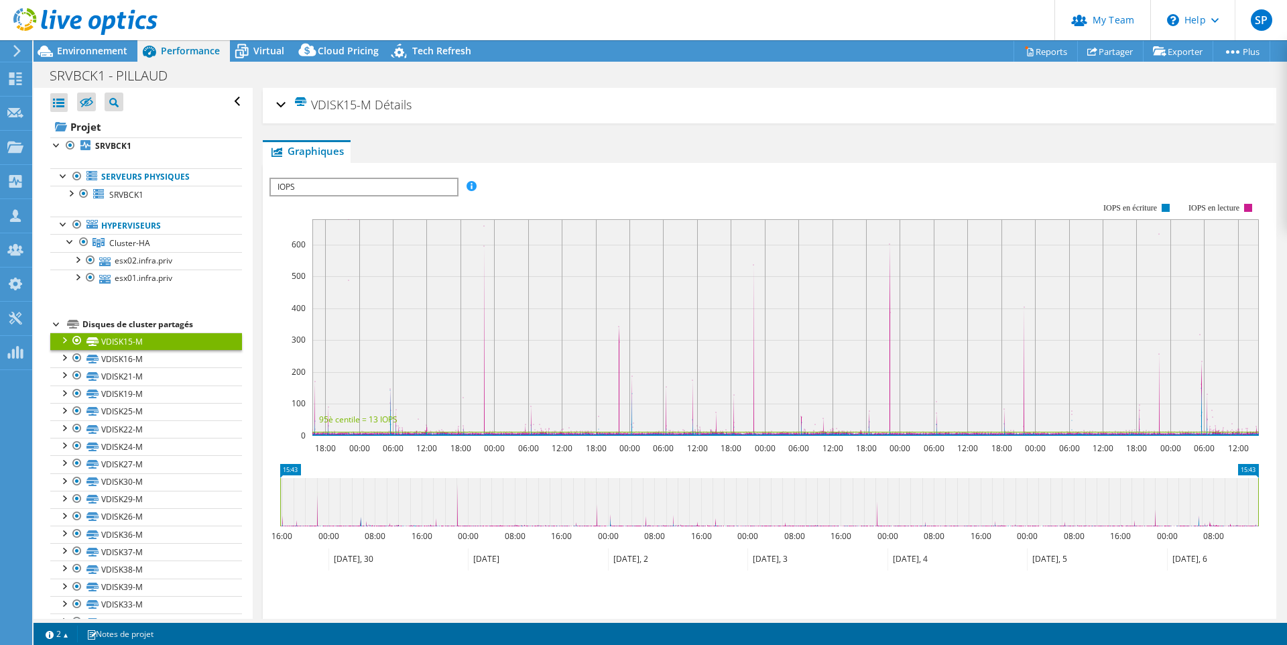
click at [113, 326] on div "Disques de cluster partagés" at bounding box center [162, 324] width 160 height 16
click at [516, 184] on div "IOPS Débit de disque Taille IO Latence Longueur de file d'attente Pourcentage d…" at bounding box center [769, 187] width 1000 height 18
click at [122, 244] on span "Cluster-HA" at bounding box center [129, 242] width 41 height 11
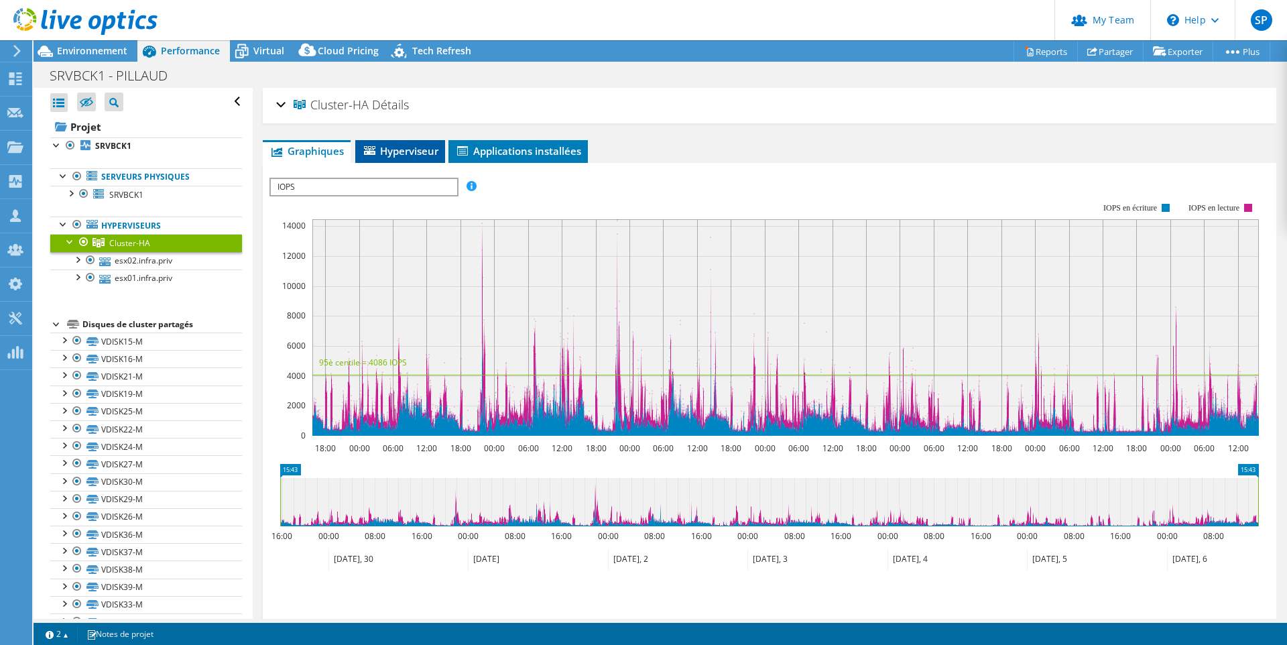
click at [399, 144] on span "Hyperviseur" at bounding box center [400, 150] width 76 height 13
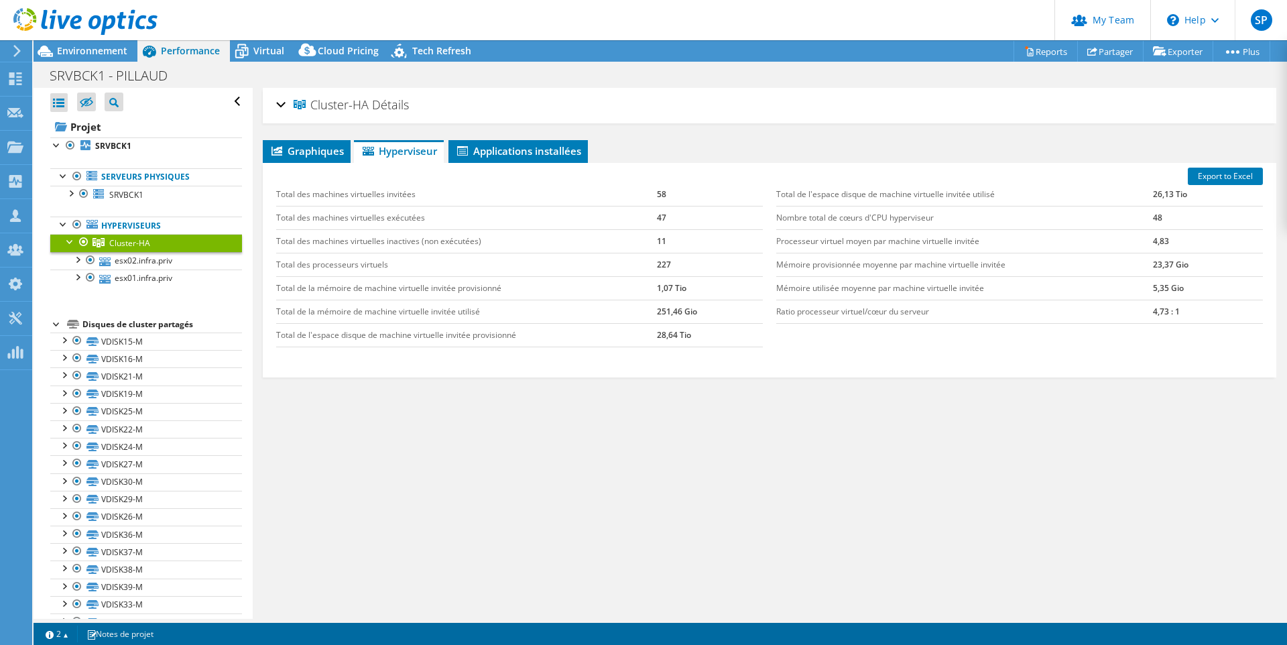
click at [379, 314] on td "Total de la mémoire de machine virtuelle invitée utilisé" at bounding box center [466, 311] width 380 height 23
click at [507, 151] on span "Applications installées" at bounding box center [518, 150] width 126 height 13
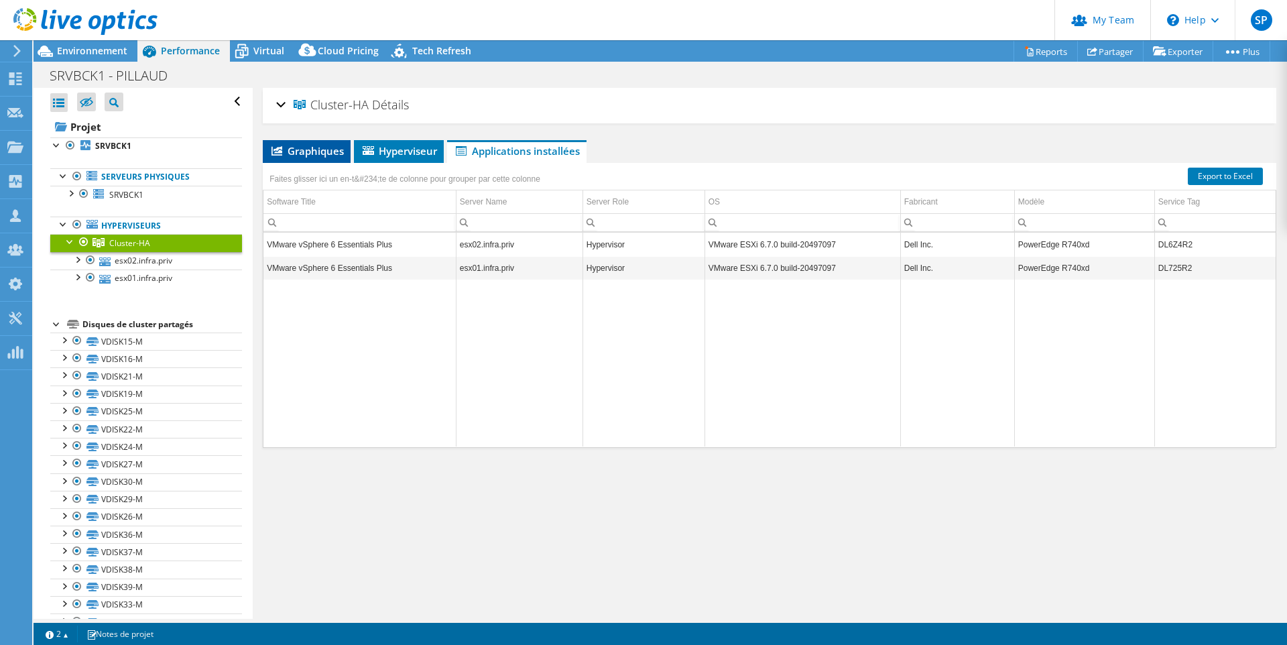
click at [317, 147] on span "Graphiques" at bounding box center [306, 150] width 74 height 13
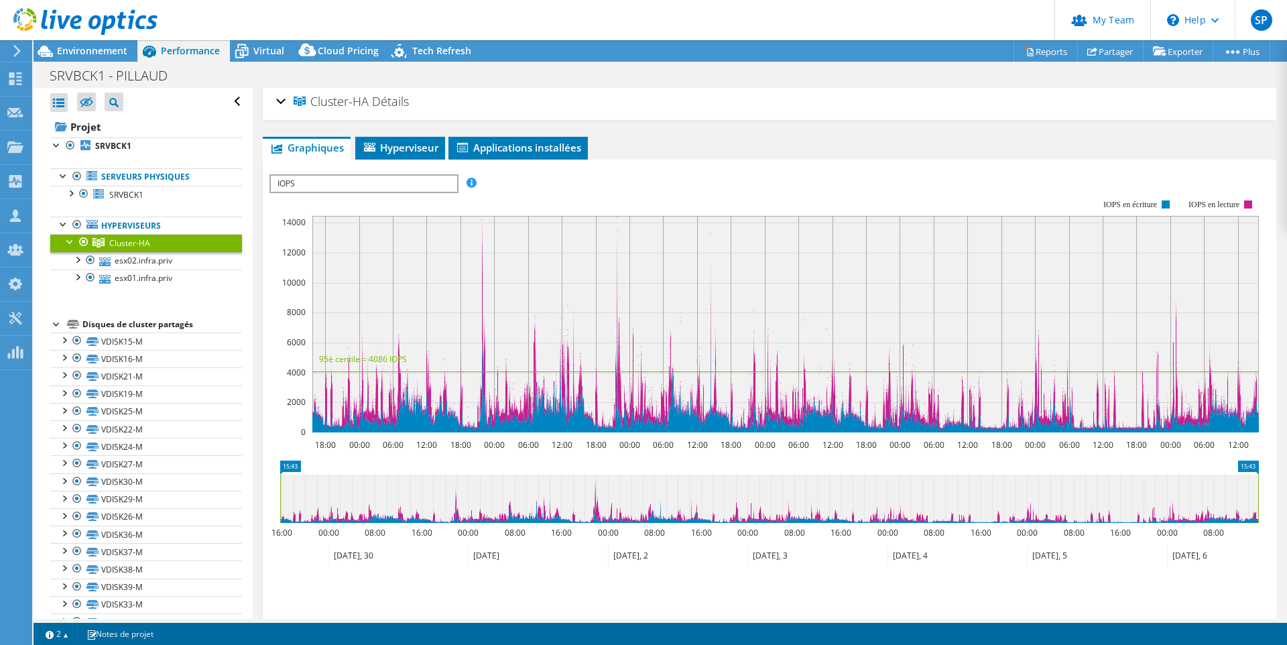
scroll to position [1, 0]
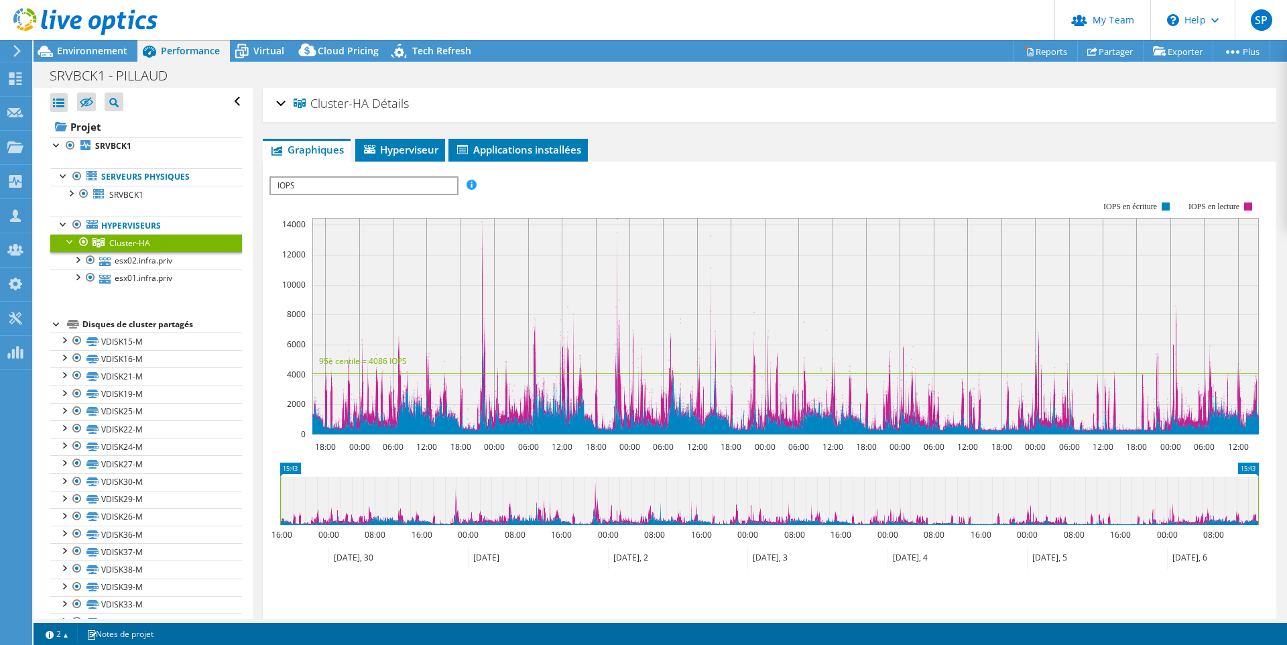
click at [611, 181] on div "IOPS Débit de disque Taille IO Latence Longueur de file d'attente Pourcentage d…" at bounding box center [769, 185] width 1000 height 18
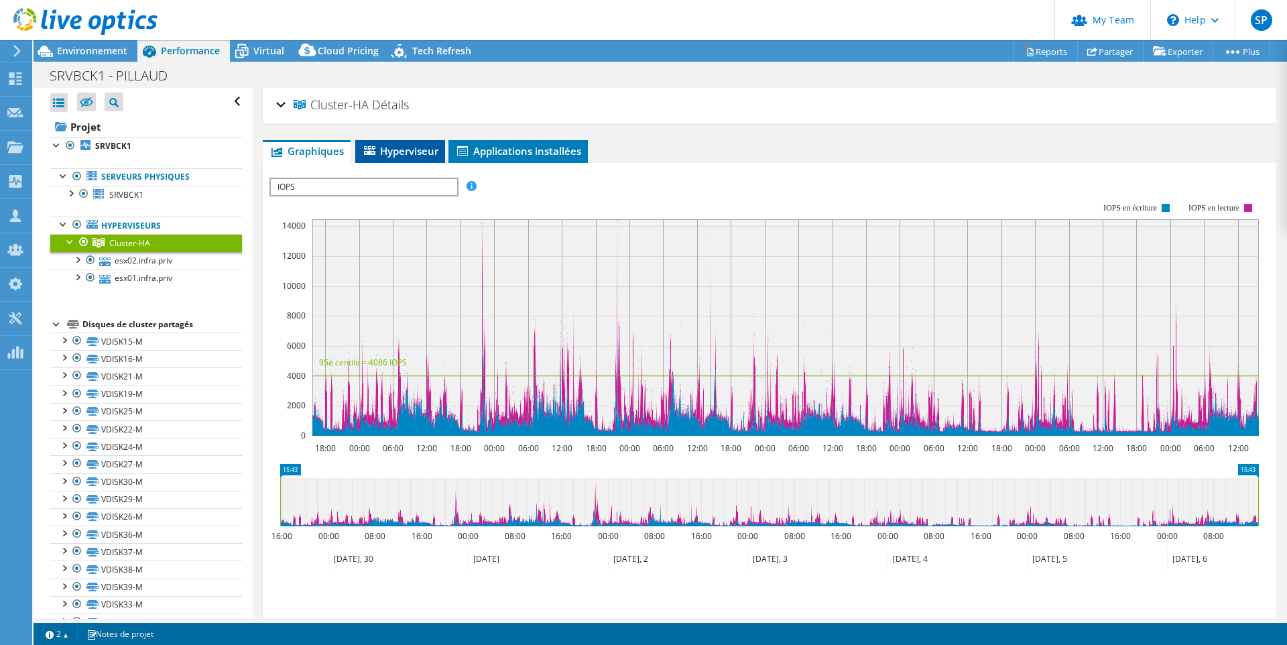
click at [418, 147] on span "Hyperviseur" at bounding box center [400, 150] width 76 height 13
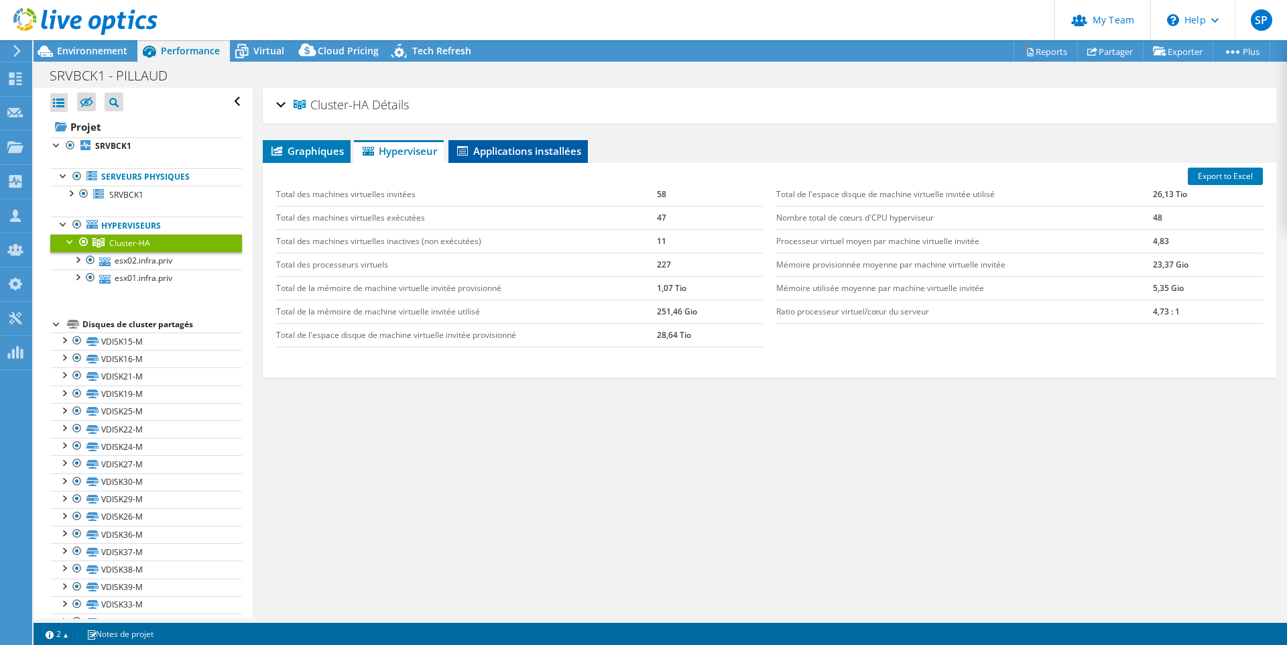
click at [544, 152] on span "Applications installées" at bounding box center [518, 150] width 126 height 13
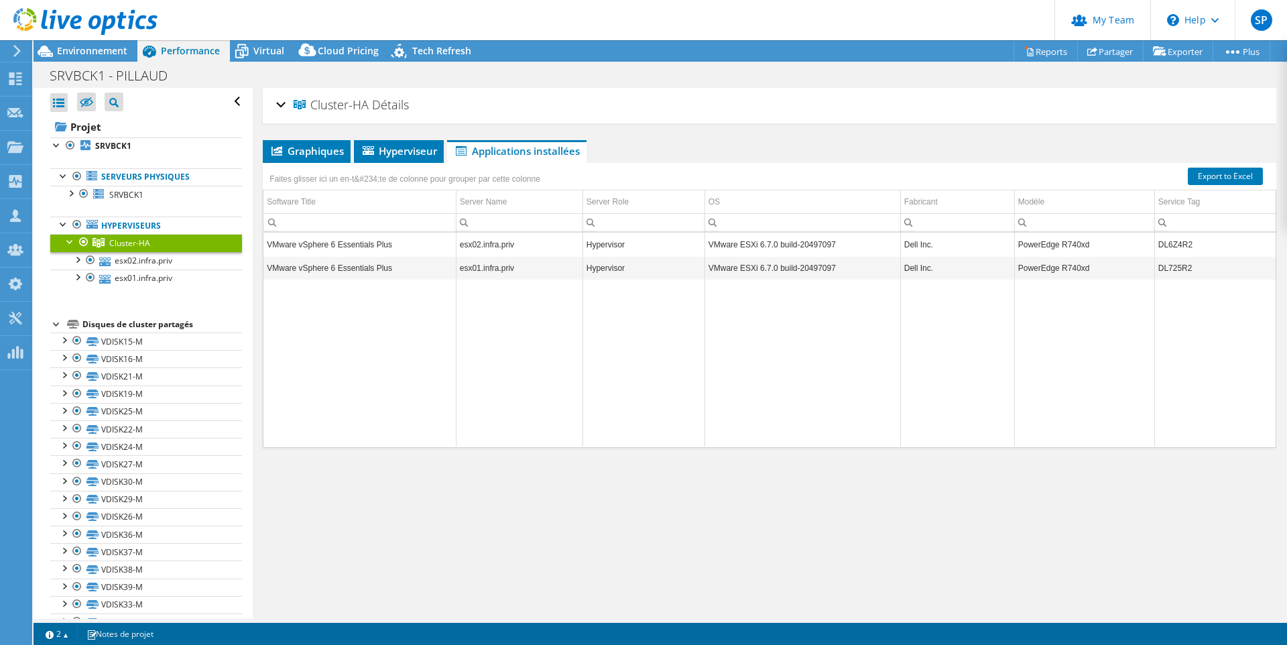
click at [1176, 242] on td "DL6Z4R2" at bounding box center [1214, 244] width 121 height 23
copy td "DL6Z4R2"
click at [1172, 265] on td "DL725R2" at bounding box center [1214, 267] width 121 height 23
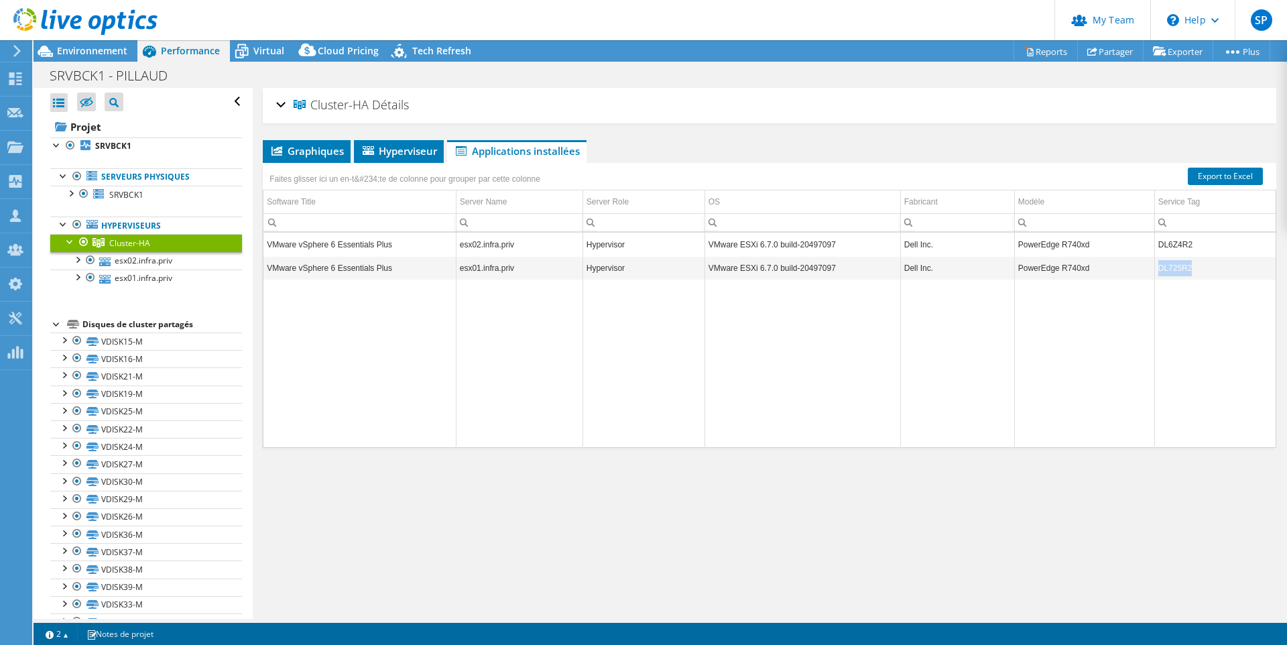
copy td "DL725R2"
click at [562, 27] on header "SP Admin d'équipe de partenaire Sebastien POLFER spolfer@oci.fr oci My Profile …" at bounding box center [643, 20] width 1287 height 40
click at [556, 83] on div "SRVBCK1 - PILLAUD Imprimer" at bounding box center [660, 75] width 1253 height 25
